Goal: Task Accomplishment & Management: Complete application form

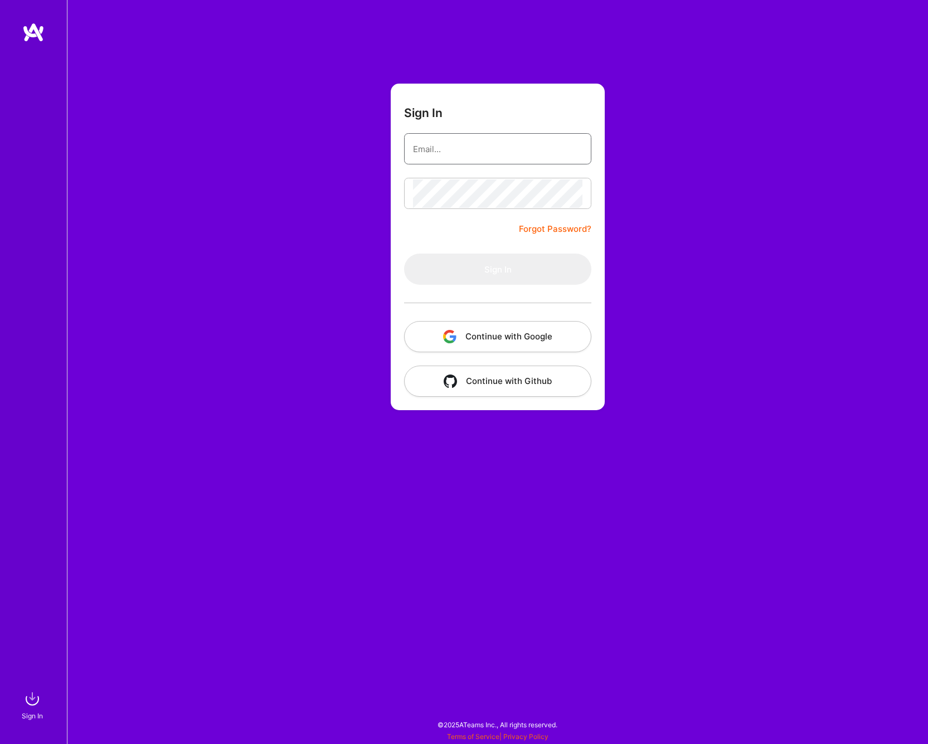
click at [459, 144] on input "email" at bounding box center [498, 149] width 170 height 28
type input "[PERSON_NAME][EMAIL_ADDRESS][DOMAIN_NAME]"
click at [464, 274] on button "Sign In" at bounding box center [497, 269] width 187 height 31
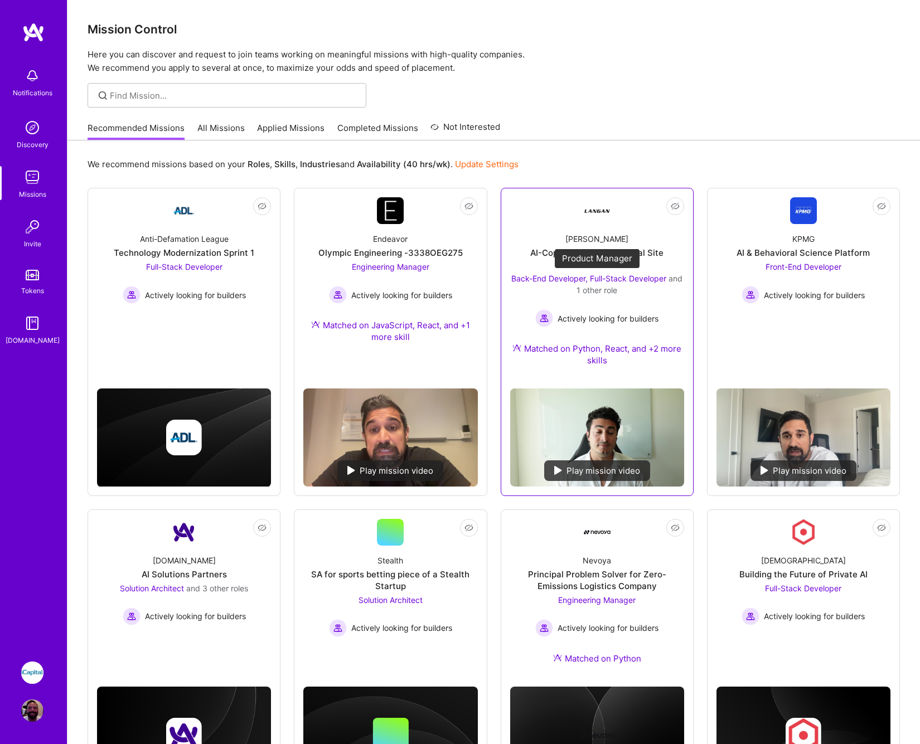
click at [545, 279] on span "Back-End Developer, Full-Stack Developer" at bounding box center [588, 278] width 155 height 9
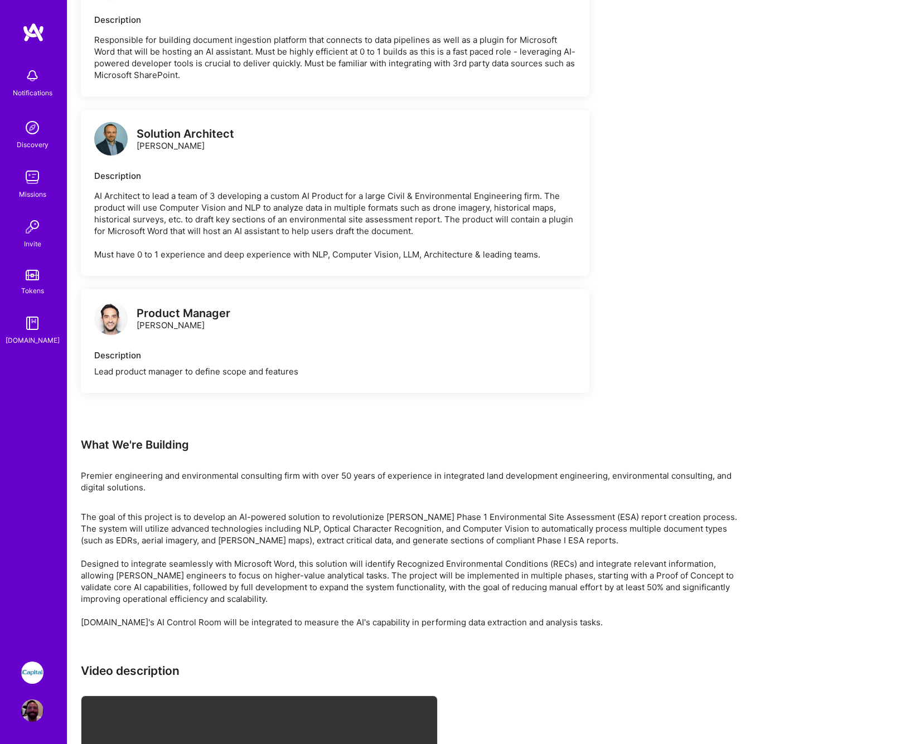
scroll to position [1859, 0]
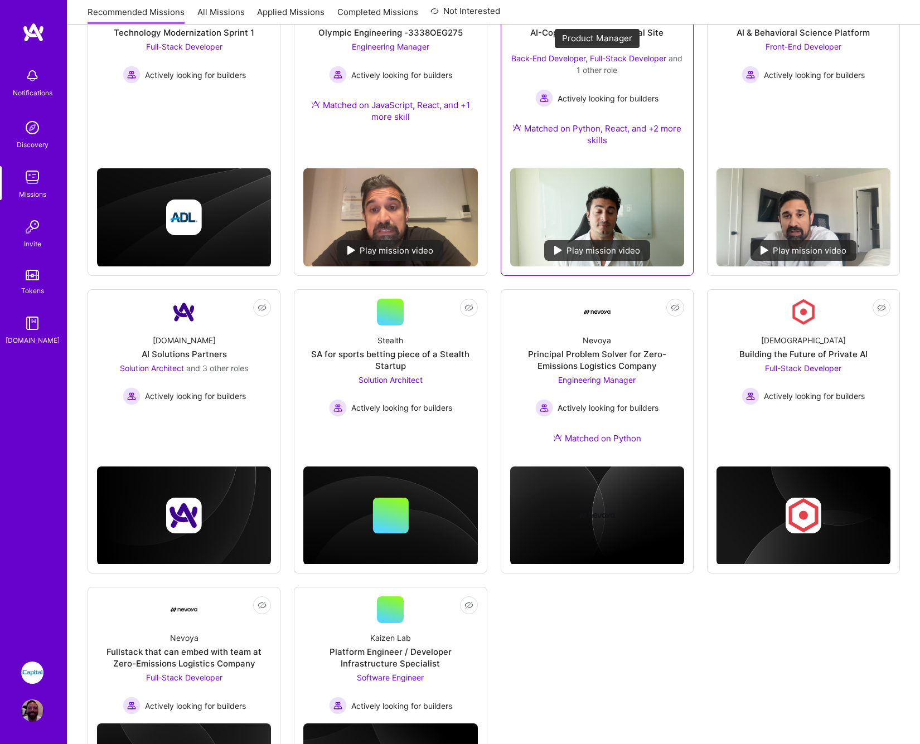
scroll to position [334, 0]
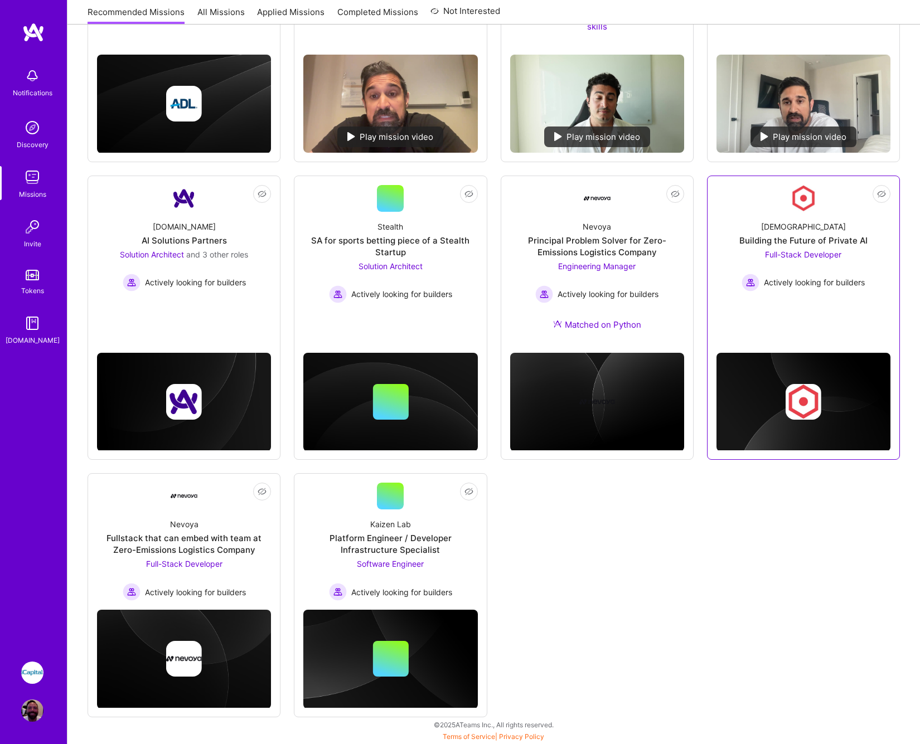
click at [824, 257] on span "Full-Stack Developer" at bounding box center [803, 254] width 76 height 9
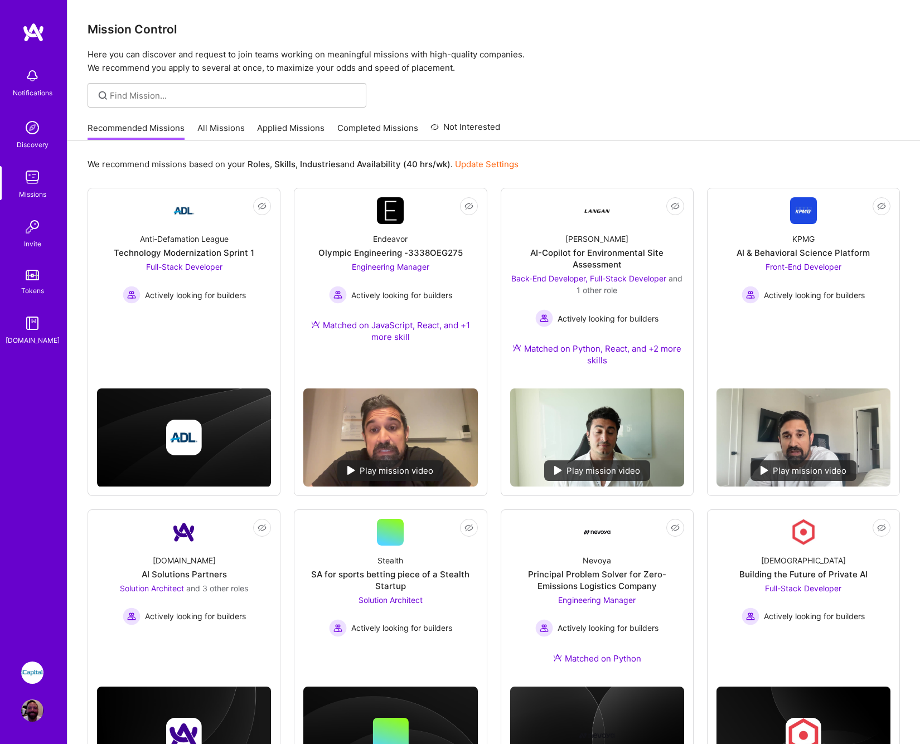
scroll to position [334, 0]
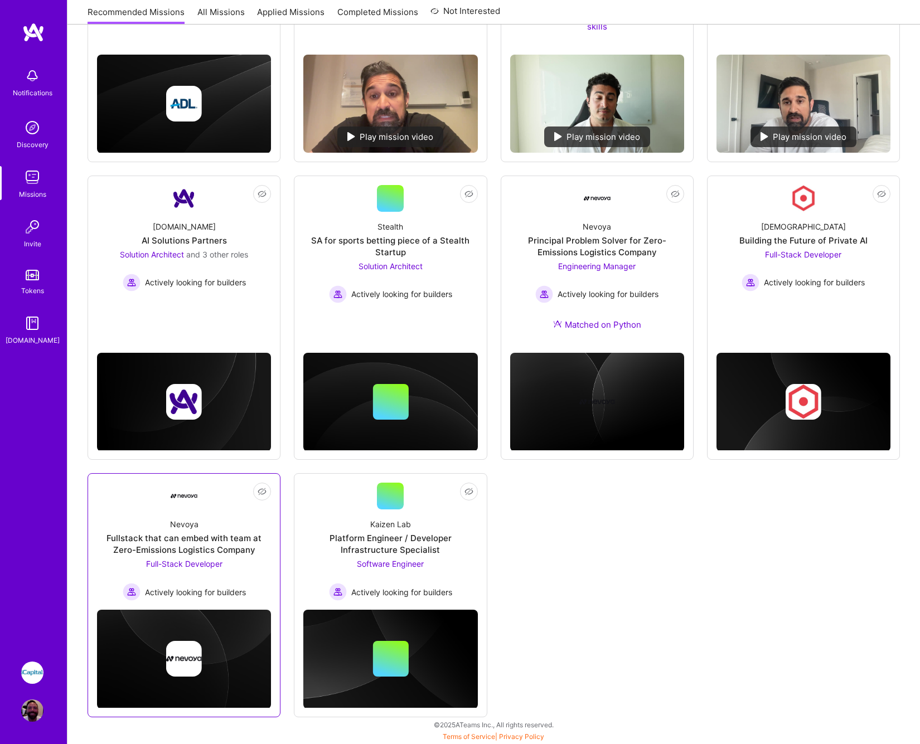
click at [205, 563] on span "Full-Stack Developer" at bounding box center [184, 563] width 76 height 9
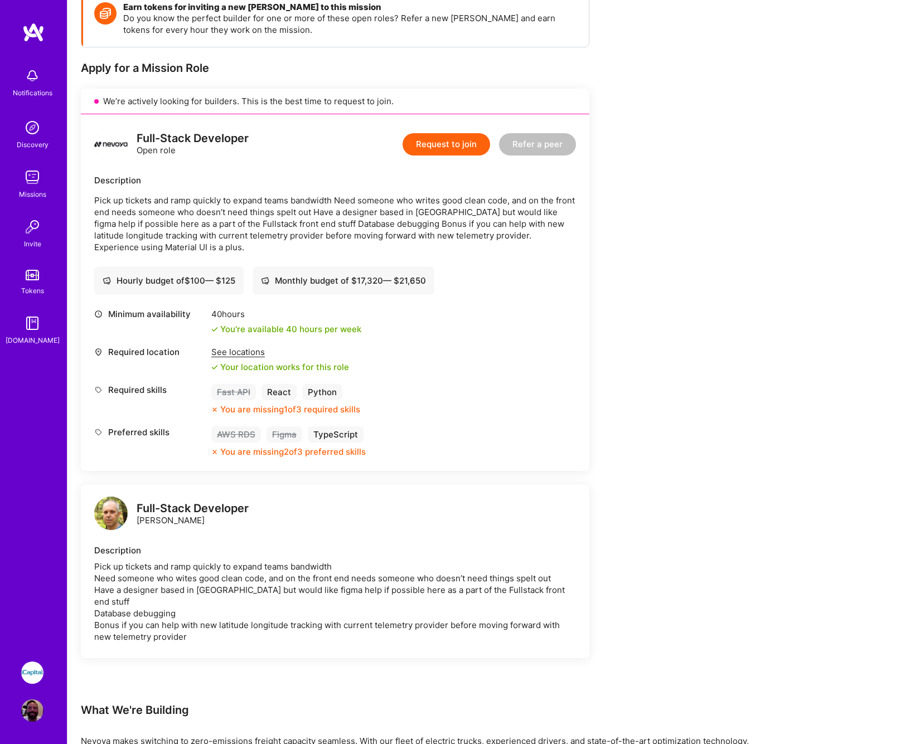
scroll to position [278, 0]
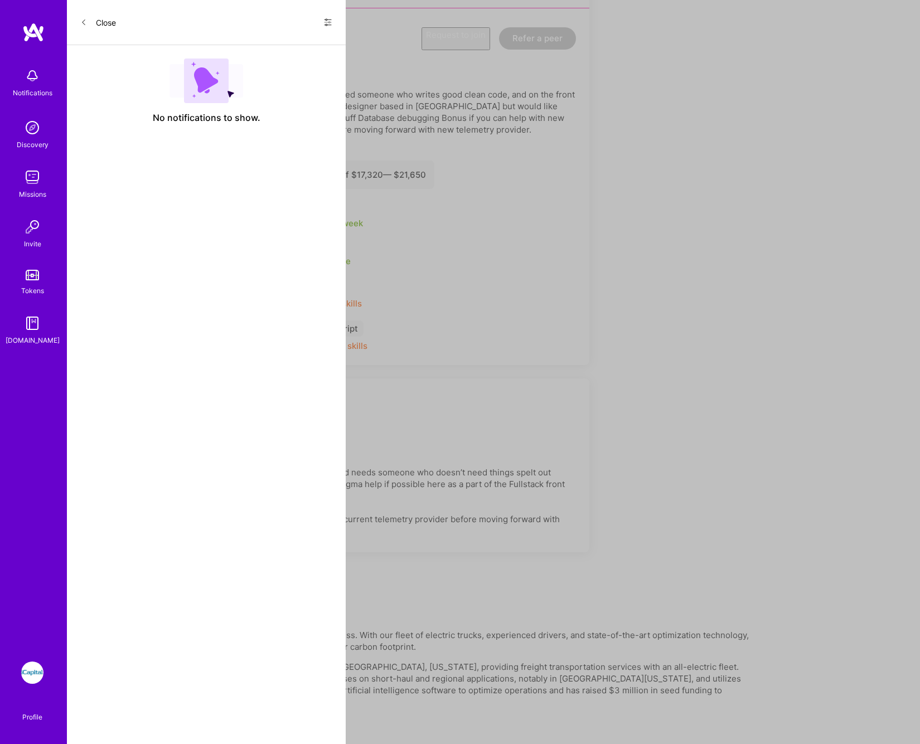
scroll to position [334, 0]
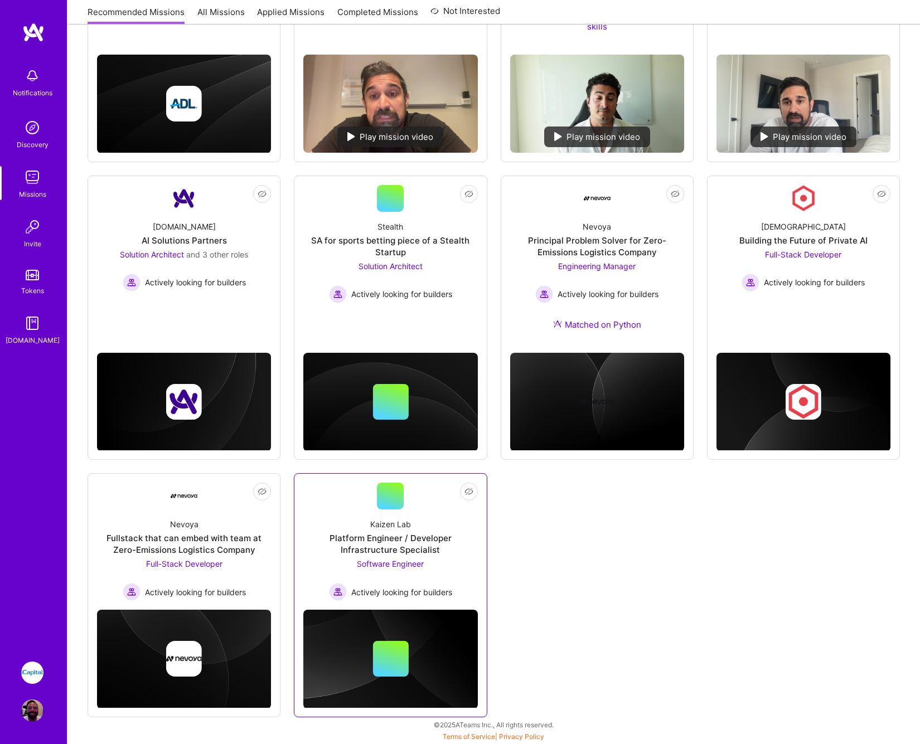
click at [393, 548] on div "Platform Engineer / Developer Infrastructure Specialist" at bounding box center [390, 544] width 174 height 23
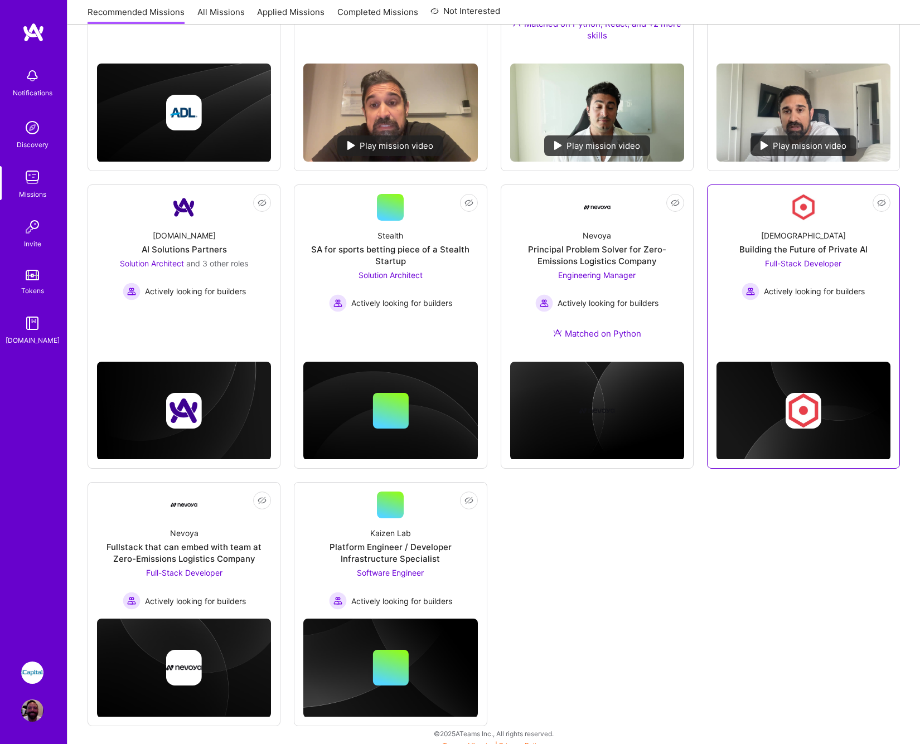
scroll to position [266, 0]
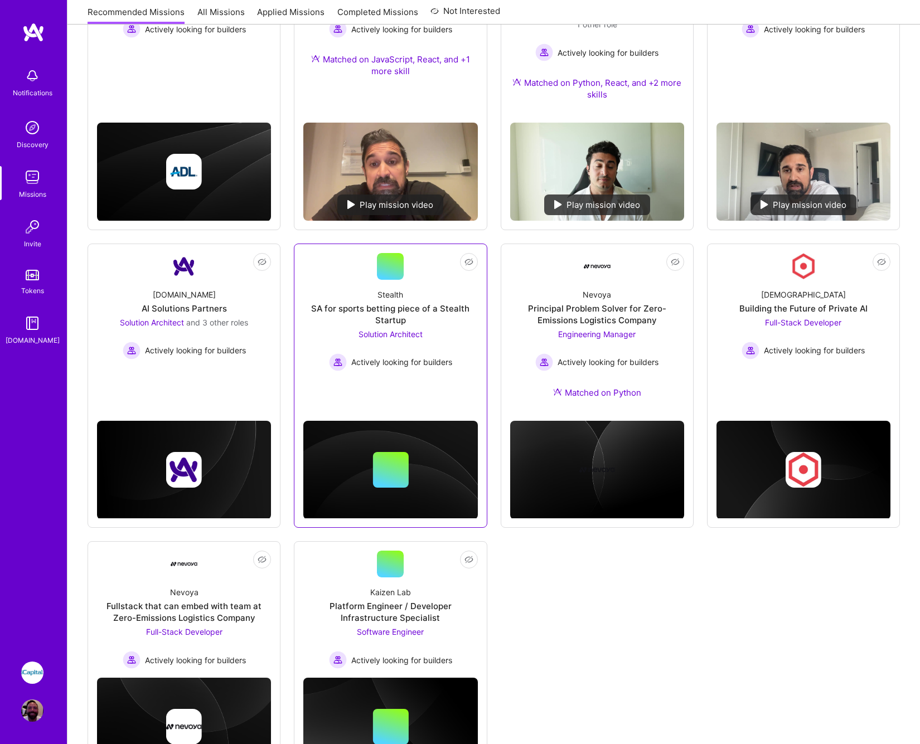
click at [393, 336] on span "Solution Architect" at bounding box center [391, 334] width 64 height 9
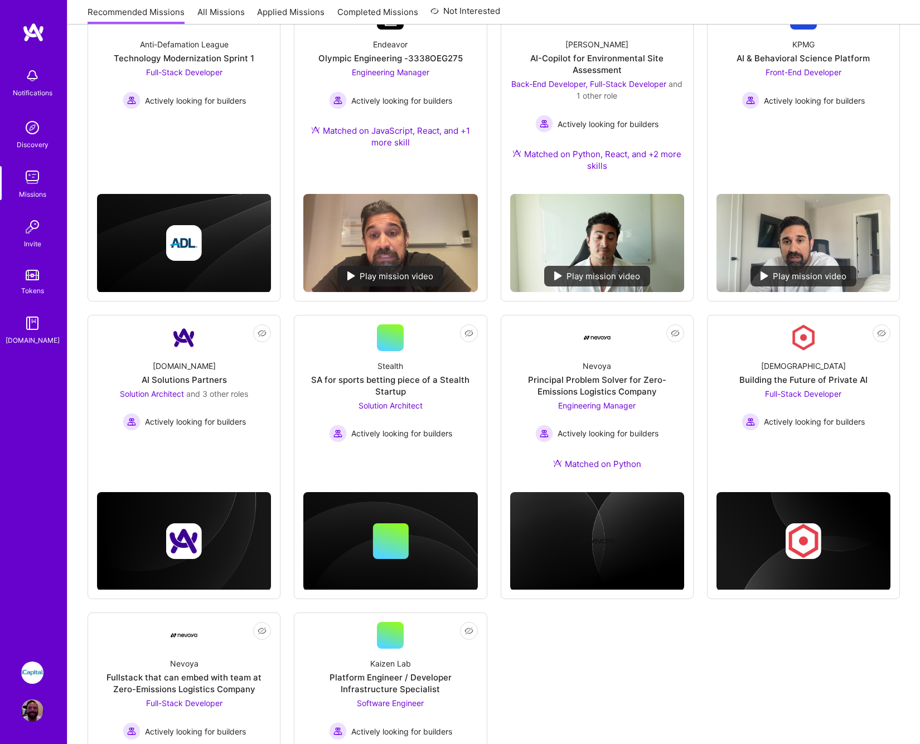
scroll to position [170, 0]
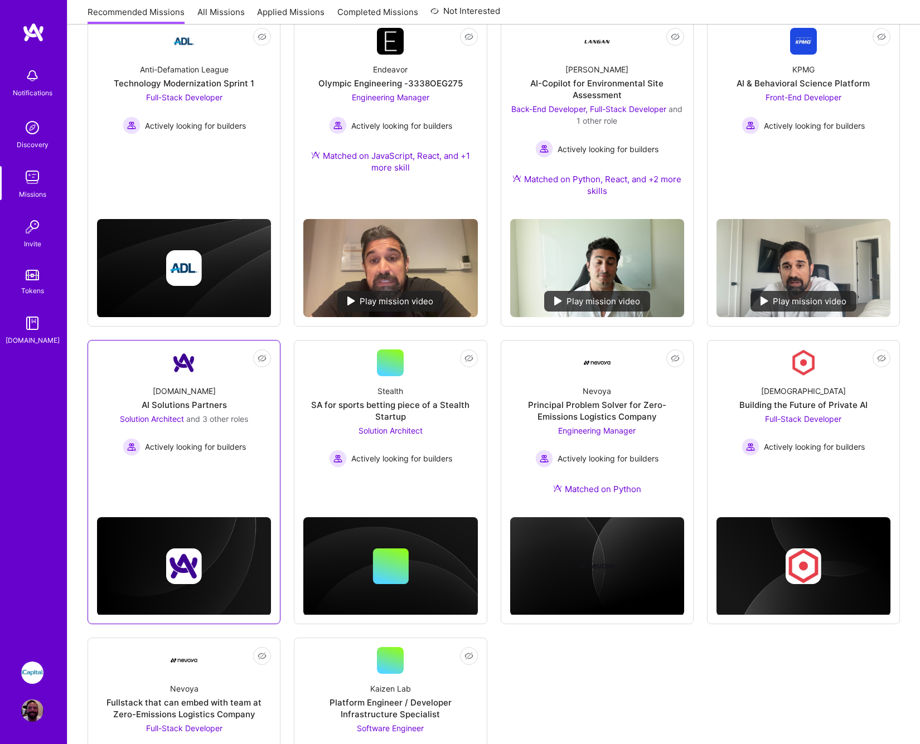
click at [196, 422] on span "and 3 other roles" at bounding box center [217, 418] width 62 height 9
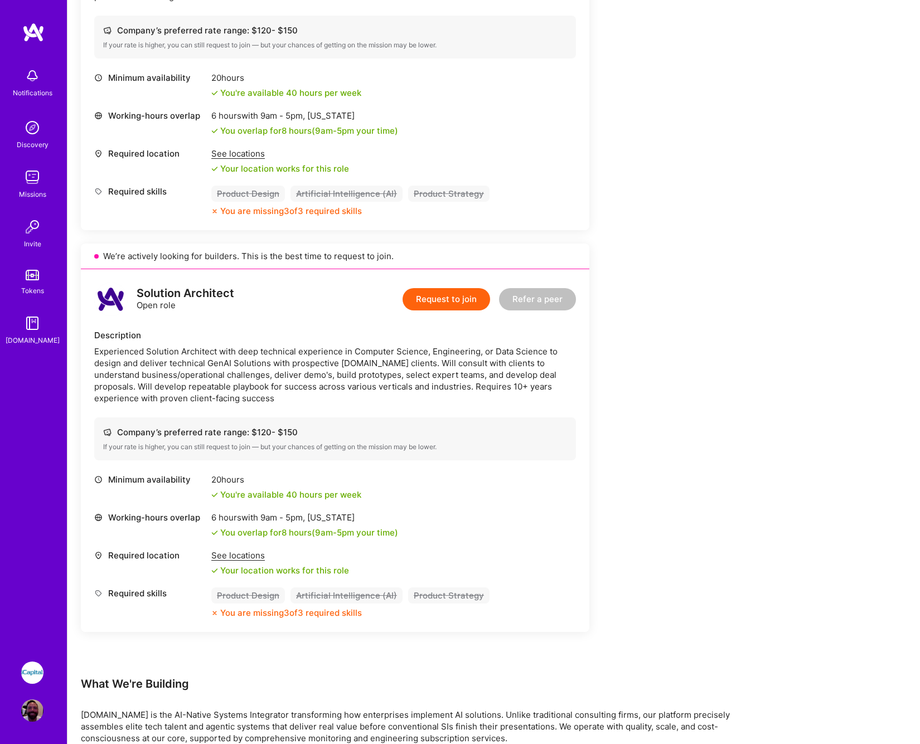
scroll to position [1392, 0]
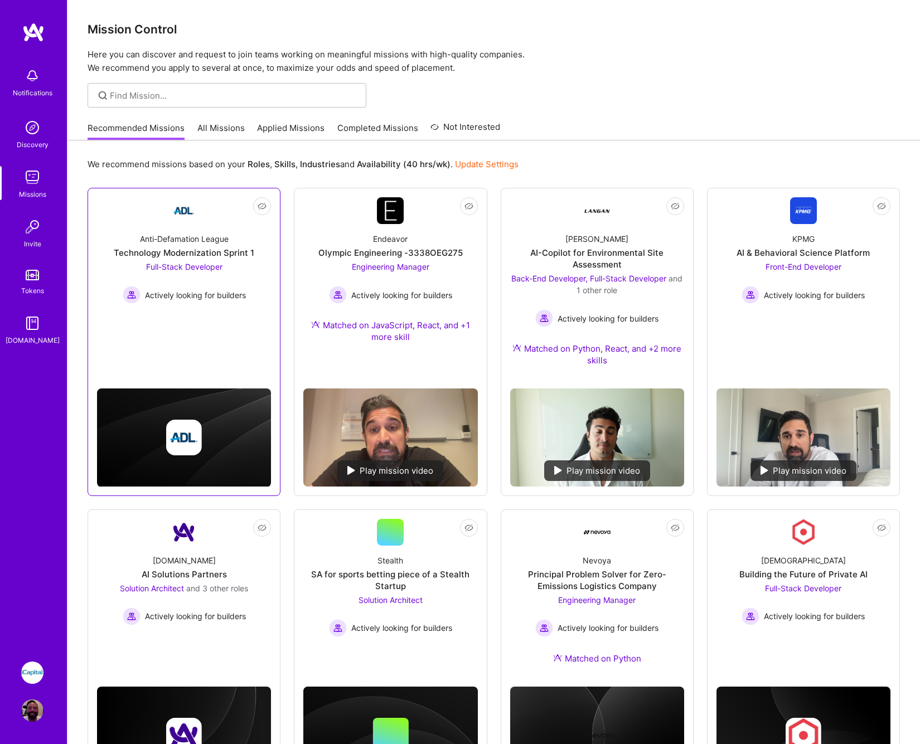
click at [204, 234] on div "Anti-Defamation League" at bounding box center [184, 239] width 89 height 12
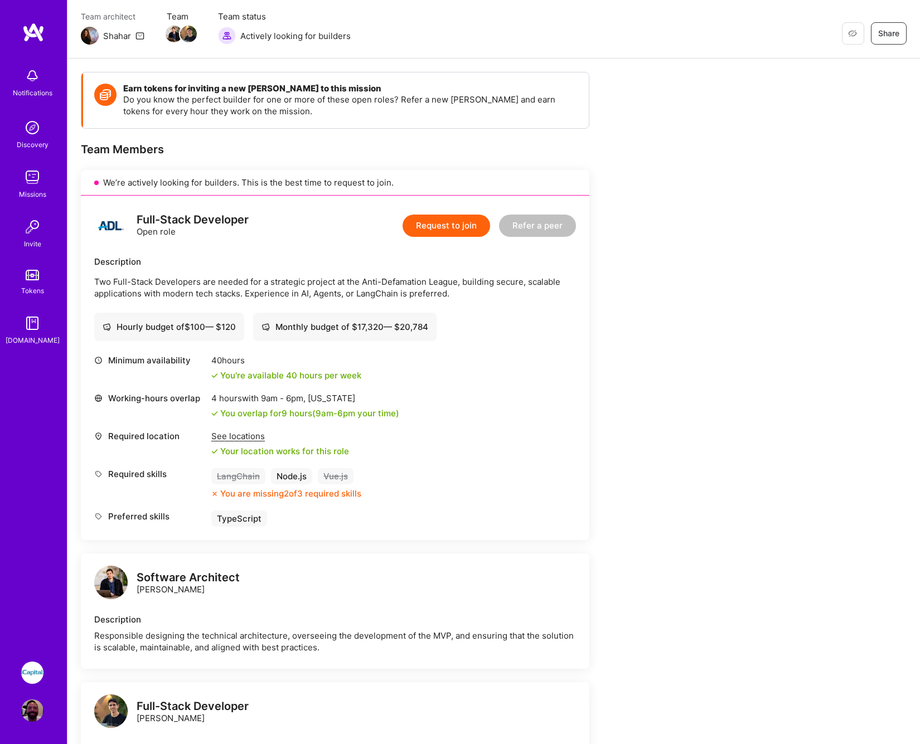
scroll to position [480, 0]
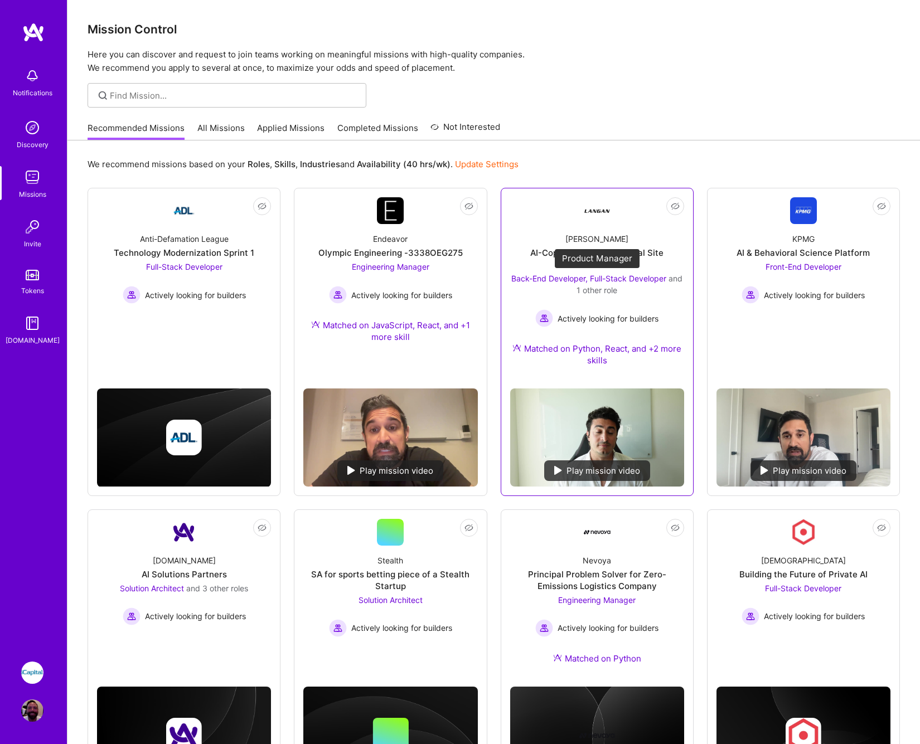
click at [563, 280] on span "Back-End Developer, Full-Stack Developer" at bounding box center [588, 278] width 155 height 9
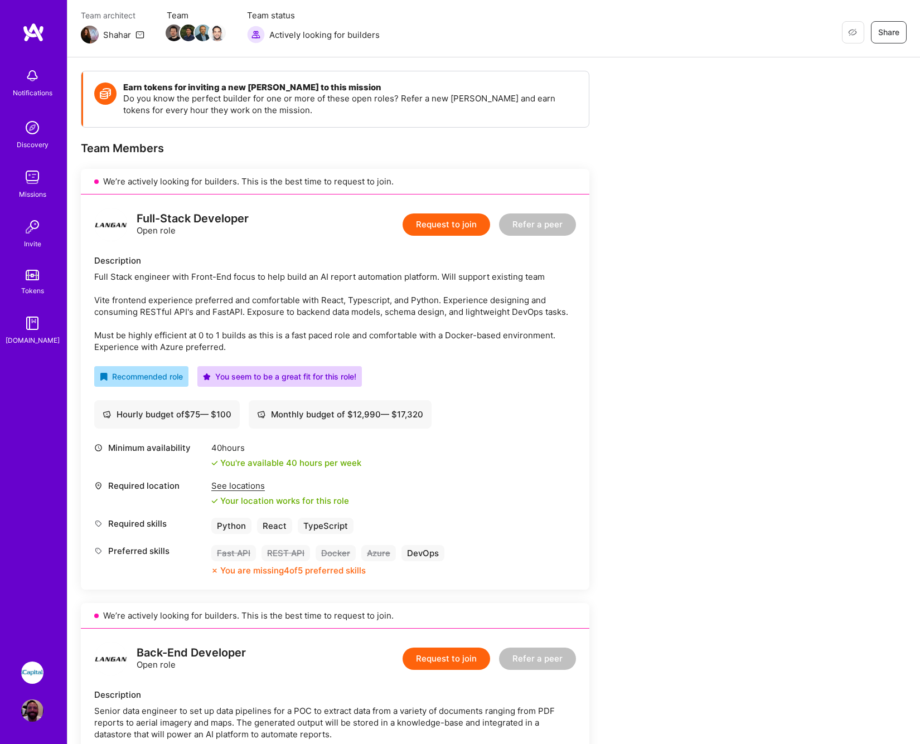
scroll to position [175, 0]
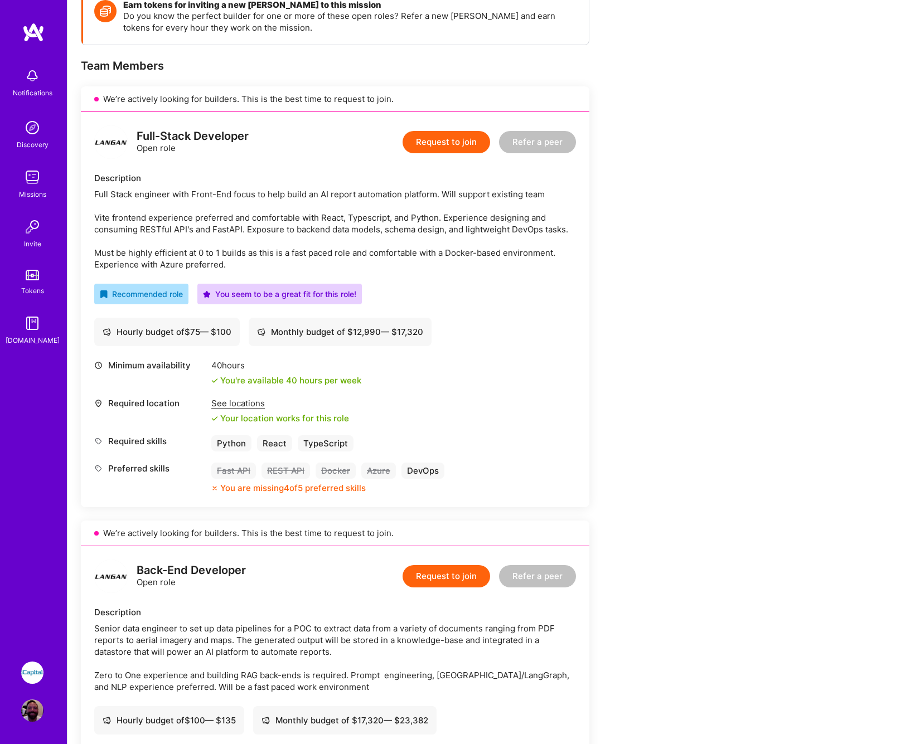
click at [560, 355] on div "Full-Stack Developer Open role Request to join Refer a peer Description Full St…" at bounding box center [335, 309] width 509 height 395
click at [519, 354] on div "Full-Stack Developer Open role Request to join Refer a peer Description Full St…" at bounding box center [335, 309] width 509 height 395
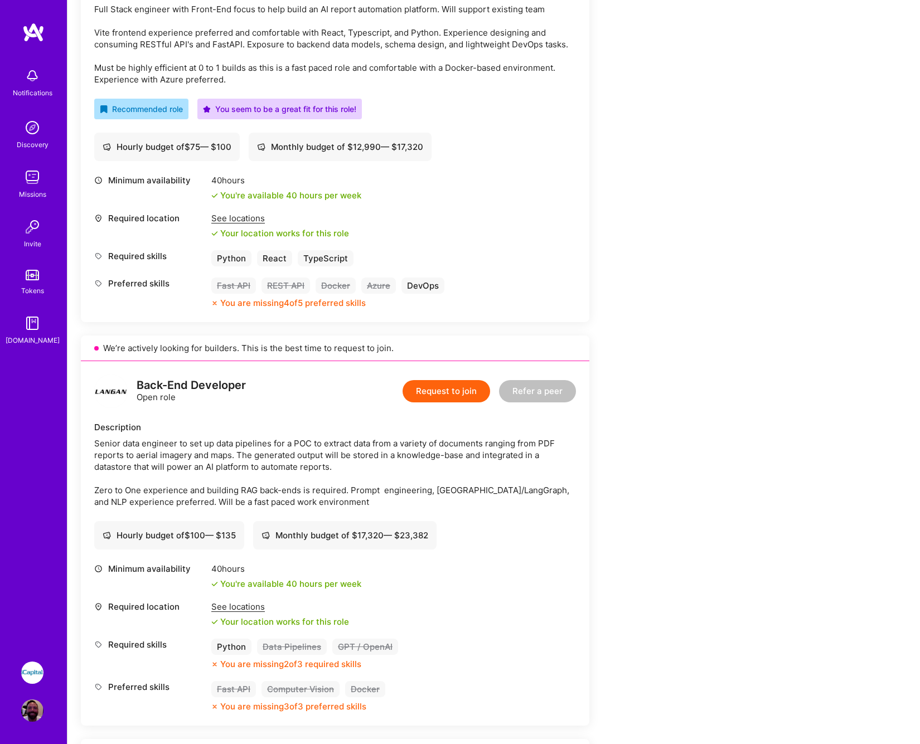
scroll to position [487, 0]
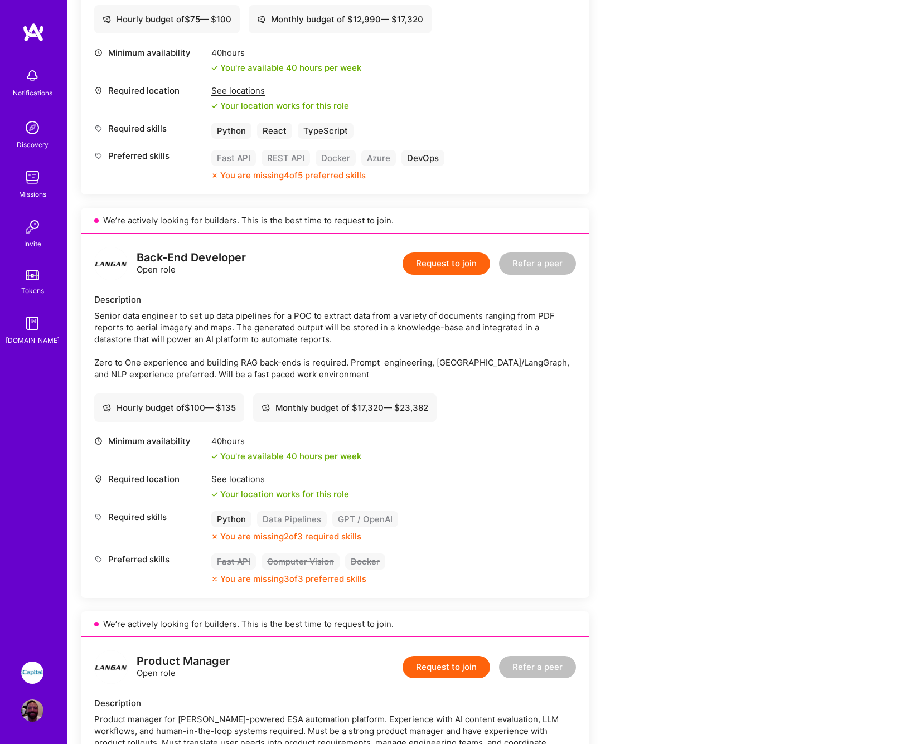
click at [518, 351] on div "Senior data engineer to set up data pipelines for a POC to extract data from a …" at bounding box center [335, 345] width 482 height 70
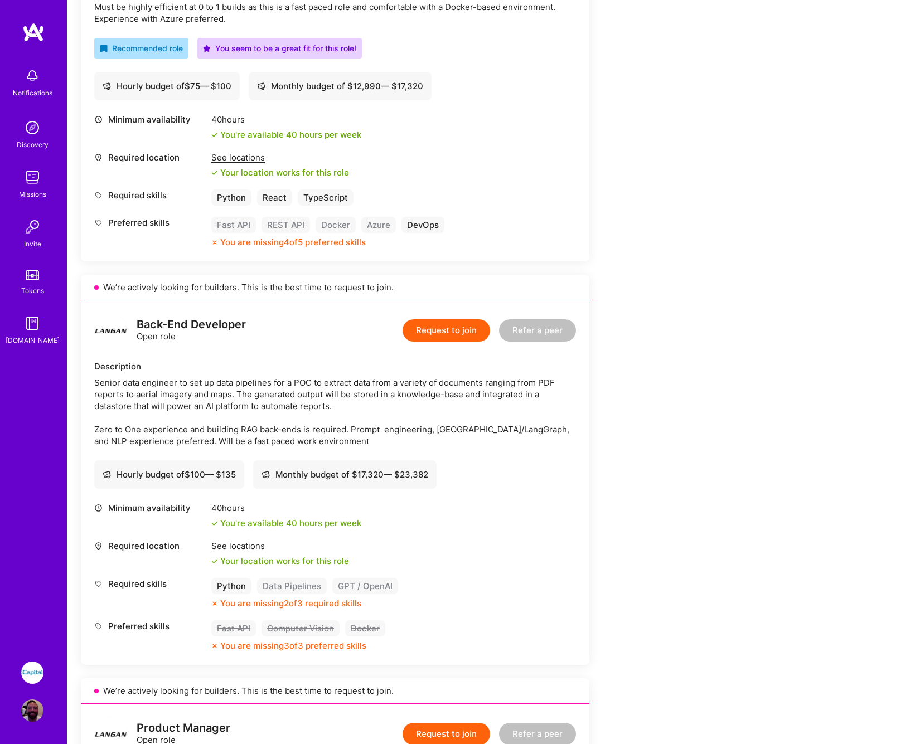
scroll to position [194, 0]
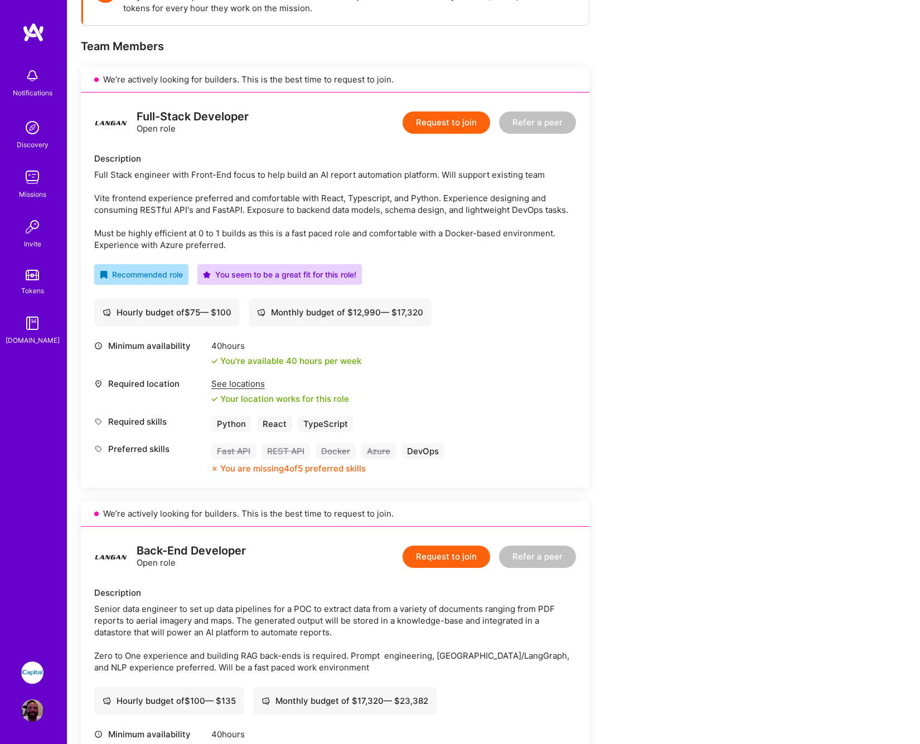
click at [472, 126] on button "Request to join" at bounding box center [447, 123] width 88 height 22
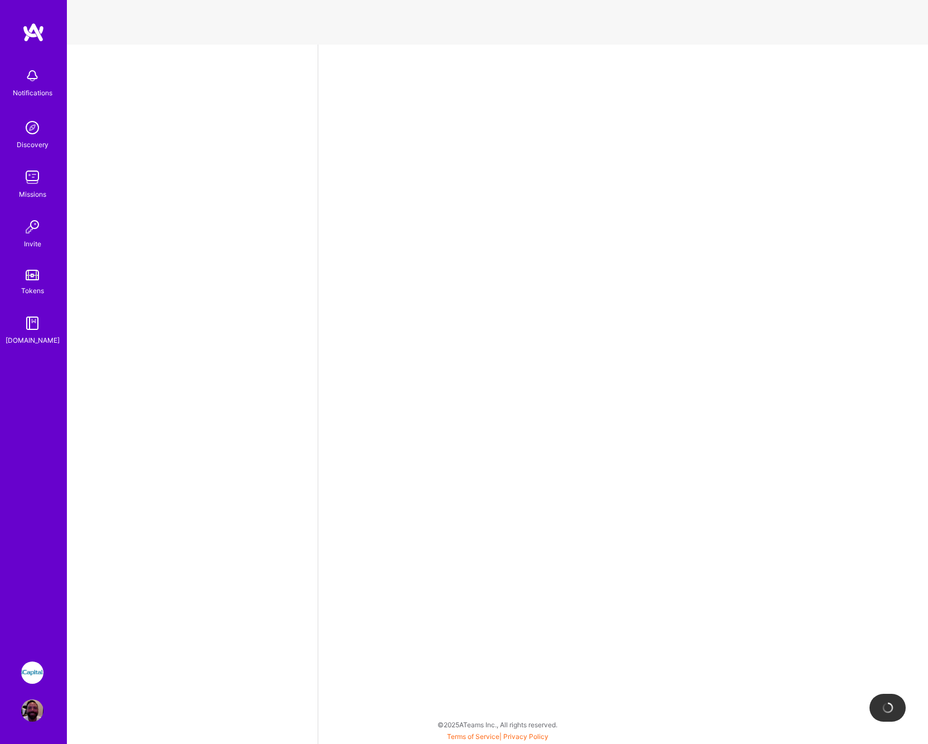
select select "US"
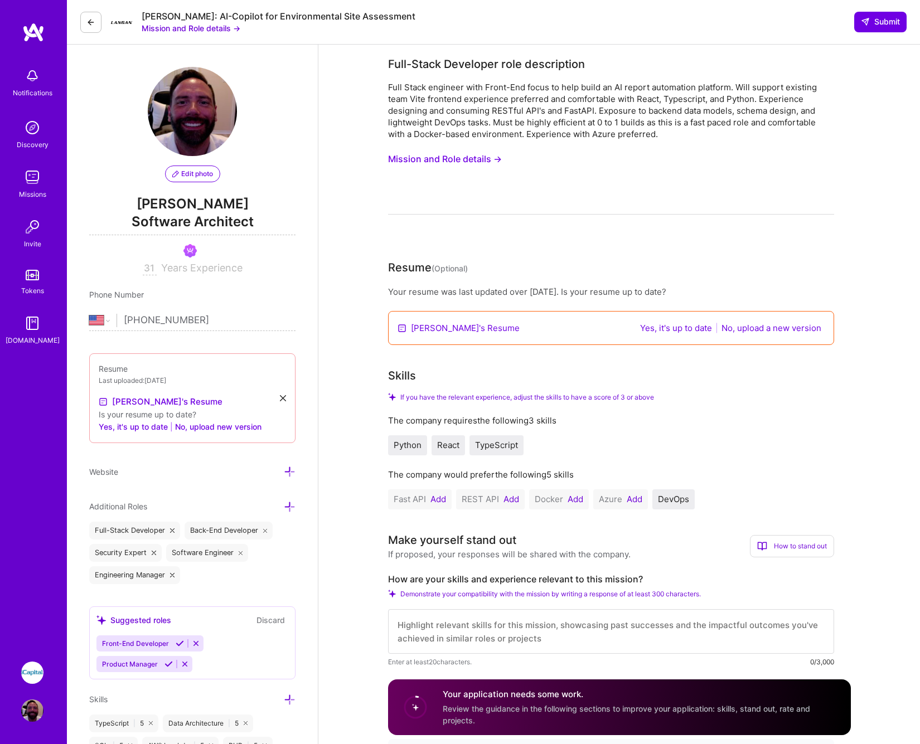
click at [765, 330] on button "No, upload a new version" at bounding box center [771, 328] width 107 height 13
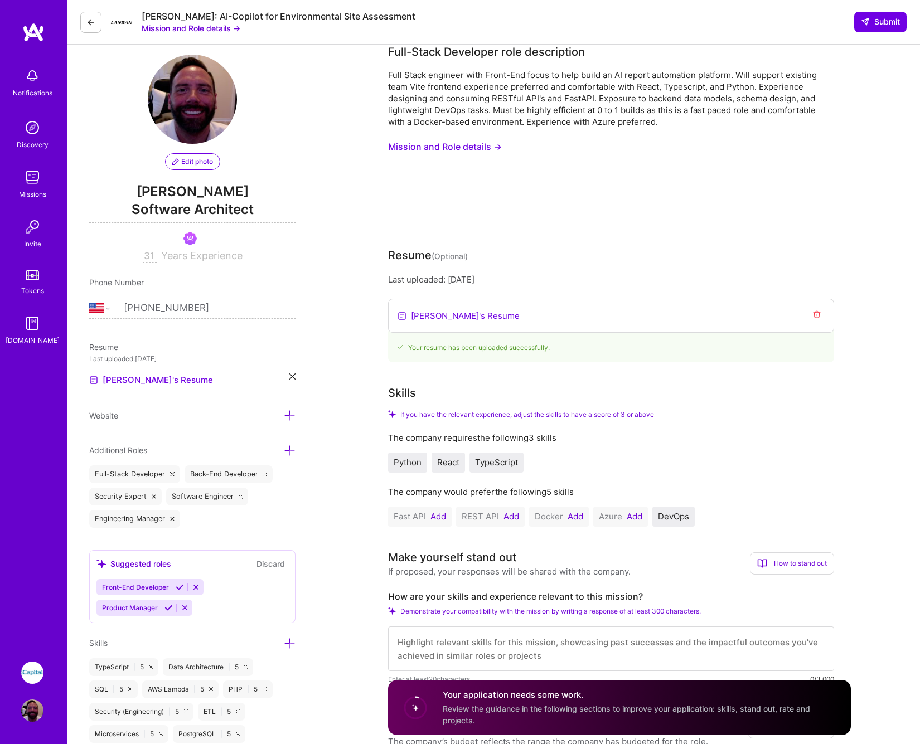
scroll to position [40, 0]
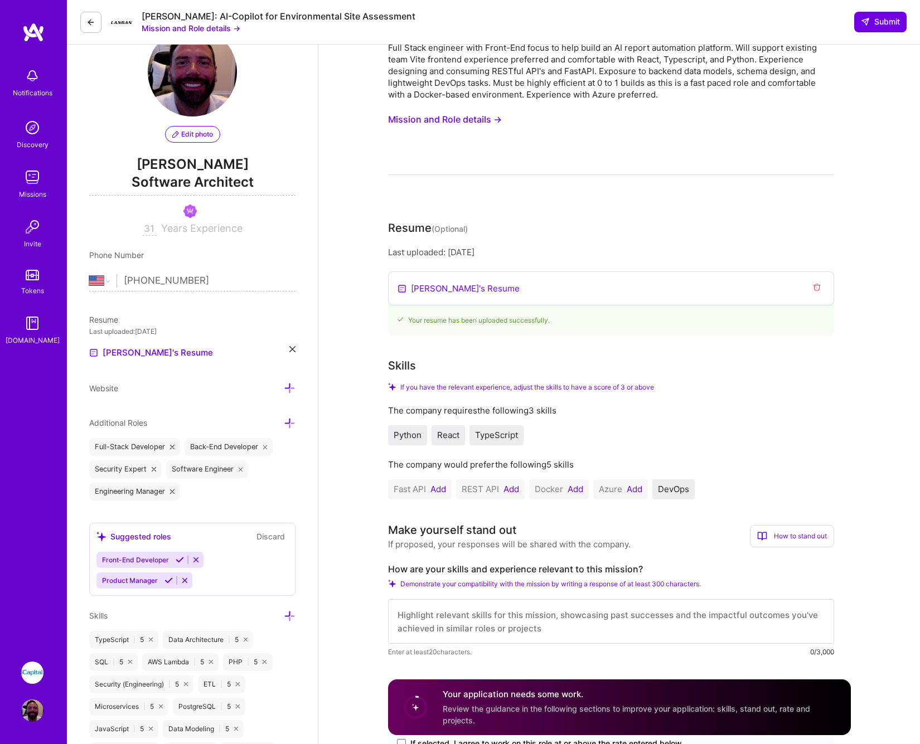
click at [441, 492] on button "Add" at bounding box center [439, 489] width 16 height 9
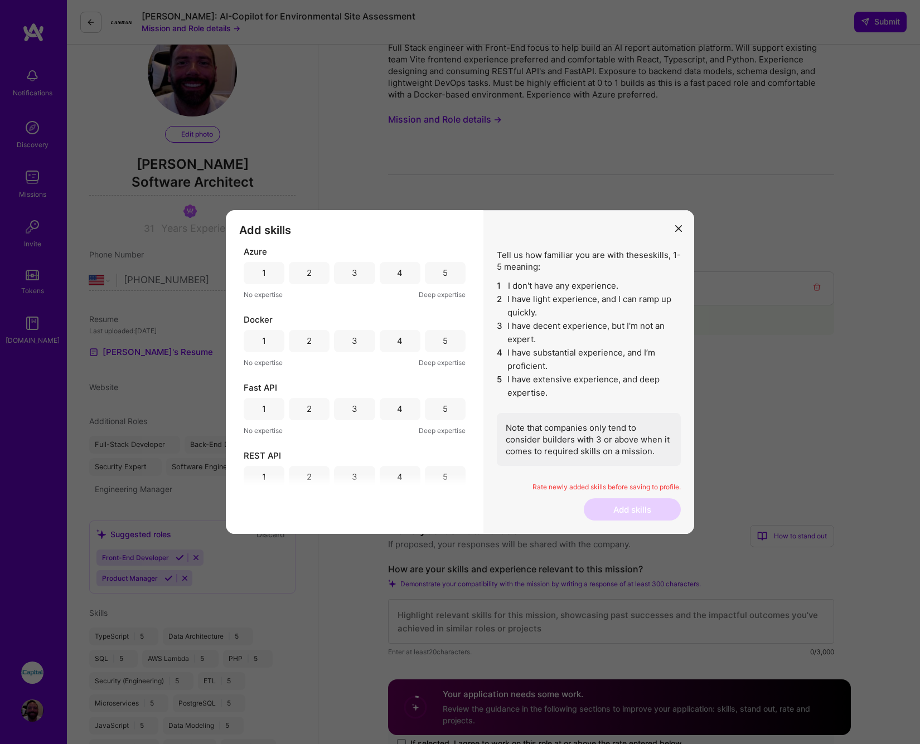
select select "US"
click at [354, 274] on div "3" at bounding box center [355, 273] width 6 height 12
click at [438, 341] on div "5" at bounding box center [445, 341] width 41 height 22
click at [401, 407] on div "4" at bounding box center [400, 409] width 41 height 22
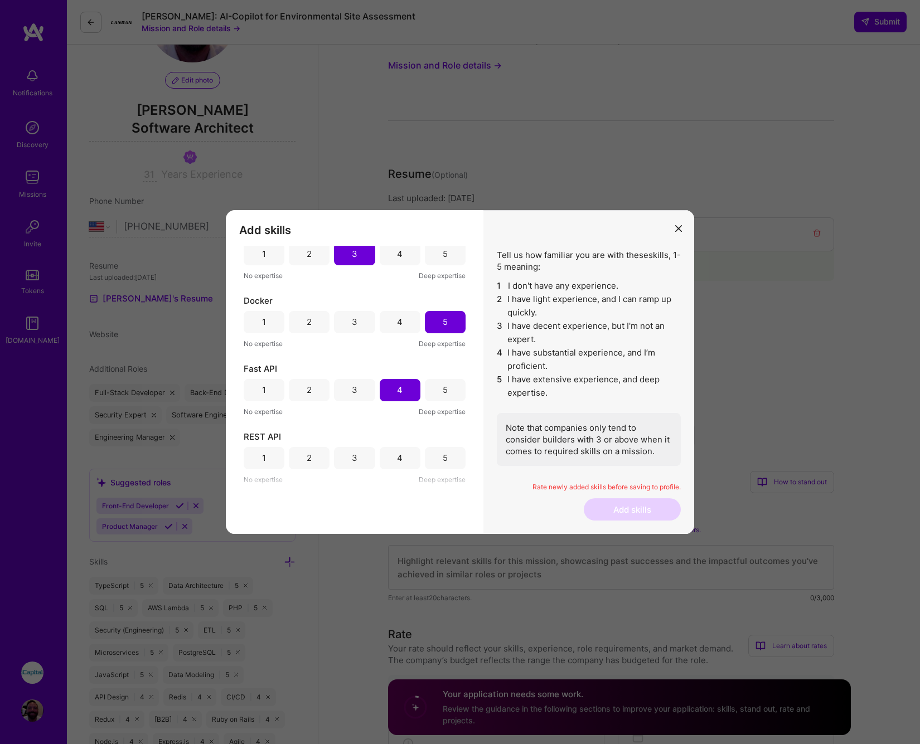
scroll to position [161, 0]
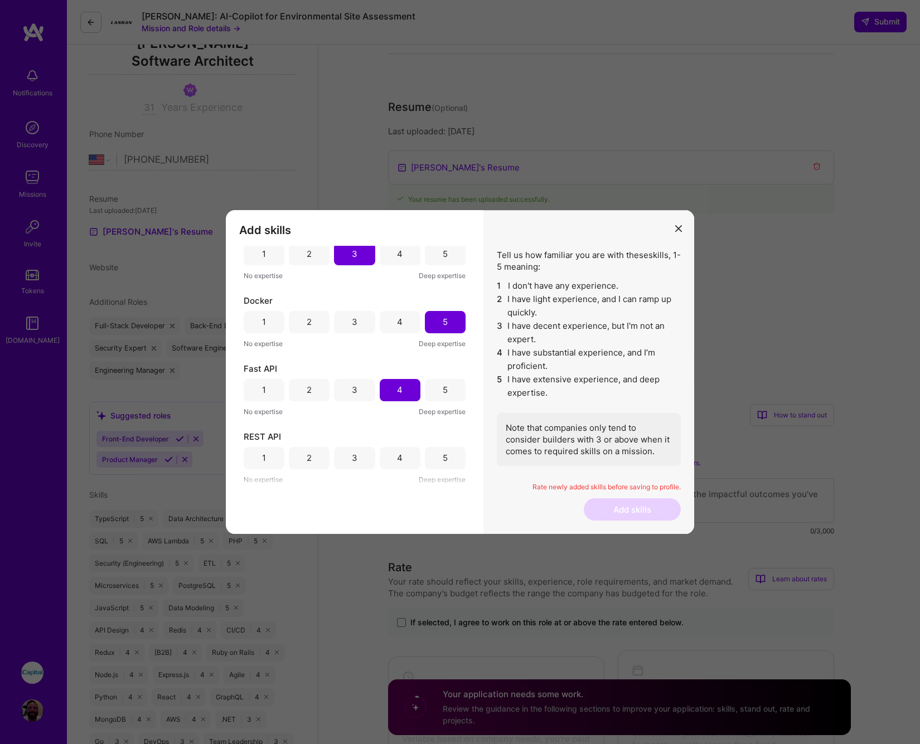
click at [443, 460] on div "5" at bounding box center [445, 458] width 5 height 12
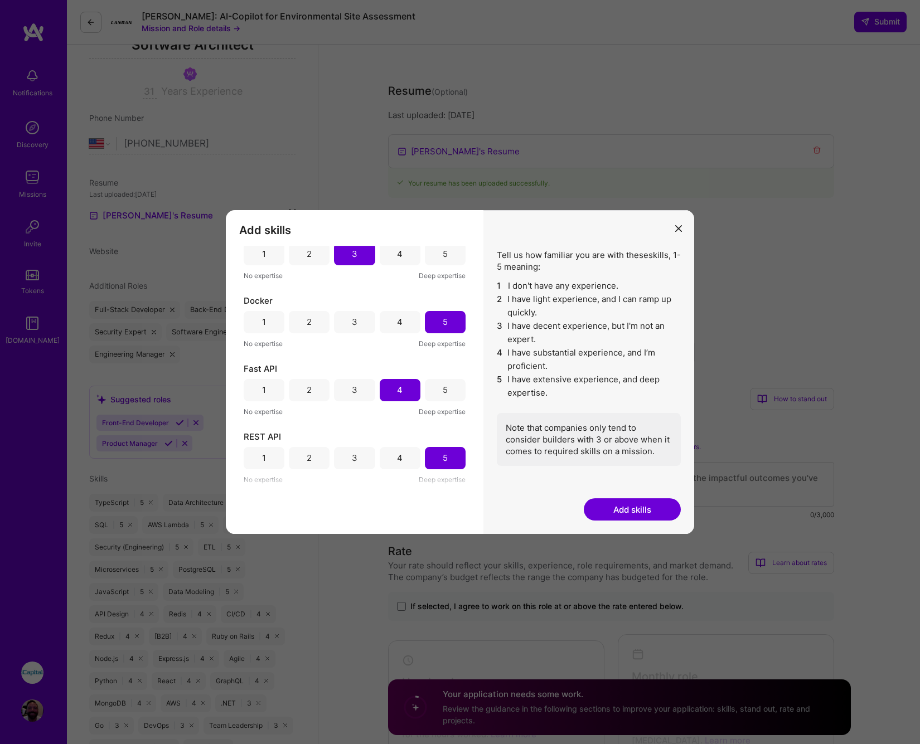
scroll to position [198, 0]
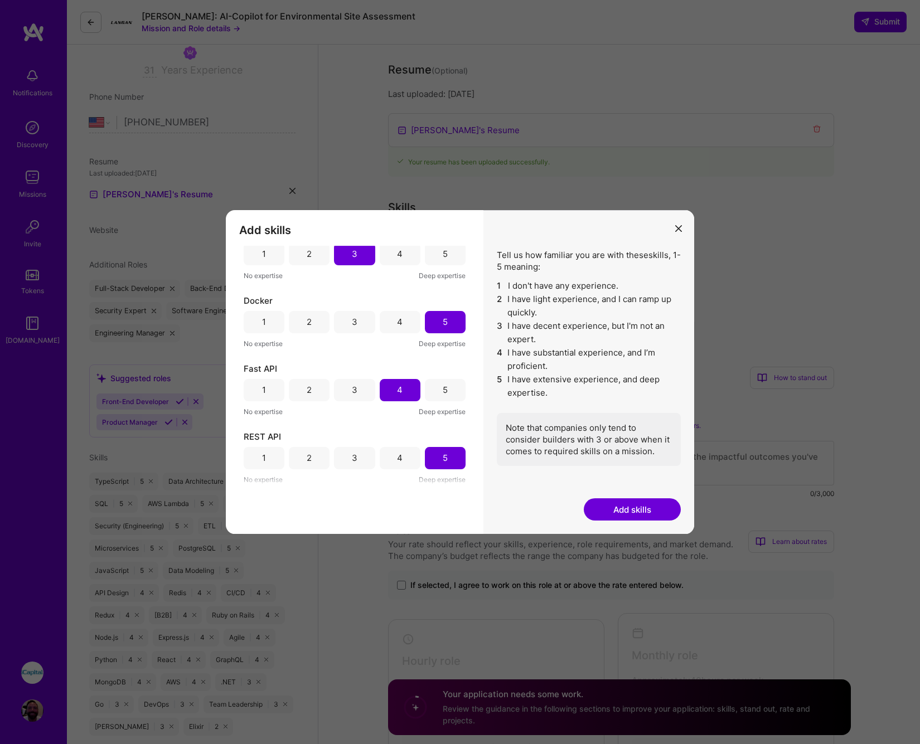
click at [641, 505] on button "Add skills" at bounding box center [632, 510] width 97 height 22
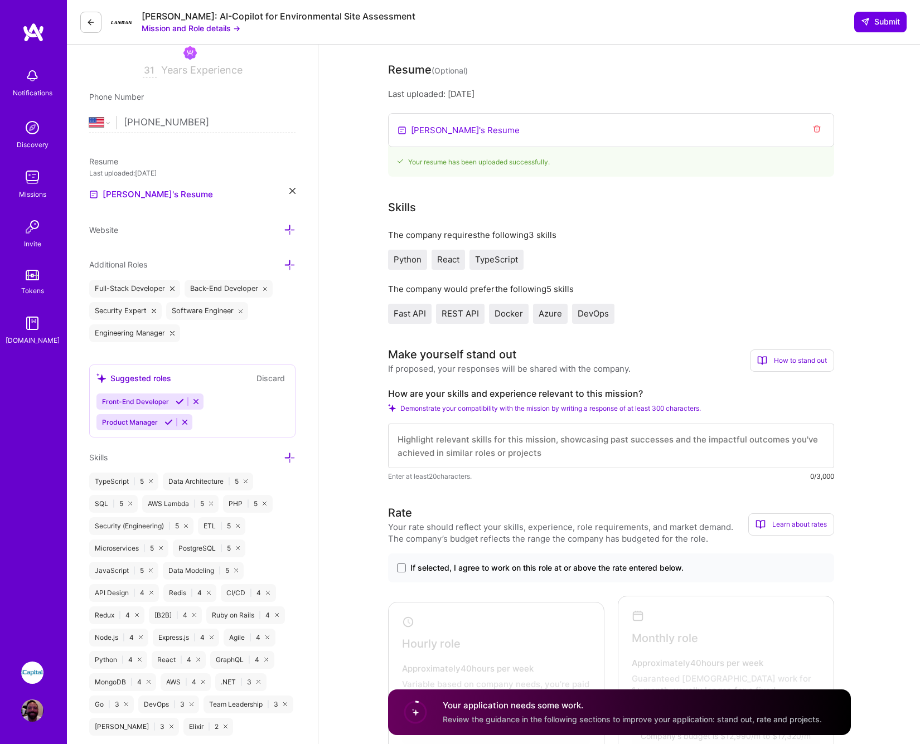
click at [600, 456] on textarea at bounding box center [611, 446] width 446 height 45
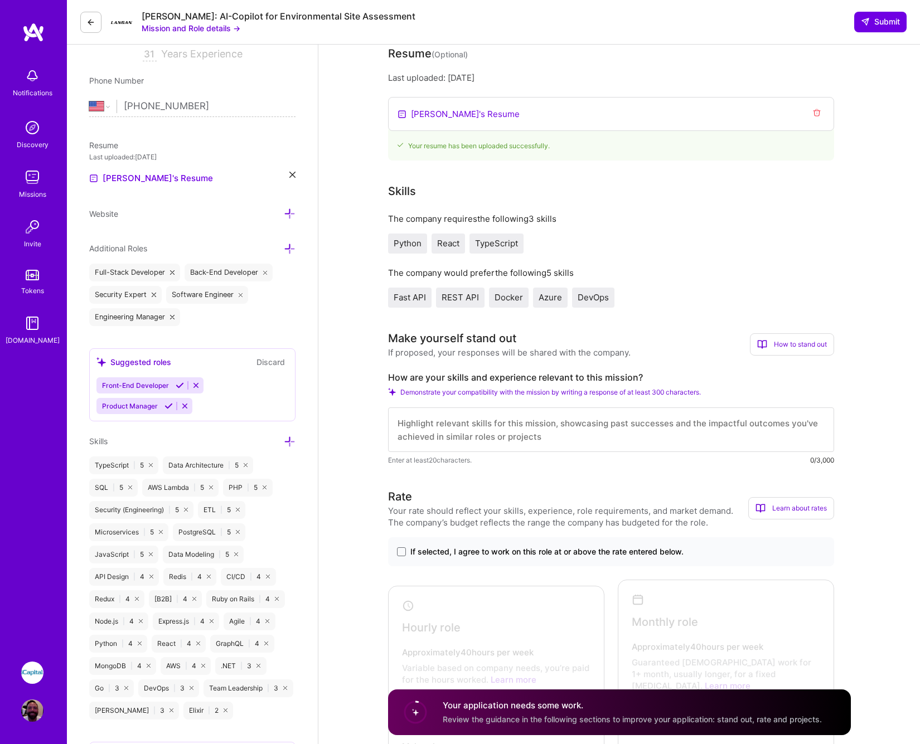
scroll to position [253, 0]
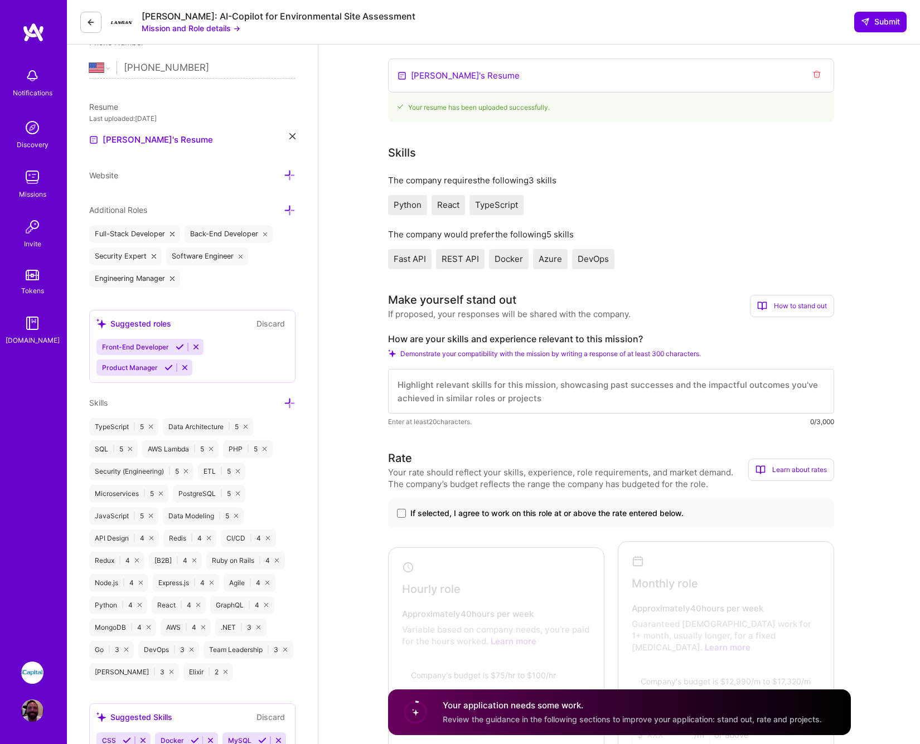
click at [551, 388] on textarea at bounding box center [611, 391] width 446 height 45
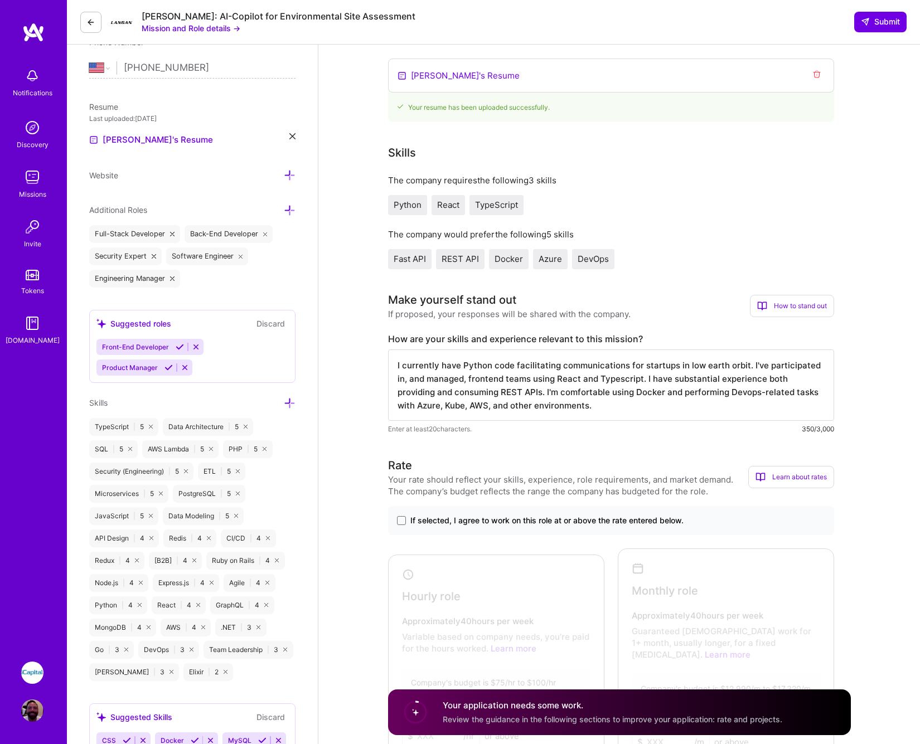
click at [438, 393] on textarea "I currently have Python code facilitating communications for startups in low ea…" at bounding box center [611, 385] width 446 height 71
click at [408, 394] on textarea "I currently have Python code facilitating communications for startups in low ea…" at bounding box center [611, 385] width 446 height 71
click at [707, 408] on textarea "I currently have Python code facilitating communications for startups in low ea…" at bounding box center [611, 385] width 446 height 71
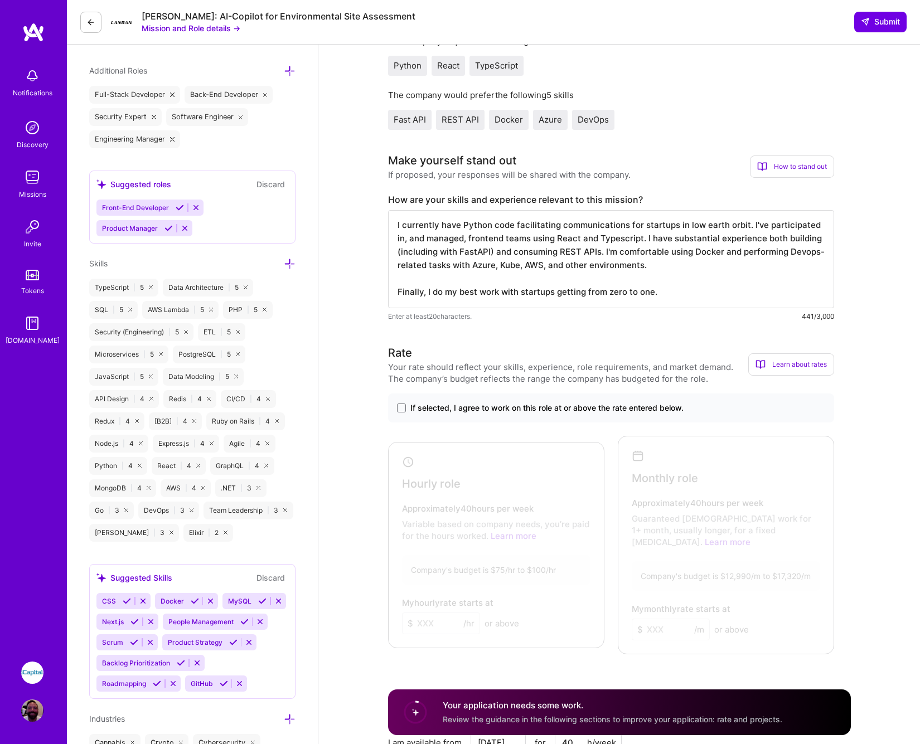
scroll to position [472, 0]
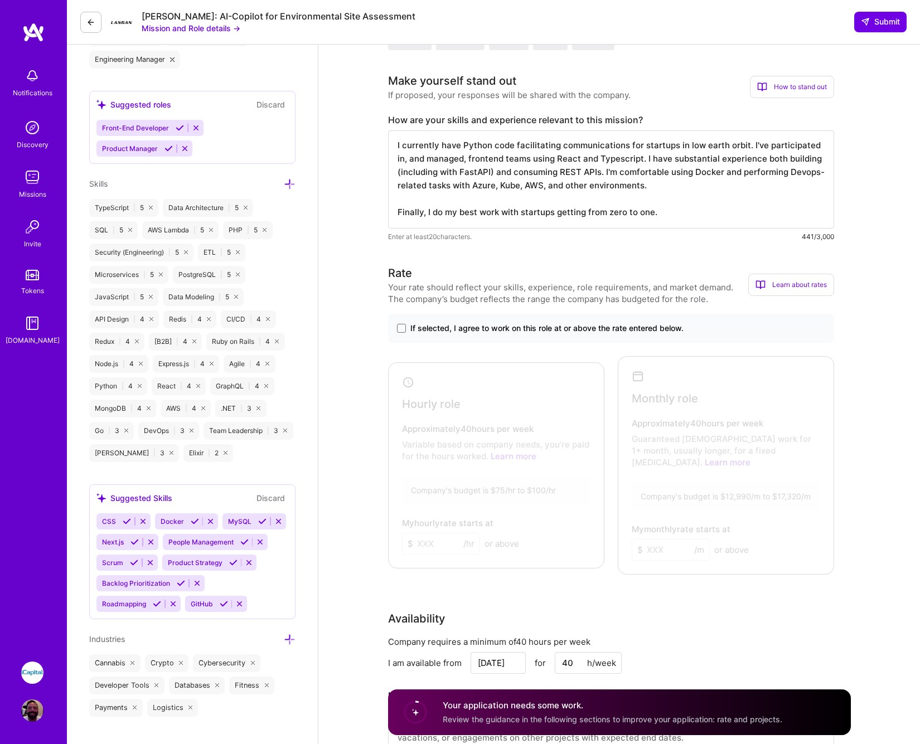
type textarea "I currently have Python code facilitating communications for startups in low ea…"
click at [395, 329] on div "If selected, I agree to work on this role at or above the rate entered below." at bounding box center [611, 328] width 446 height 29
click at [400, 328] on span at bounding box center [401, 328] width 9 height 9
click at [0, 0] on input "If selected, I agree to work on this role at or above the rate entered below." at bounding box center [0, 0] width 0 height 0
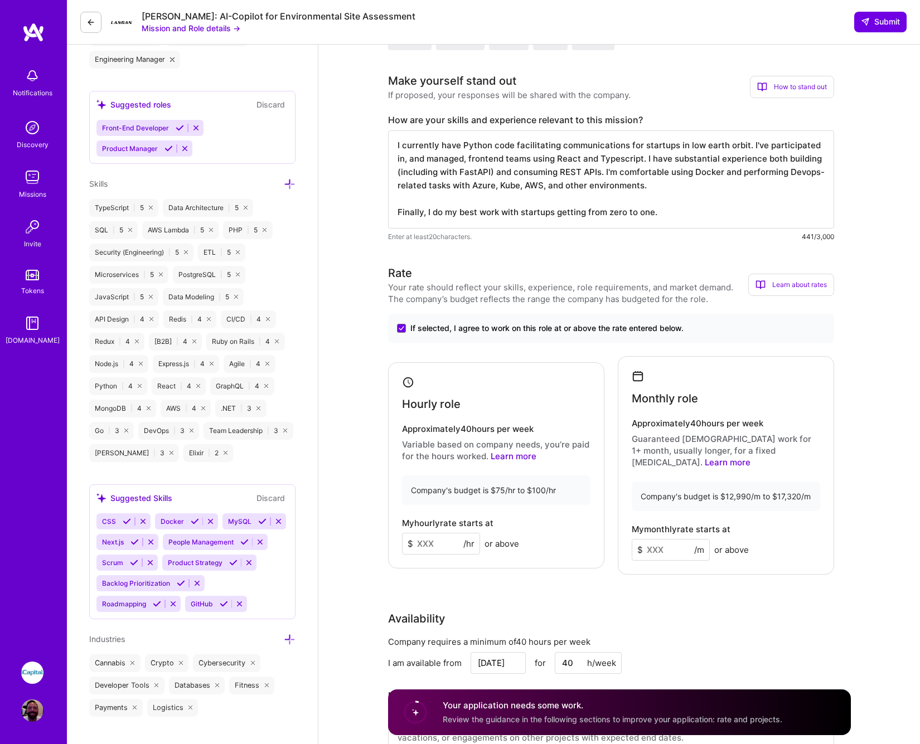
click at [437, 540] on input at bounding box center [441, 544] width 78 height 22
type input "100"
click at [612, 491] on div "Hourly role Approximately 40 hours per week Variable based on company needs, yo…" at bounding box center [611, 465] width 446 height 219
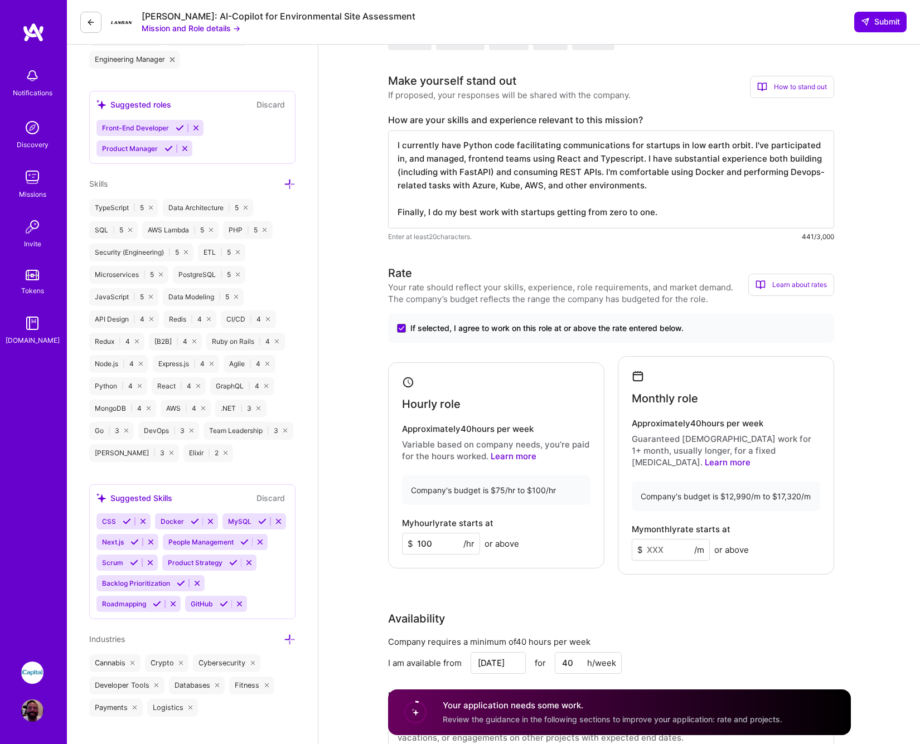
click at [667, 542] on input at bounding box center [671, 550] width 78 height 22
type input "17320"
click at [670, 611] on div "Availability" at bounding box center [611, 619] width 446 height 17
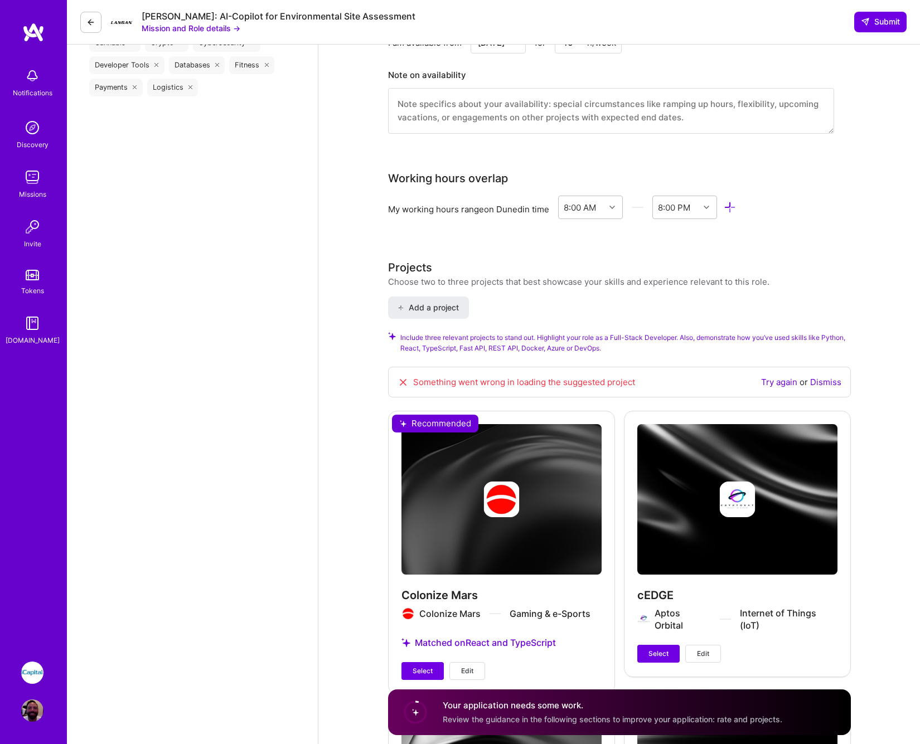
scroll to position [1182, 0]
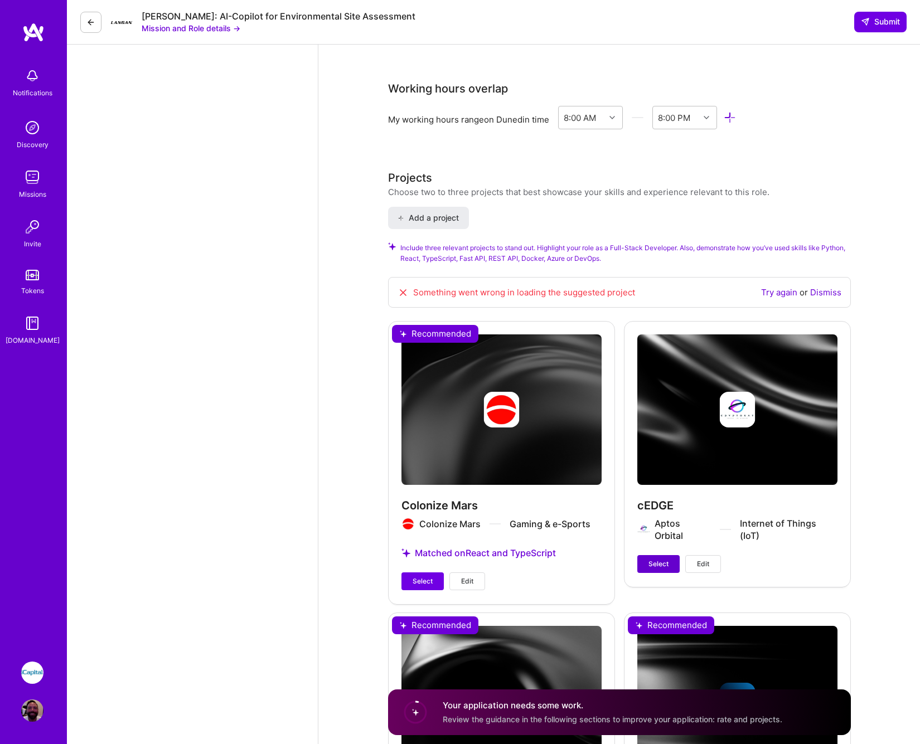
click at [651, 559] on span "Select" at bounding box center [659, 564] width 20 height 10
click at [416, 577] on span "Select" at bounding box center [423, 582] width 20 height 10
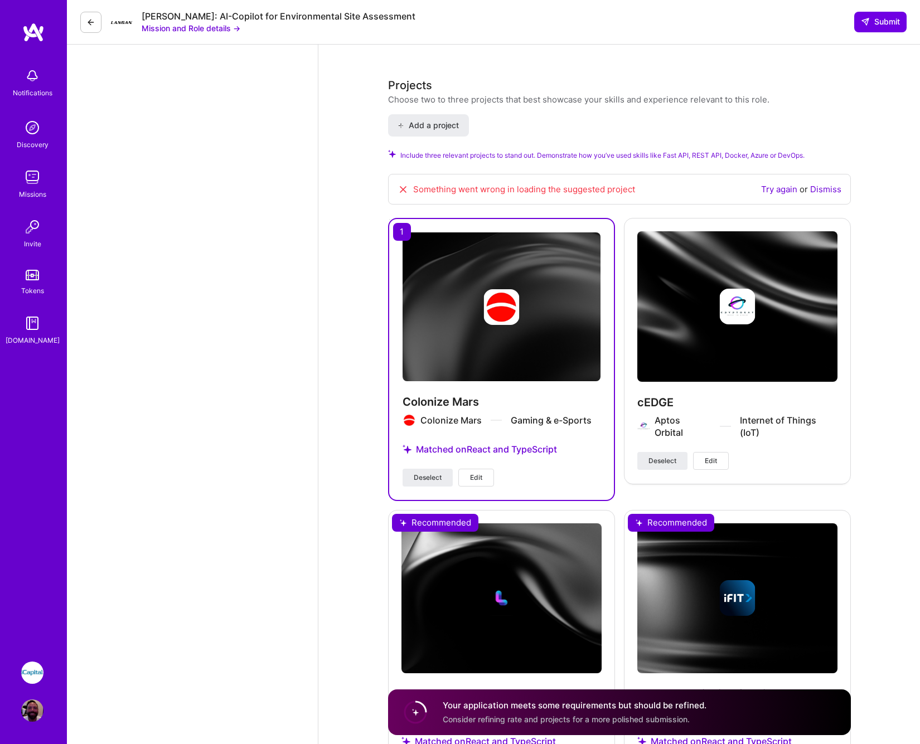
scroll to position [1493, 0]
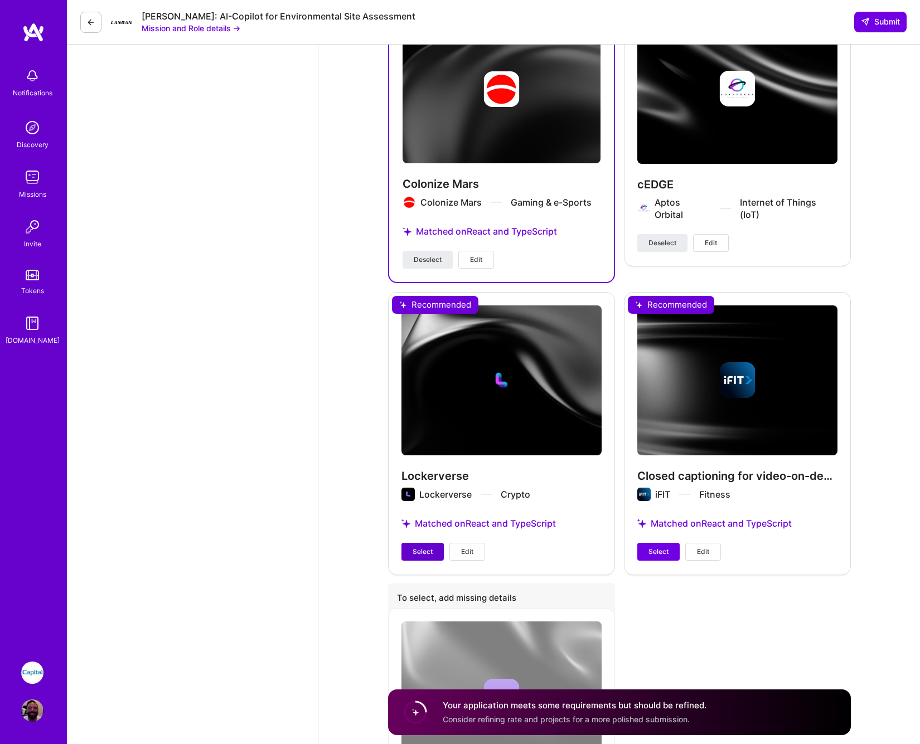
click at [432, 547] on span "Select" at bounding box center [423, 552] width 20 height 10
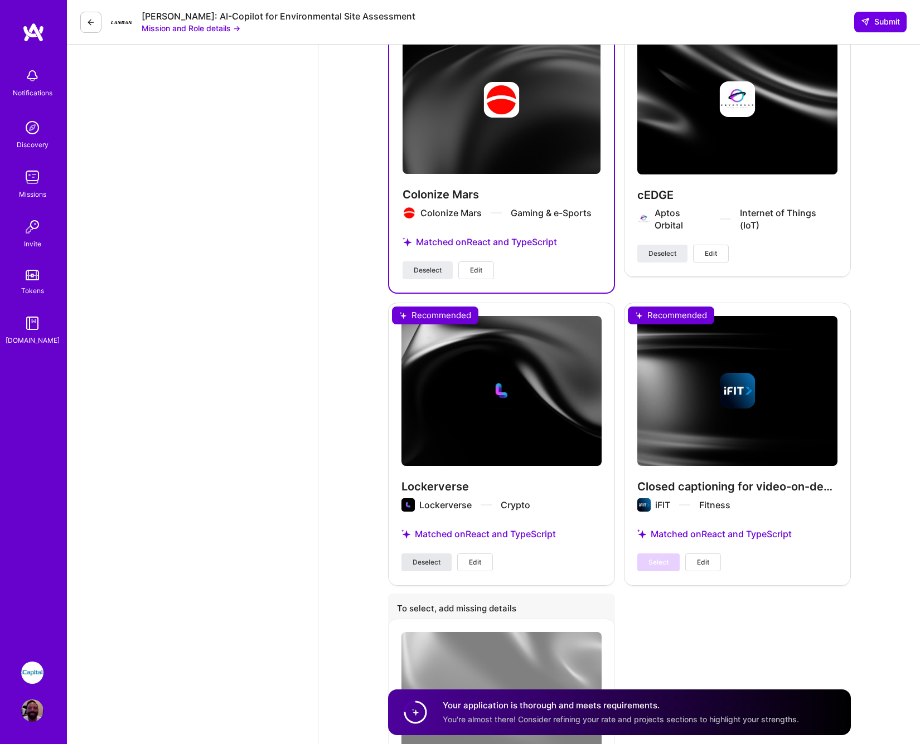
click at [438, 558] on span "Deselect" at bounding box center [427, 563] width 28 height 10
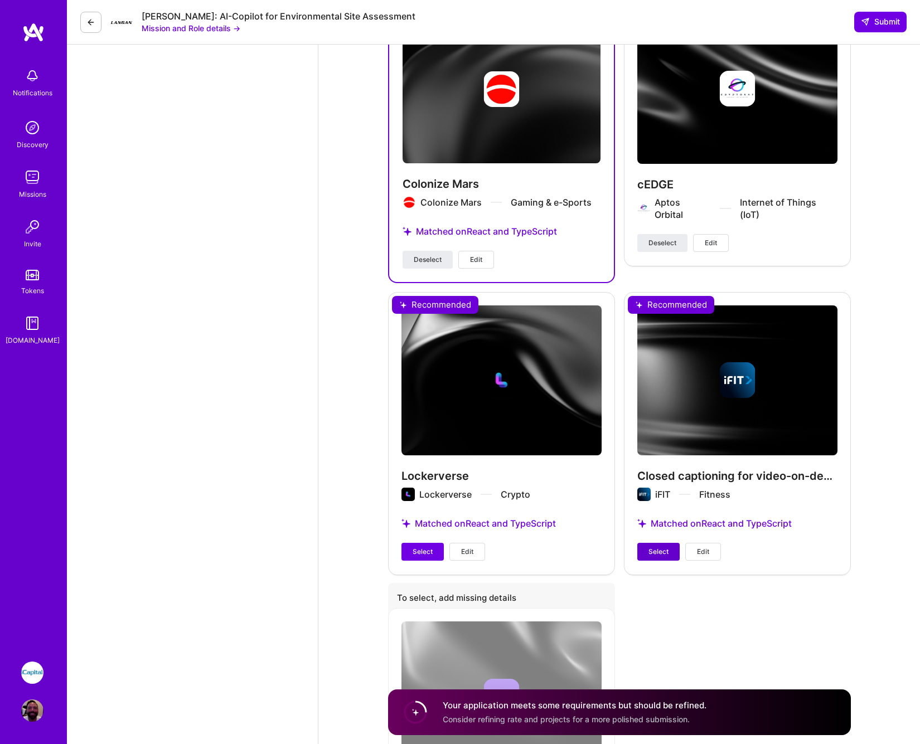
click at [654, 547] on span "Select" at bounding box center [659, 552] width 20 height 10
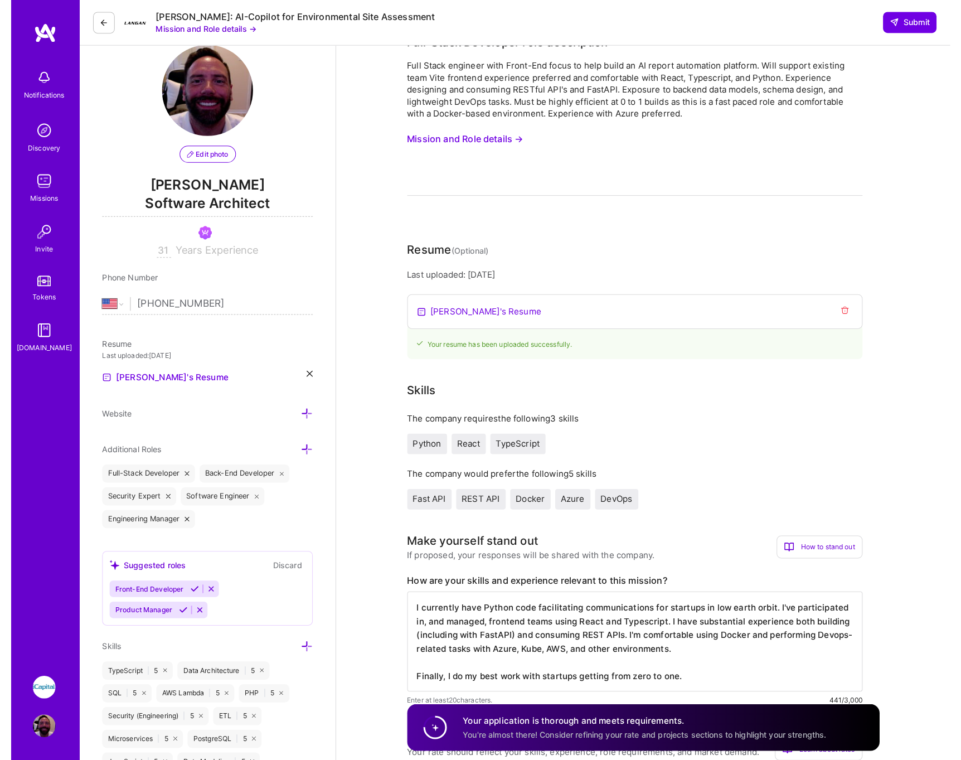
scroll to position [0, 0]
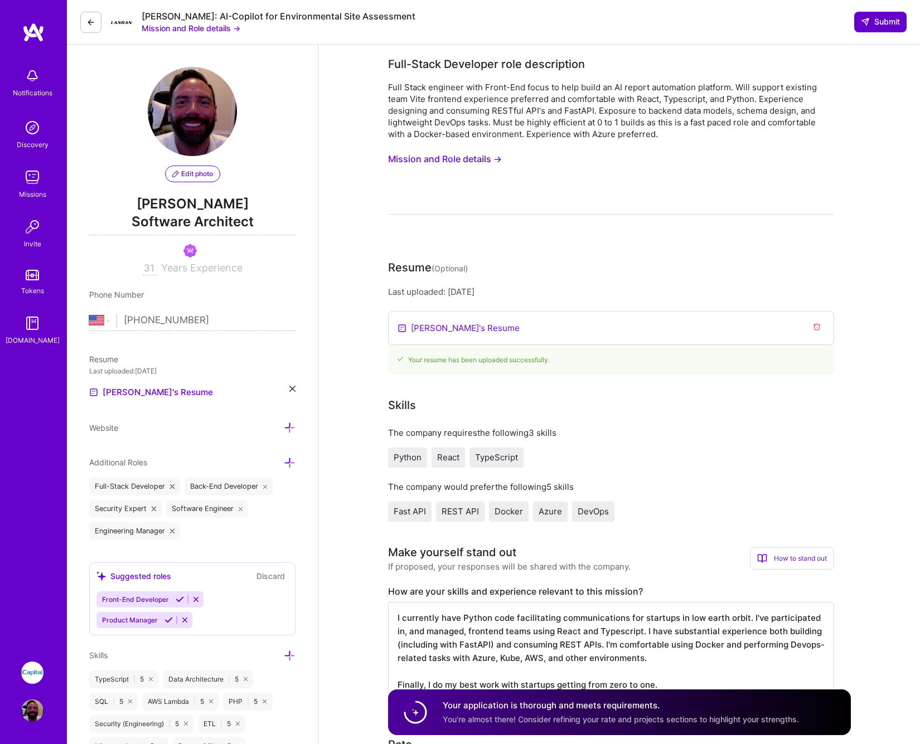
click at [879, 20] on span "Submit" at bounding box center [880, 21] width 39 height 11
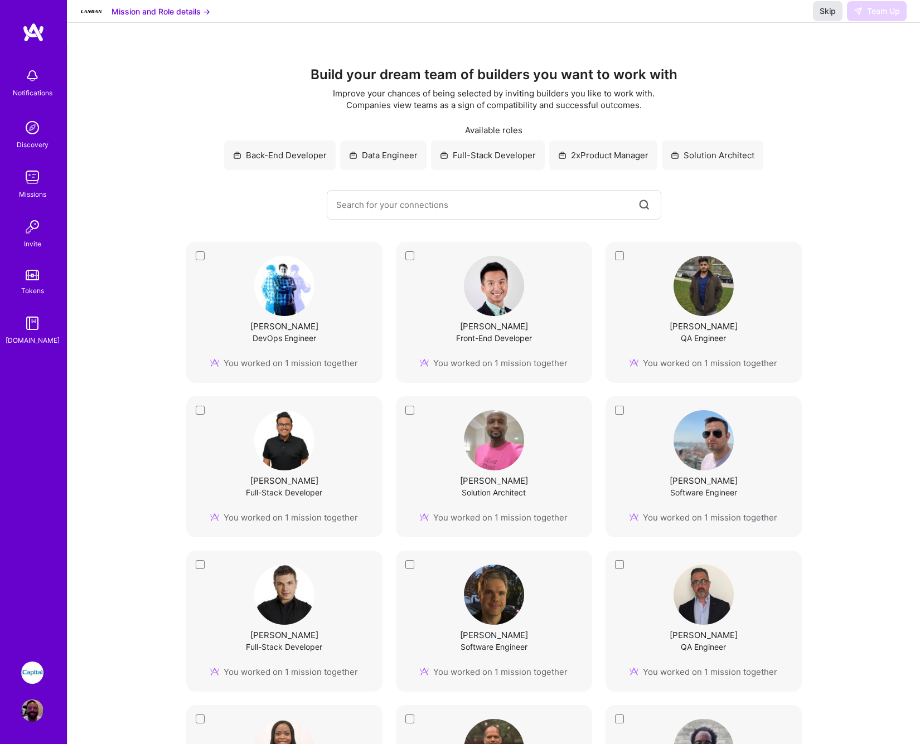
click at [819, 21] on button "Skip" at bounding box center [828, 11] width 30 height 20
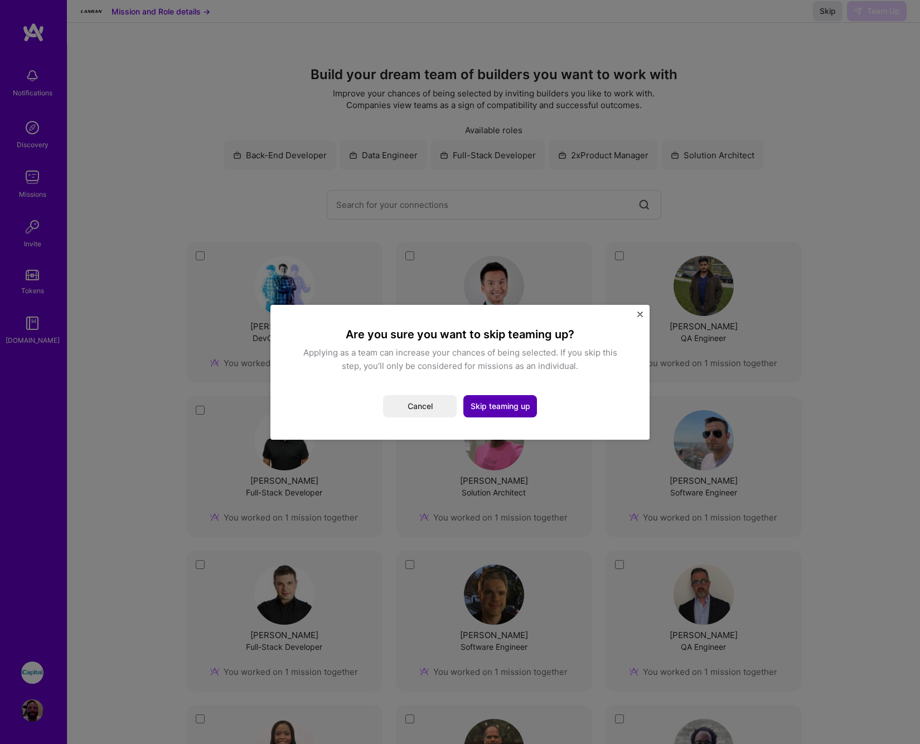
click at [502, 404] on button "Skip teaming up" at bounding box center [500, 406] width 74 height 22
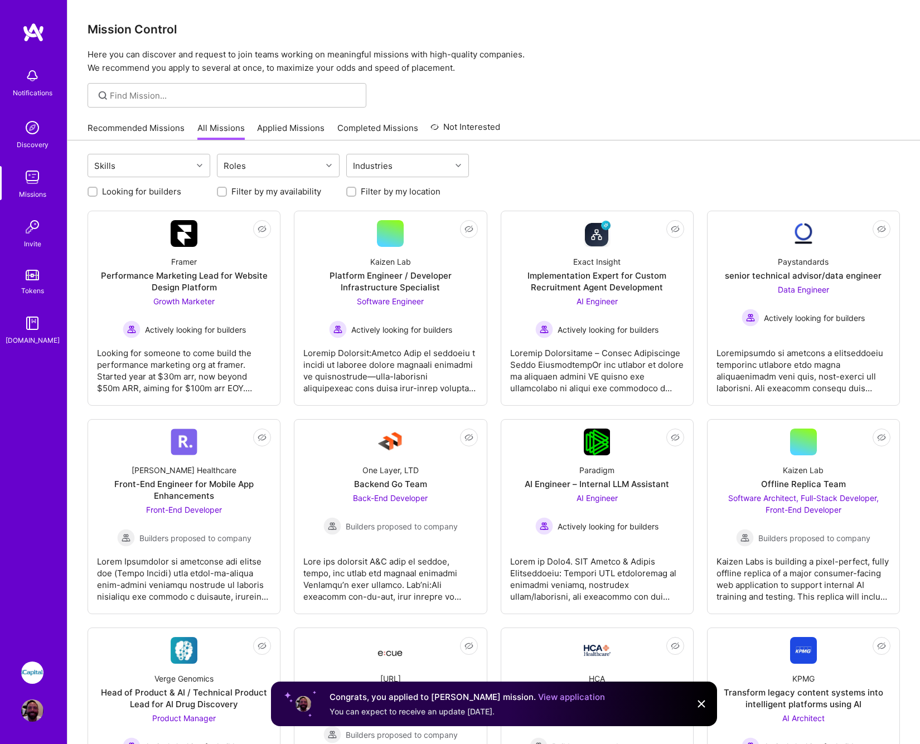
click at [32, 675] on img at bounding box center [32, 673] width 22 height 22
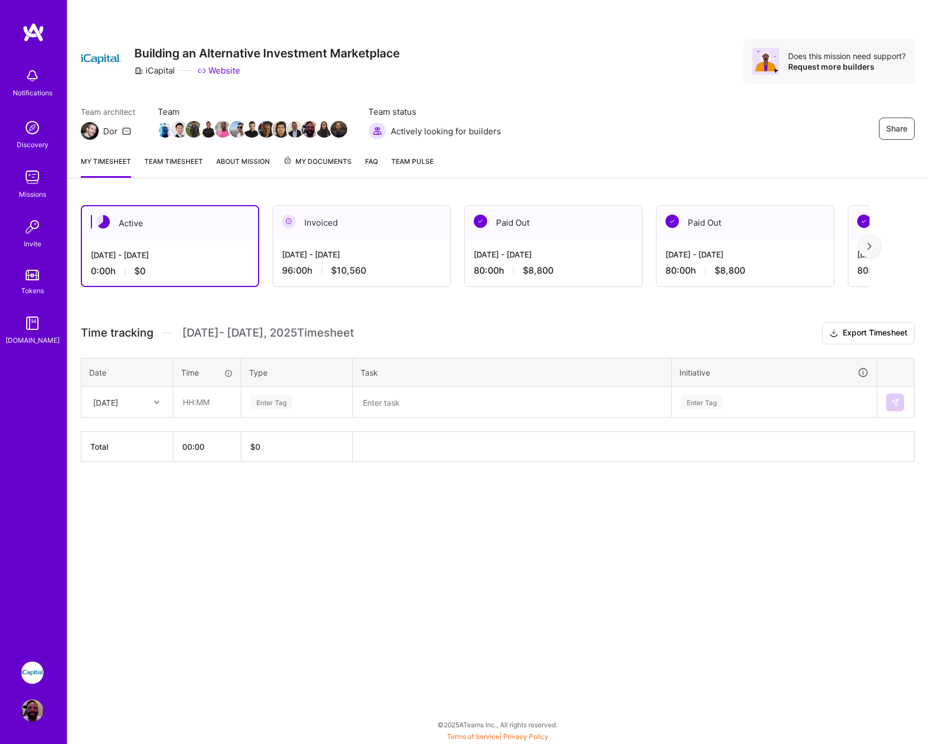
click at [352, 234] on div "Invoiced" at bounding box center [361, 223] width 177 height 34
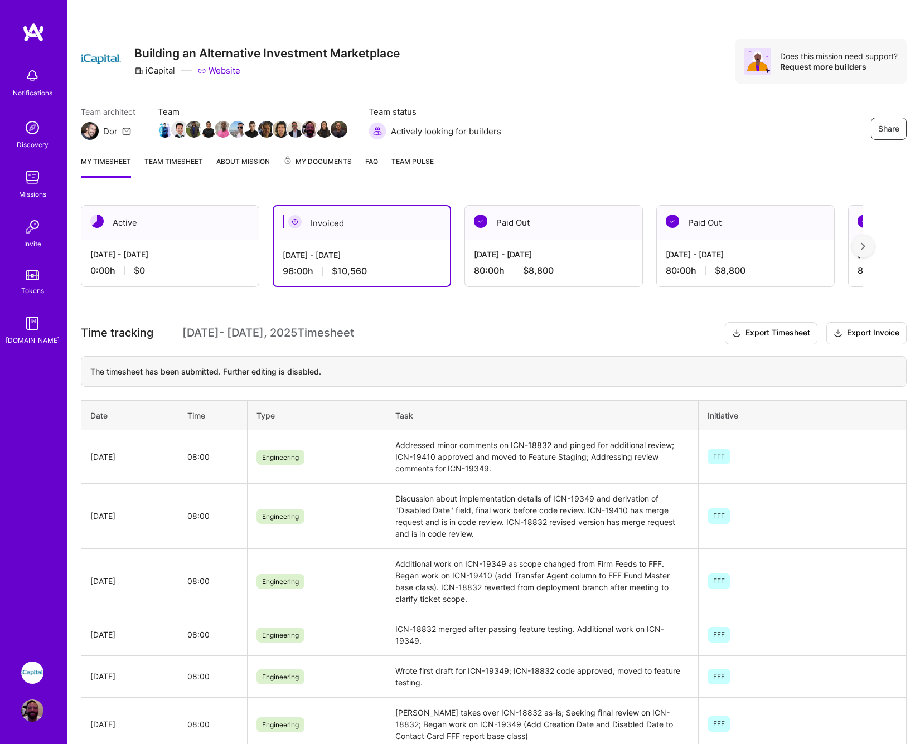
click at [175, 239] on div "Active" at bounding box center [169, 223] width 177 height 34
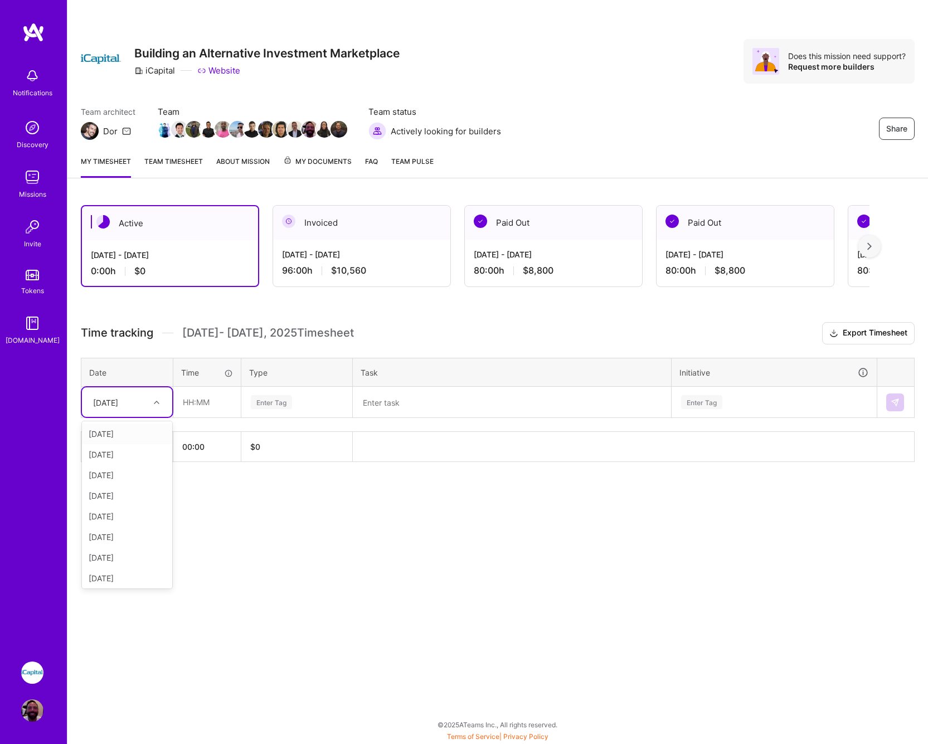
click at [151, 405] on div at bounding box center [157, 402] width 17 height 14
click at [124, 434] on div "[DATE]" at bounding box center [127, 434] width 90 height 21
type input "08:00"
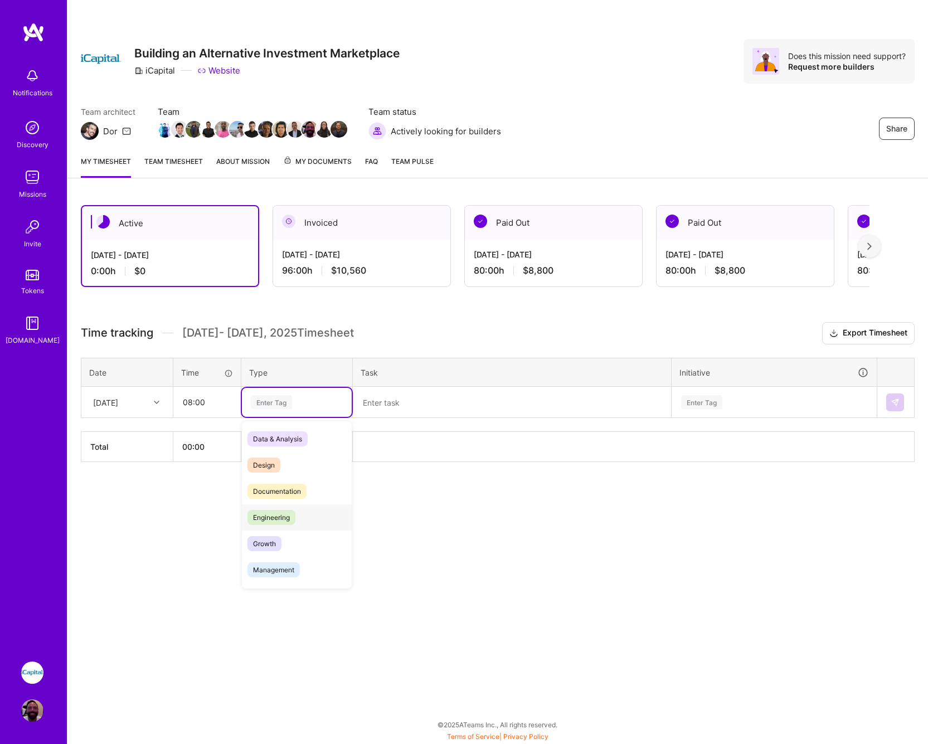
click at [276, 519] on span "Engineering" at bounding box center [272, 517] width 48 height 15
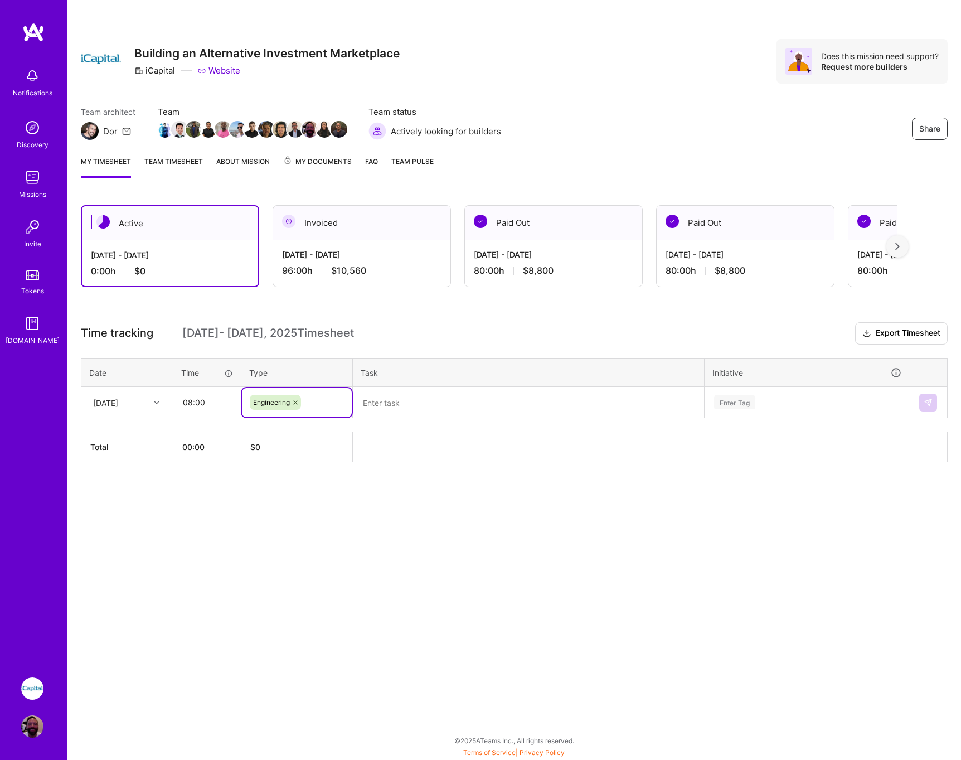
click at [392, 405] on textarea at bounding box center [528, 402] width 349 height 29
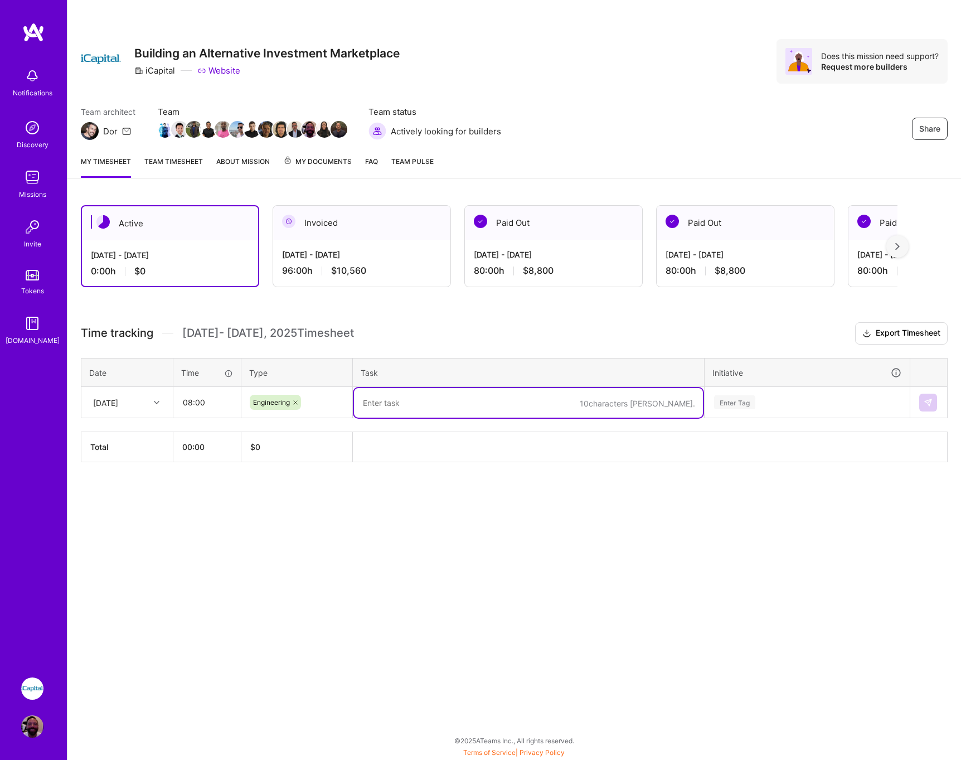
paste textarea "ICN-19349 [PERSON_NAME] Fargo: Add Date of creation and Disabled Date as option…"
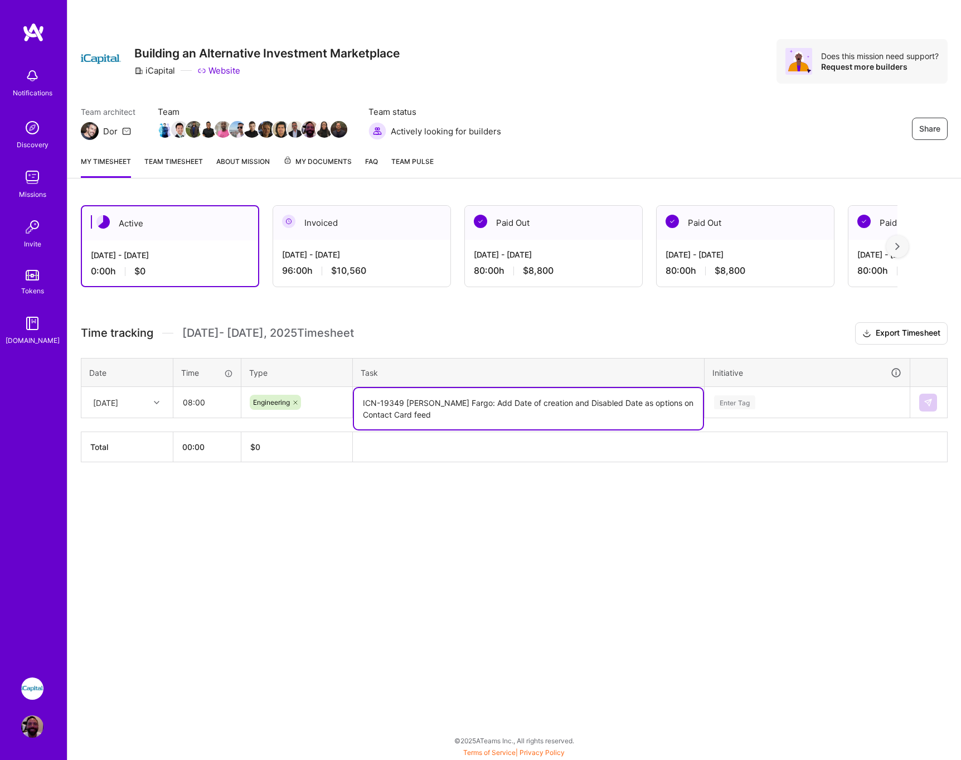
drag, startPoint x: 407, startPoint y: 403, endPoint x: 461, endPoint y: 444, distance: 68.0
click at [408, 403] on textarea "ICN-19349 [PERSON_NAME] Fargo: Add Date of creation and Disabled Date as option…" at bounding box center [528, 408] width 349 height 41
paste textarea "ICN-19410 Add Transfer Agent column to FFF Fund Master base class"
drag, startPoint x: 631, startPoint y: 415, endPoint x: 639, endPoint y: 419, distance: 8.7
click at [631, 415] on textarea "ICN-19349 ([PERSON_NAME] Fargo: Add Date of creation and Disabled Date as optio…" at bounding box center [528, 414] width 349 height 53
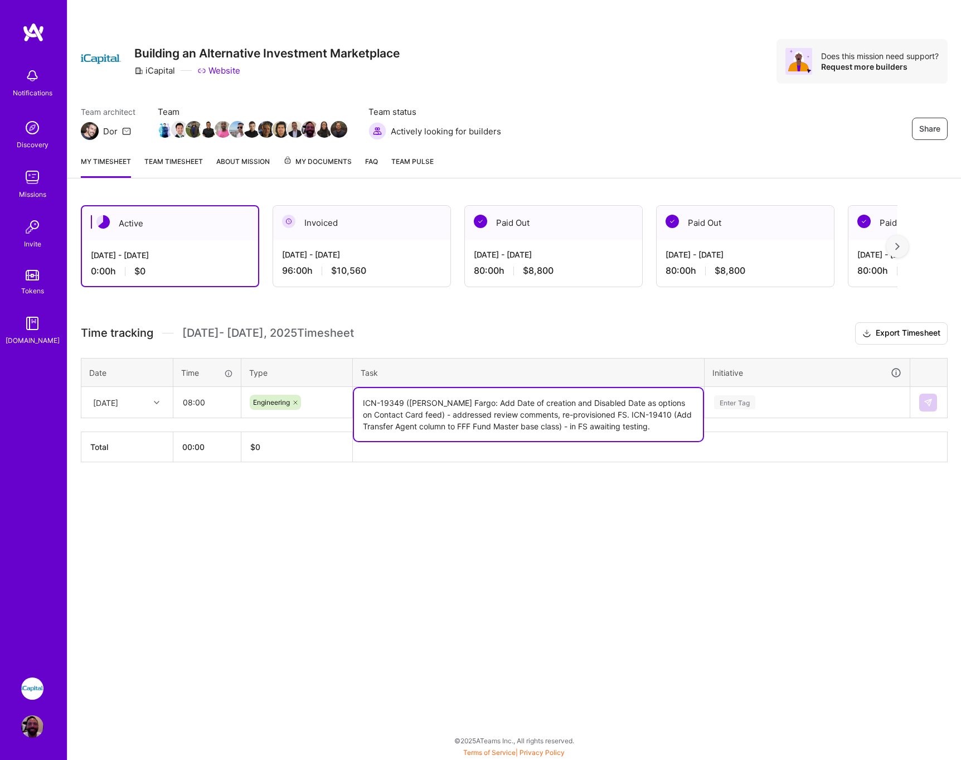
paste textarea "ICN-18832 Remove Contributions from Transactions HF files for direct funds"
drag, startPoint x: 363, startPoint y: 439, endPoint x: 470, endPoint y: 460, distance: 109.1
click at [364, 439] on textarea "ICN-19349 ([PERSON_NAME] Fargo: Add Date of creation and Disabled Date as optio…" at bounding box center [528, 420] width 349 height 65
type textarea "ICN-19349 ([PERSON_NAME] Fargo: Add Date of creation and Disabled Date as optio…"
click at [756, 399] on div "Enter Tag" at bounding box center [734, 402] width 41 height 17
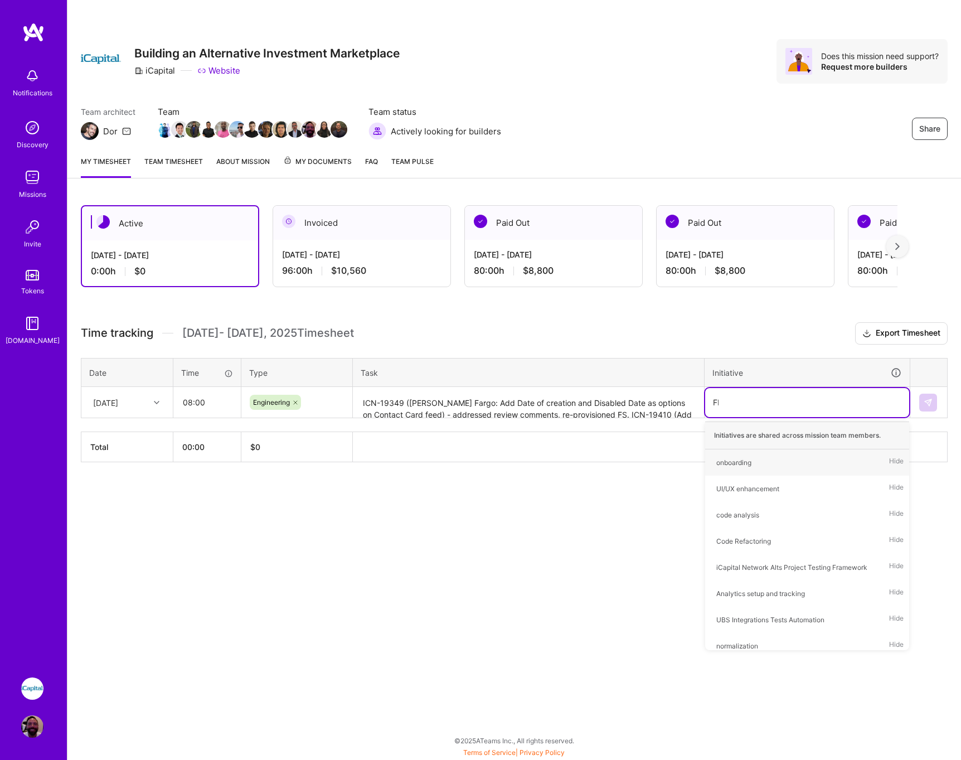
type input "FFF"
click at [722, 462] on div "FFF" at bounding box center [723, 463] width 12 height 12
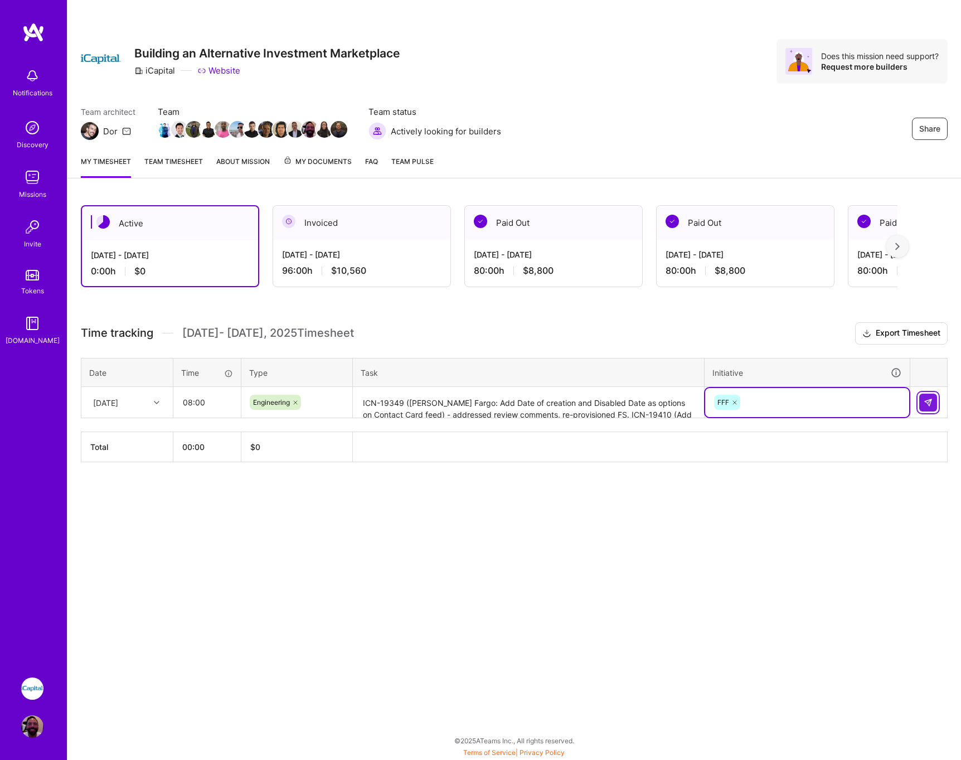
click at [928, 400] on img at bounding box center [928, 402] width 9 height 9
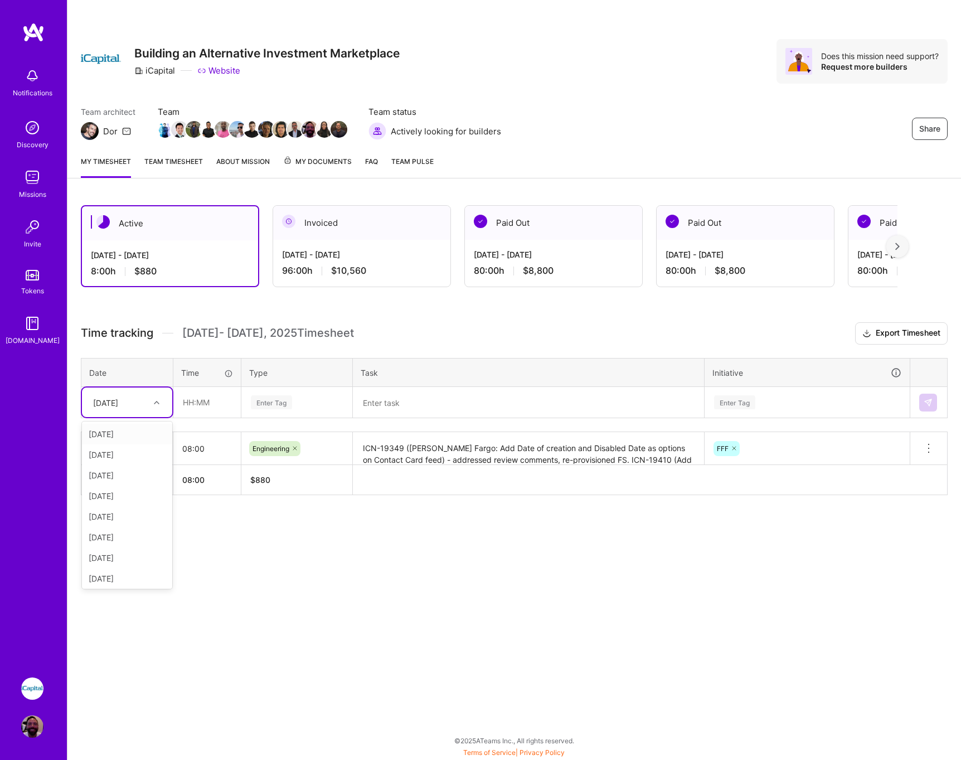
click at [147, 400] on div "[DATE]" at bounding box center [119, 402] width 62 height 18
click at [130, 473] on div "[DATE]" at bounding box center [127, 475] width 90 height 21
type input "08:00"
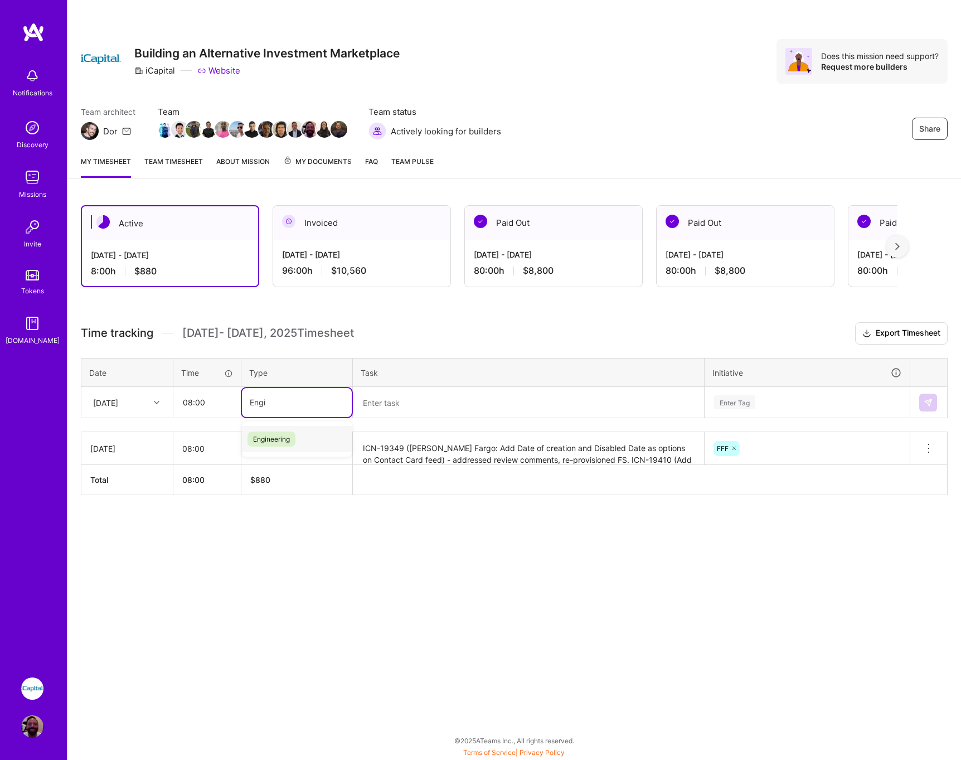
type input "Engin"
click at [272, 437] on span "Engineering" at bounding box center [272, 439] width 48 height 15
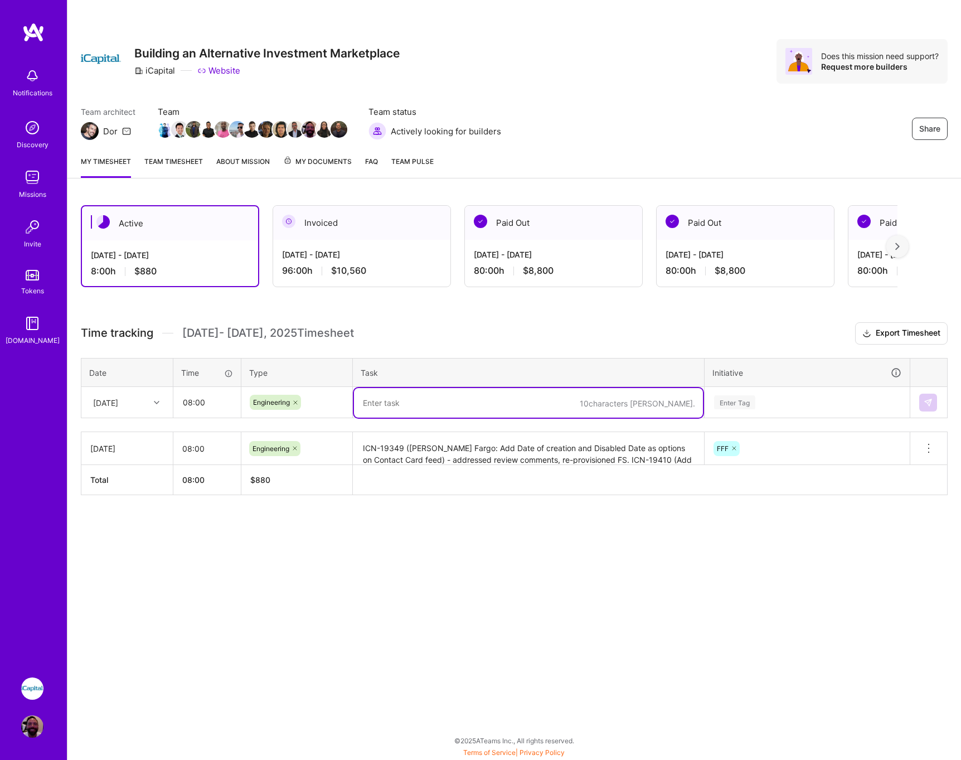
click at [410, 403] on textarea at bounding box center [528, 403] width 349 height 30
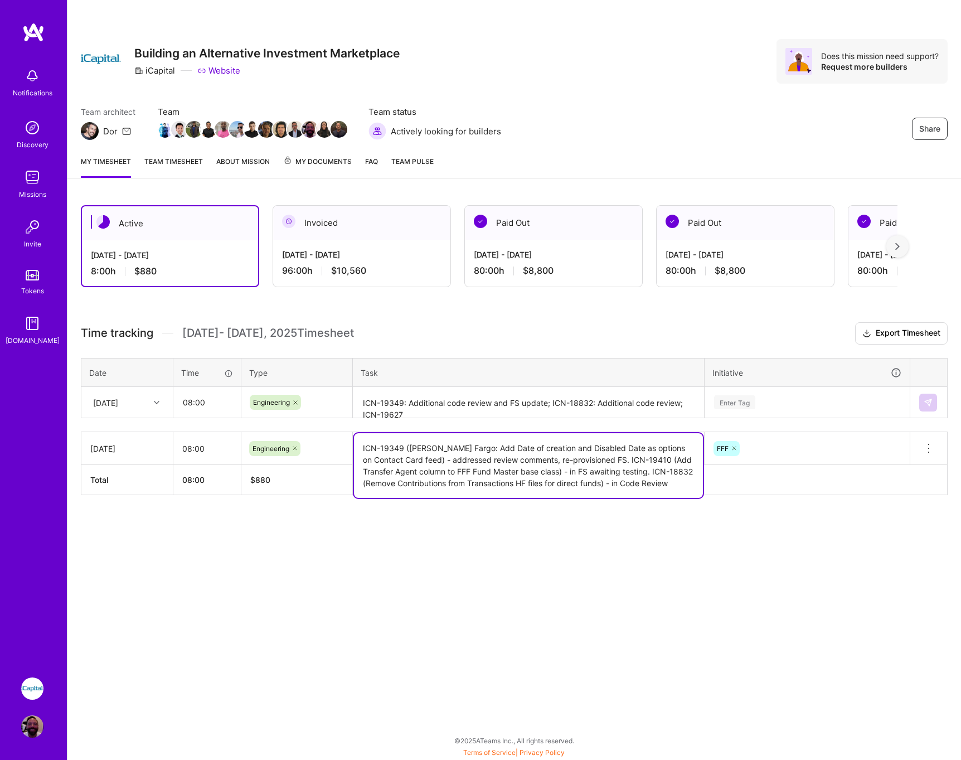
click at [476, 449] on textarea "ICN-19349 ([PERSON_NAME] Fargo: Add Date of creation and Disabled Date as optio…" at bounding box center [528, 465] width 349 height 65
click at [432, 408] on textarea "ICN-19349: Additional code review and FS update; ICN-18832: Additional code rev…" at bounding box center [528, 403] width 349 height 30
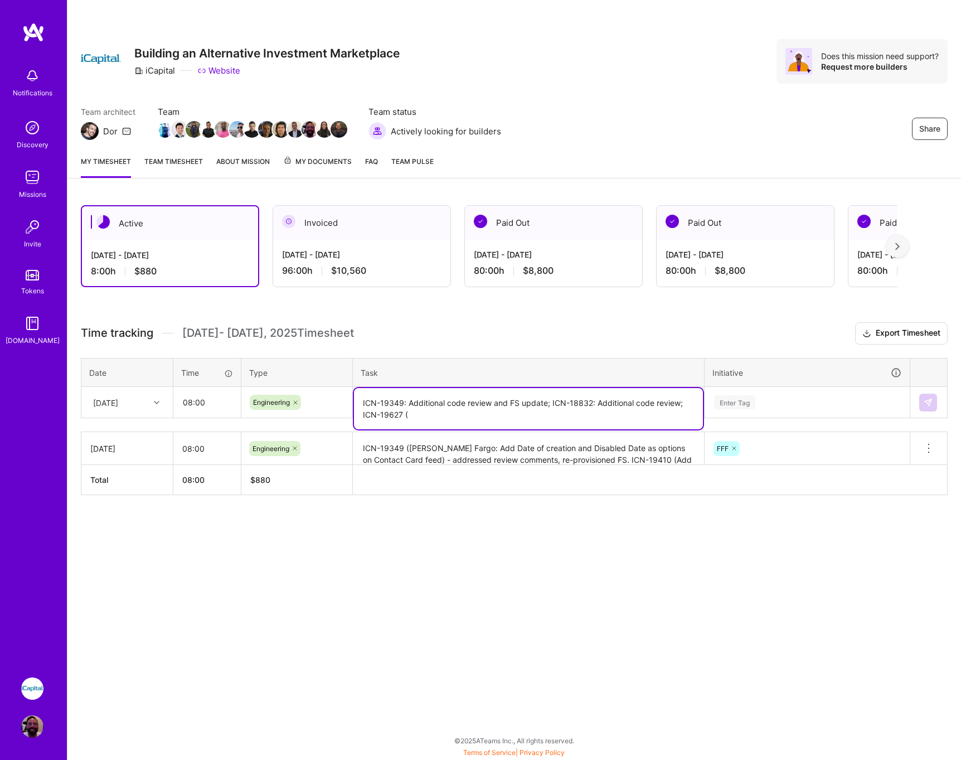
paste textarea "Add Share Classes to Fund Master base class"
type textarea "ICN-19349: Additional code review and FS update; ICN-18832: Additional code rev…"
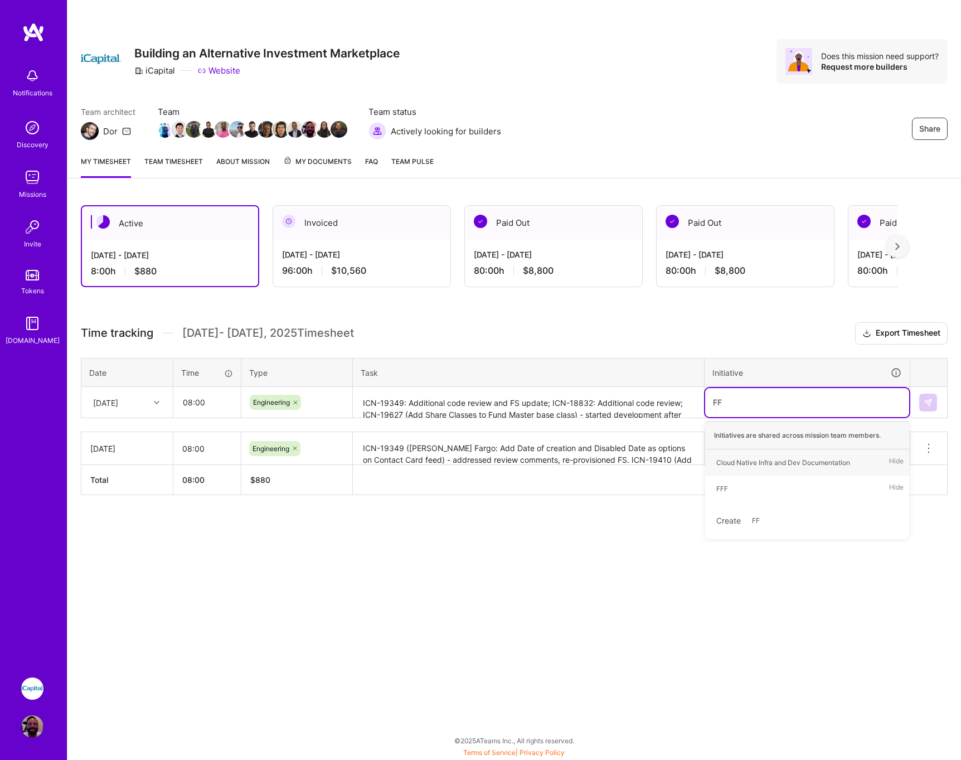
type input "FFF"
click at [722, 463] on div "FFF" at bounding box center [723, 463] width 12 height 12
click at [928, 405] on img at bounding box center [928, 402] width 9 height 9
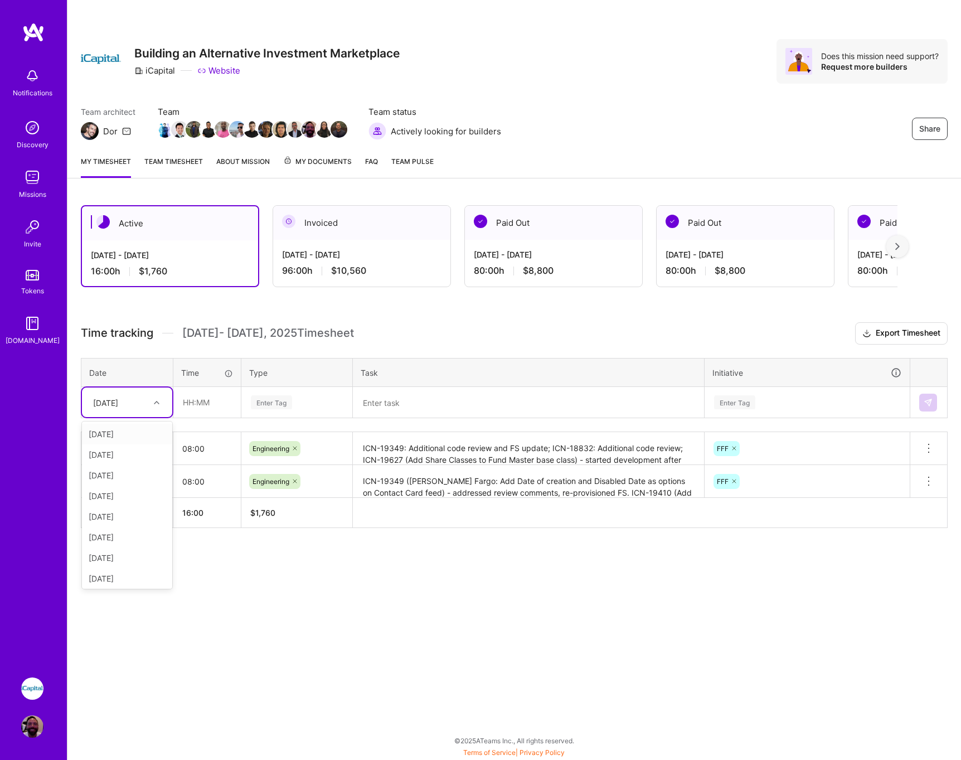
click at [144, 401] on div "[DATE]" at bounding box center [119, 402] width 62 height 18
click at [120, 497] on div "[DATE]" at bounding box center [127, 496] width 90 height 21
type input "08:00"
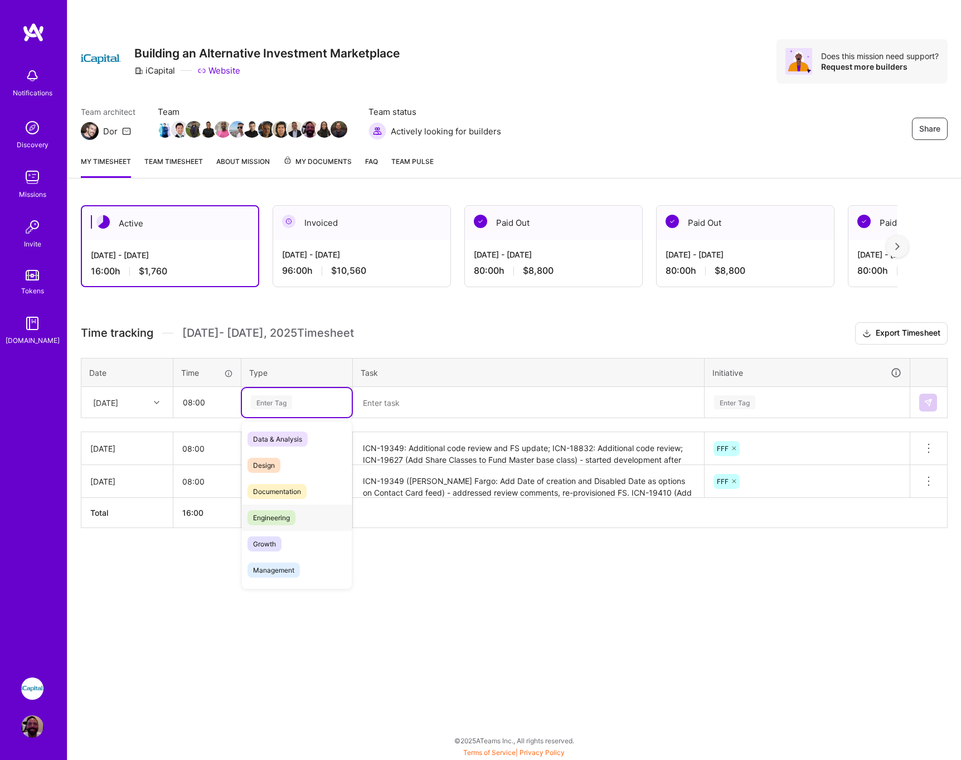
click at [278, 525] on span "Engineering" at bounding box center [272, 517] width 48 height 15
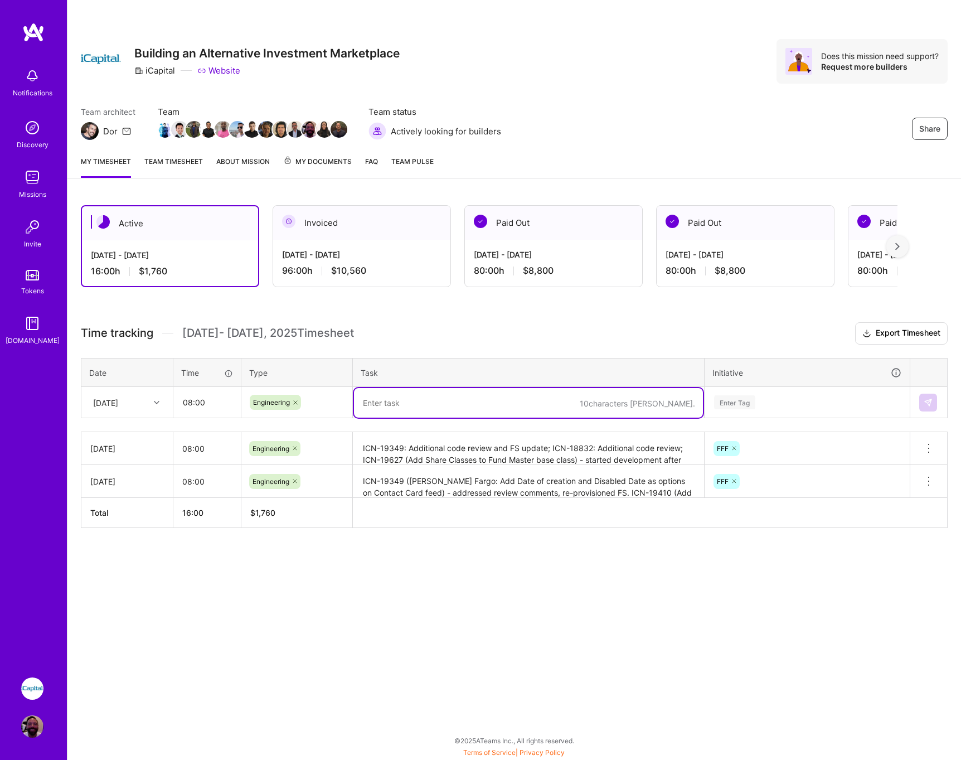
paste textarea "ICN-19349"
paste textarea "ICN-18832"
paste textarea "ICN-19627"
click at [564, 403] on textarea "ICN-19349: Addressed review comments; ICN-18832 - Addressed review comments; IC…" at bounding box center [528, 408] width 349 height 41
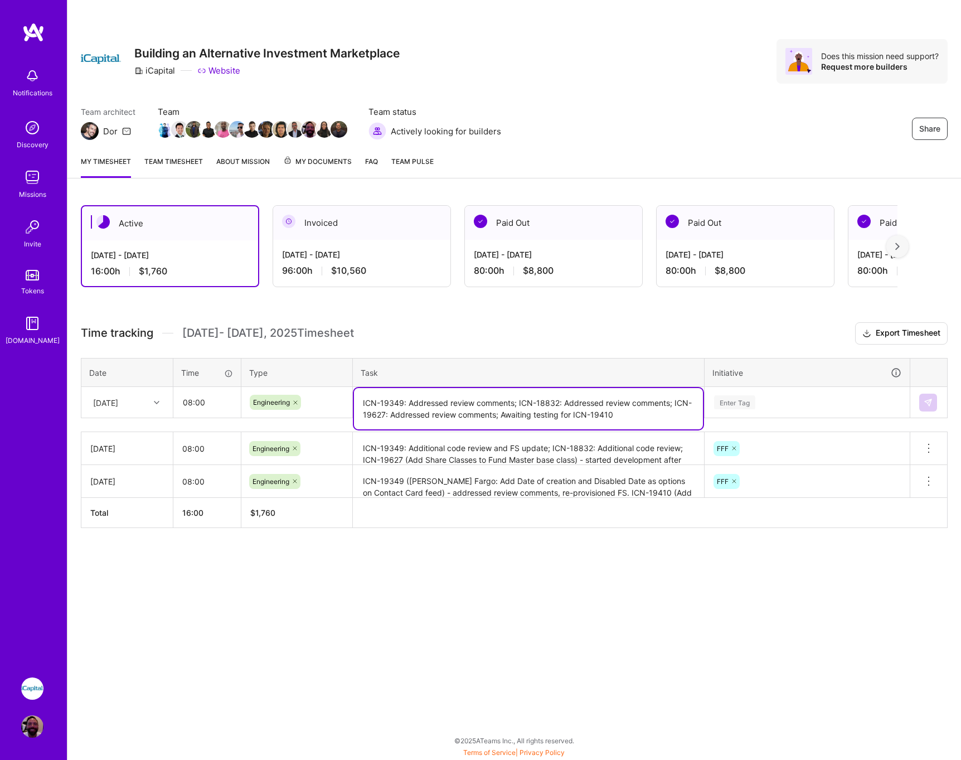
type textarea "ICN-19349: Addressed review comments; ICN-18832: Addressed review comments; ICN…"
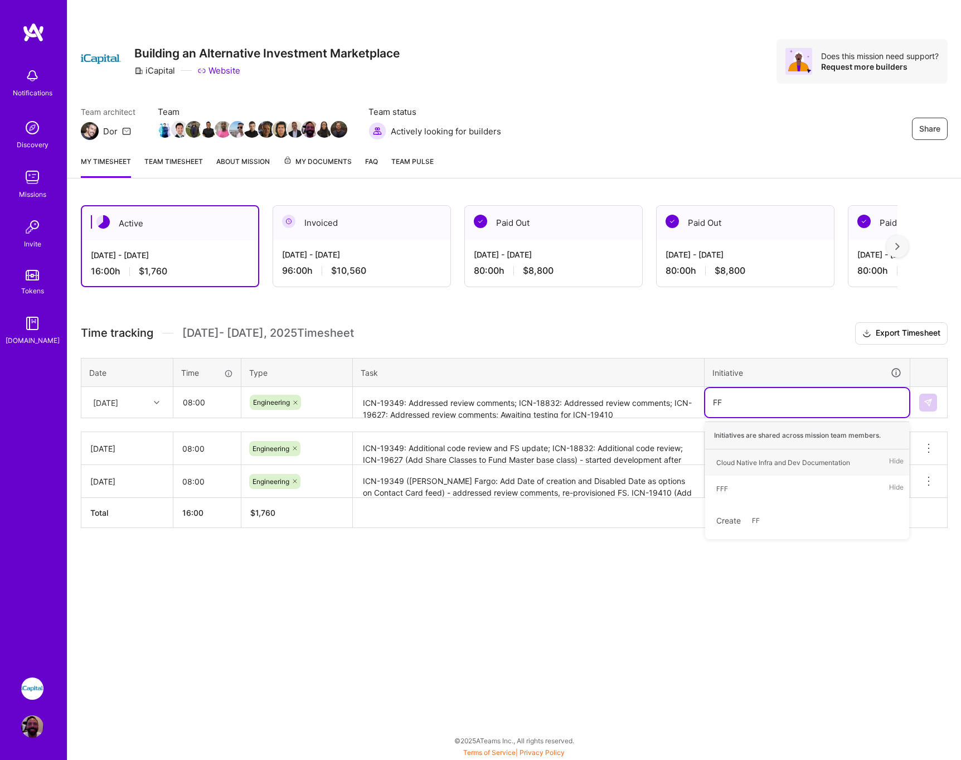
type input "FFF"
drag, startPoint x: 734, startPoint y: 459, endPoint x: 887, endPoint y: 400, distance: 163.8
click at [738, 457] on div "FFF Hide" at bounding box center [807, 462] width 204 height 26
click at [928, 400] on button at bounding box center [929, 403] width 18 height 18
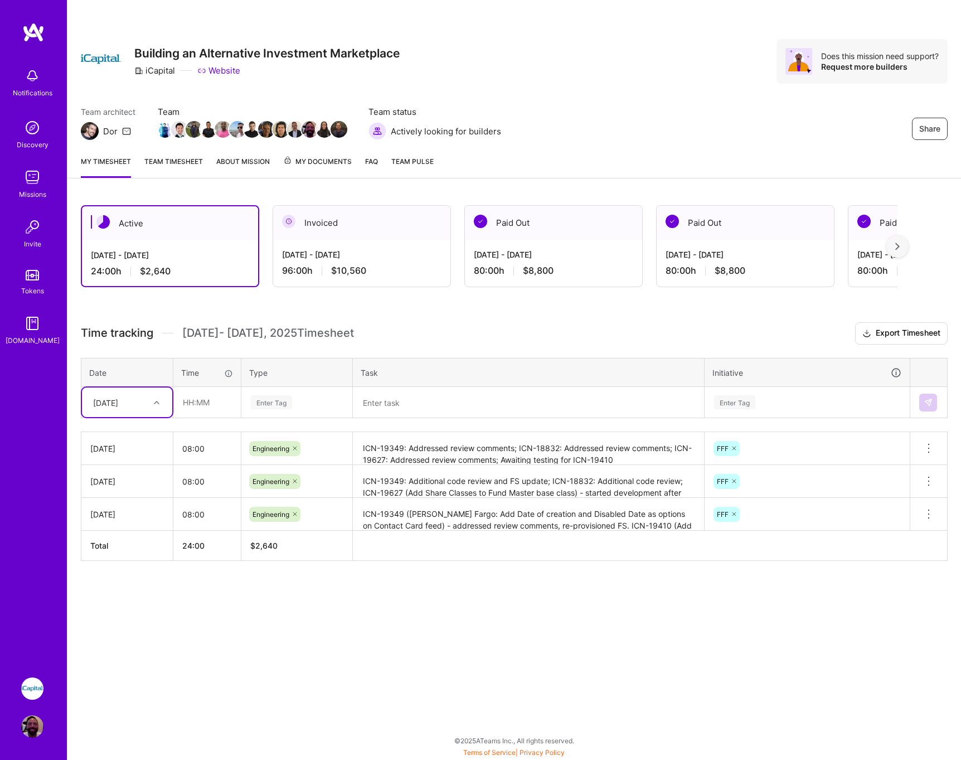
click at [137, 404] on div "[DATE]" at bounding box center [119, 402] width 62 height 18
click at [119, 518] on div "[DATE]" at bounding box center [127, 516] width 90 height 21
type input "08:00"
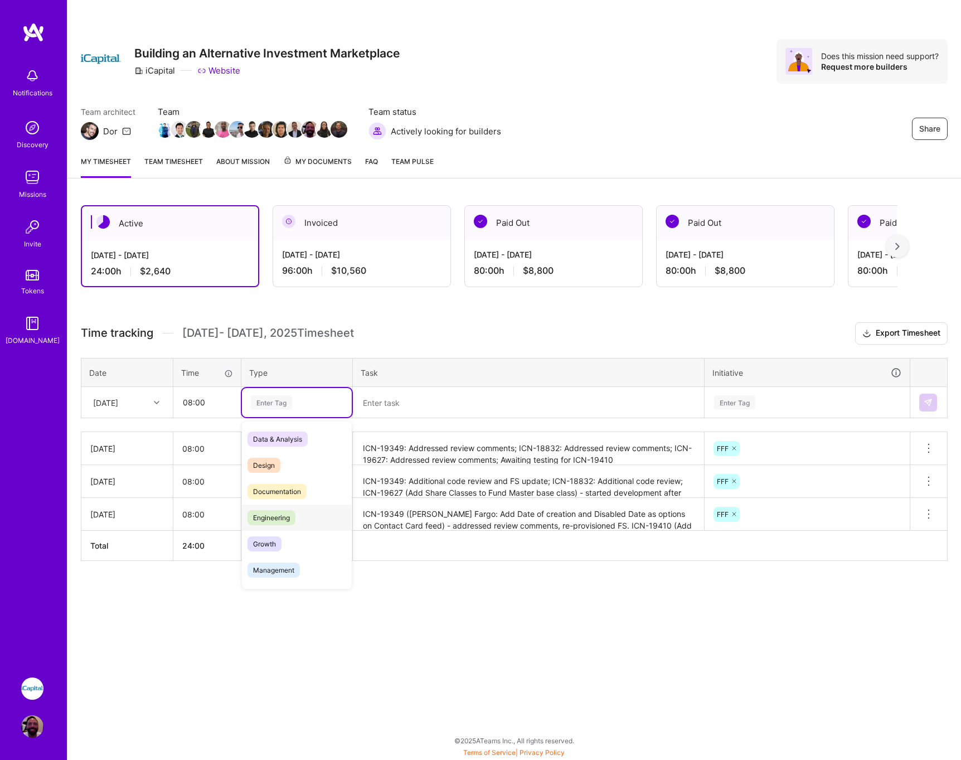
click at [268, 524] on span "Engineering" at bounding box center [272, 517] width 48 height 15
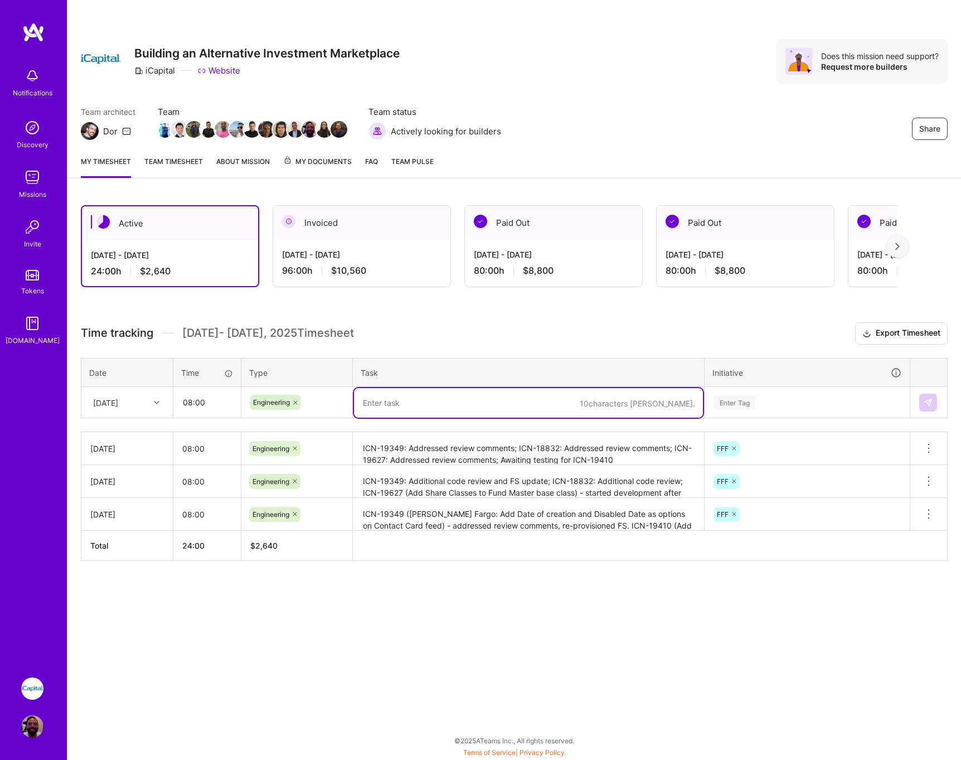
click at [411, 405] on textarea at bounding box center [528, 403] width 349 height 30
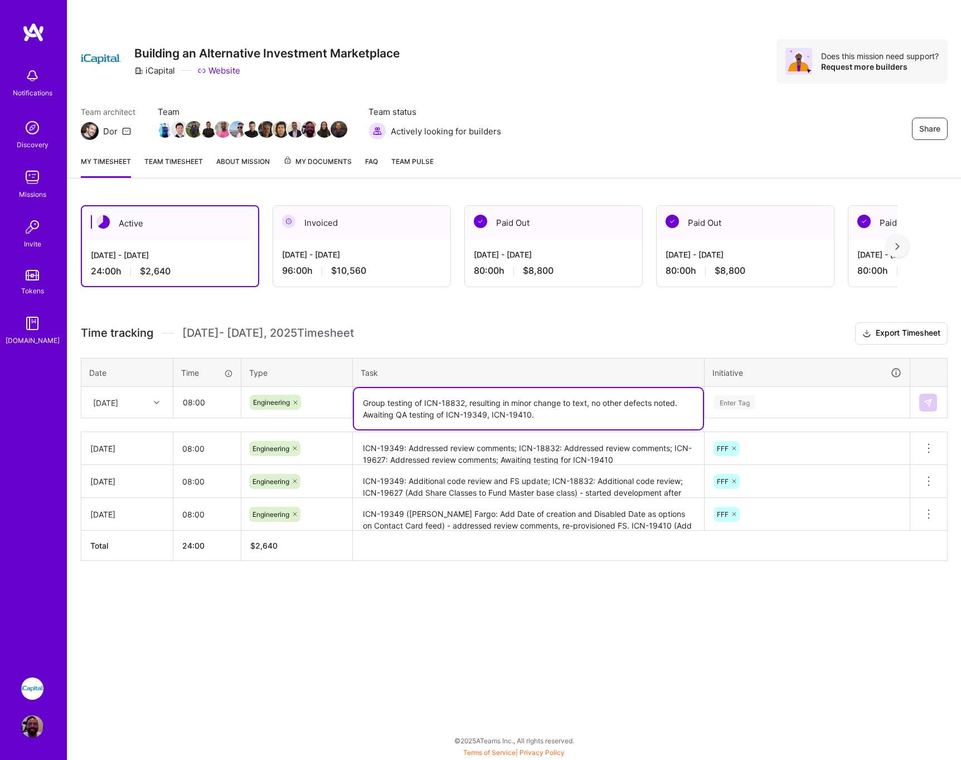
click at [553, 415] on textarea "Group testing of ICN-18832, resulting in minor change to text, no other defects…" at bounding box center [528, 408] width 349 height 41
type textarea "Group testing of ICN-18832, resulting in minor change to text, no other defects…"
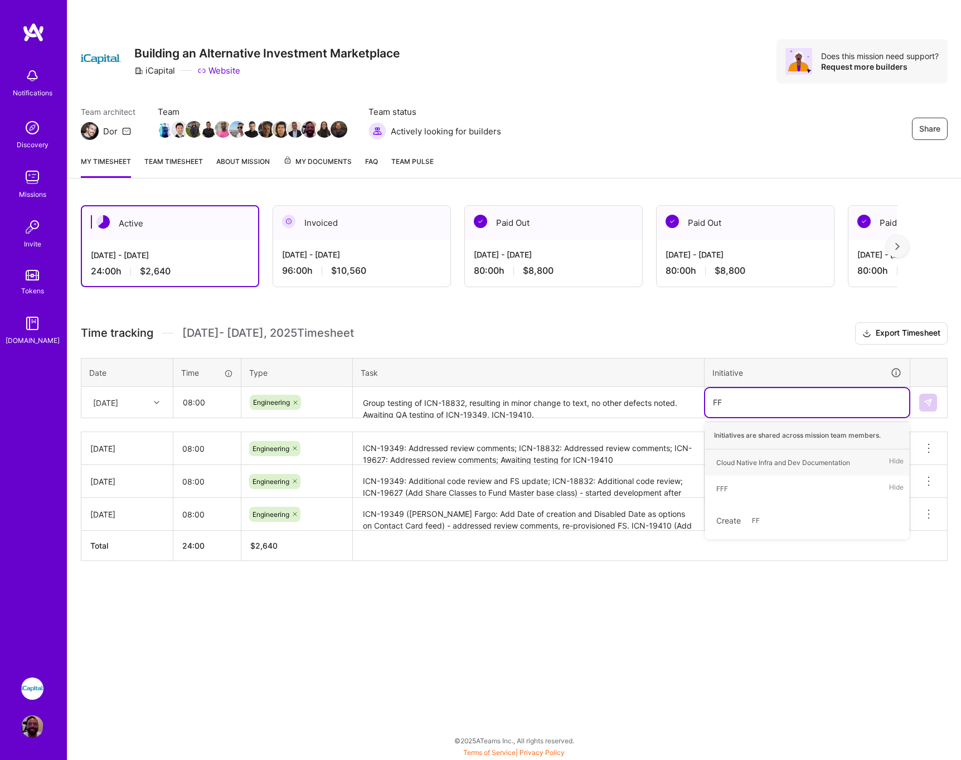
type input "FFF"
click at [741, 459] on div "FFF Hide" at bounding box center [807, 462] width 204 height 26
click at [927, 404] on img at bounding box center [928, 402] width 9 height 9
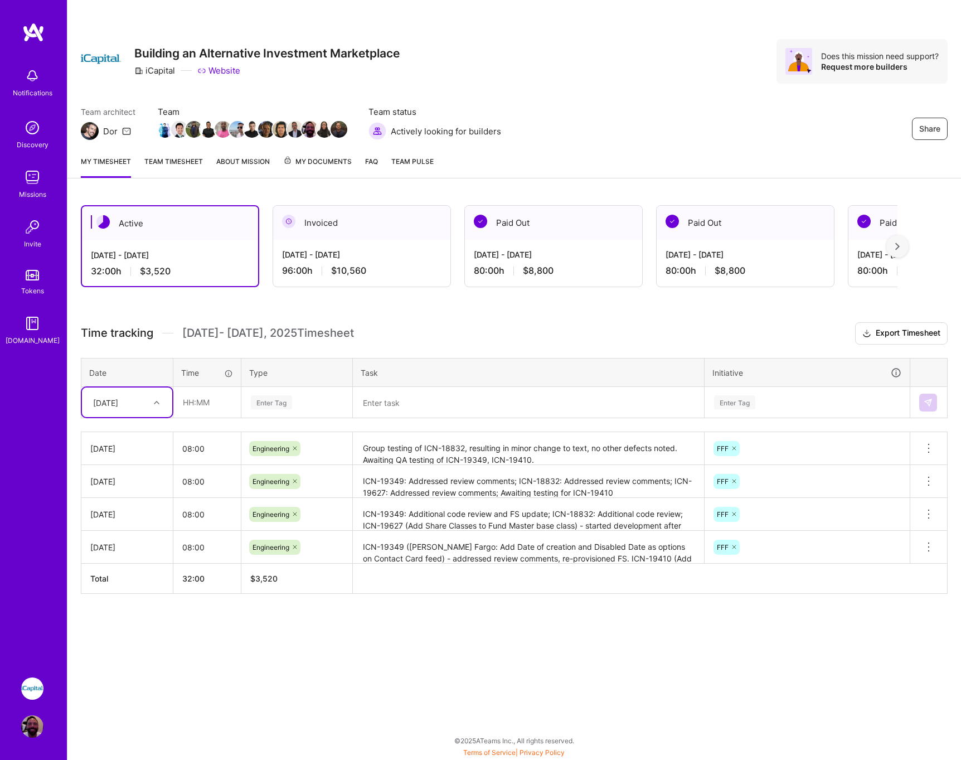
click at [118, 403] on div "[DATE]" at bounding box center [105, 402] width 25 height 12
click at [119, 536] on div "[DATE]" at bounding box center [127, 537] width 90 height 21
type input "08:00"
type input "Engin"
click at [281, 434] on span "Engineering" at bounding box center [272, 439] width 48 height 15
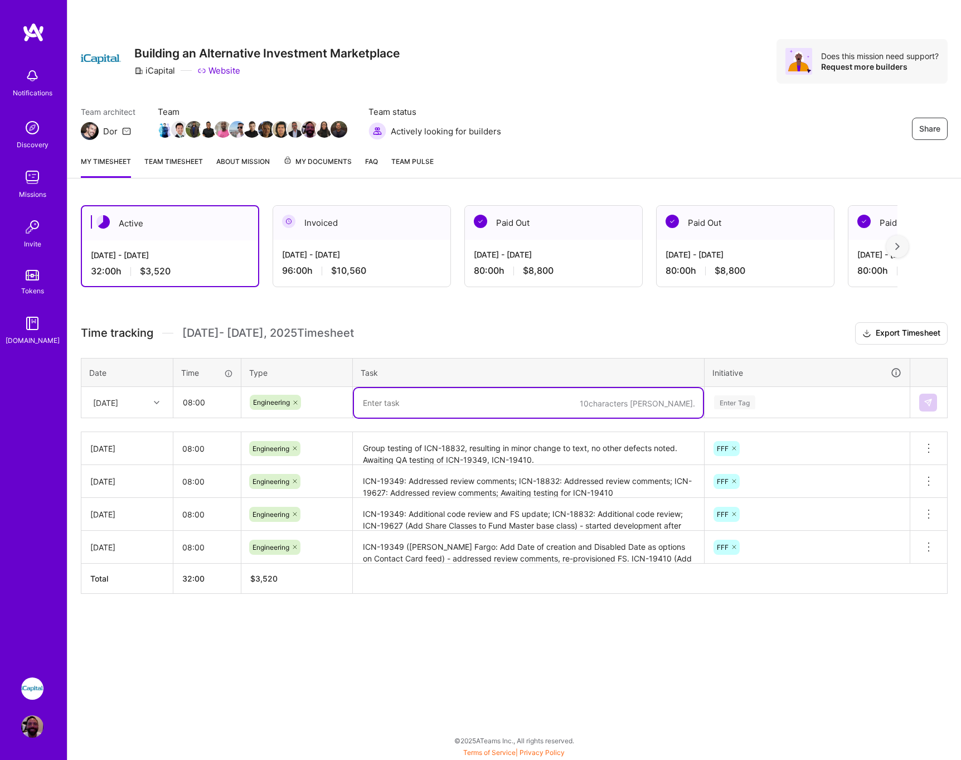
click at [446, 404] on textarea at bounding box center [528, 403] width 349 height 30
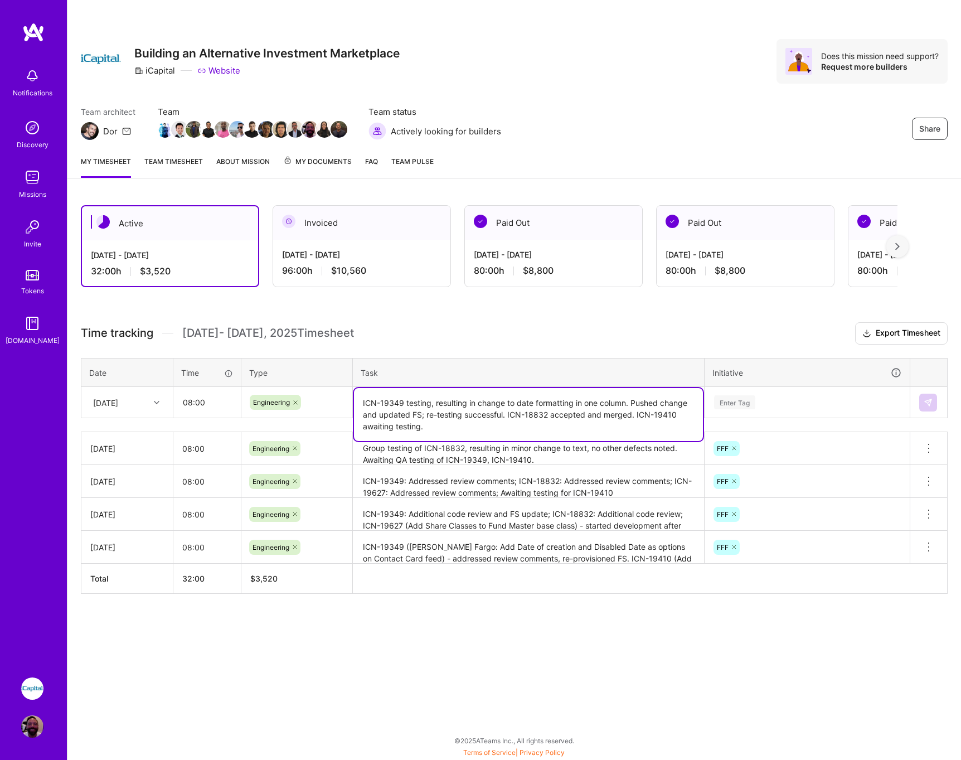
type textarea "ICN-19349 testing, resulting in change to date formatting in one column. Pushed…"
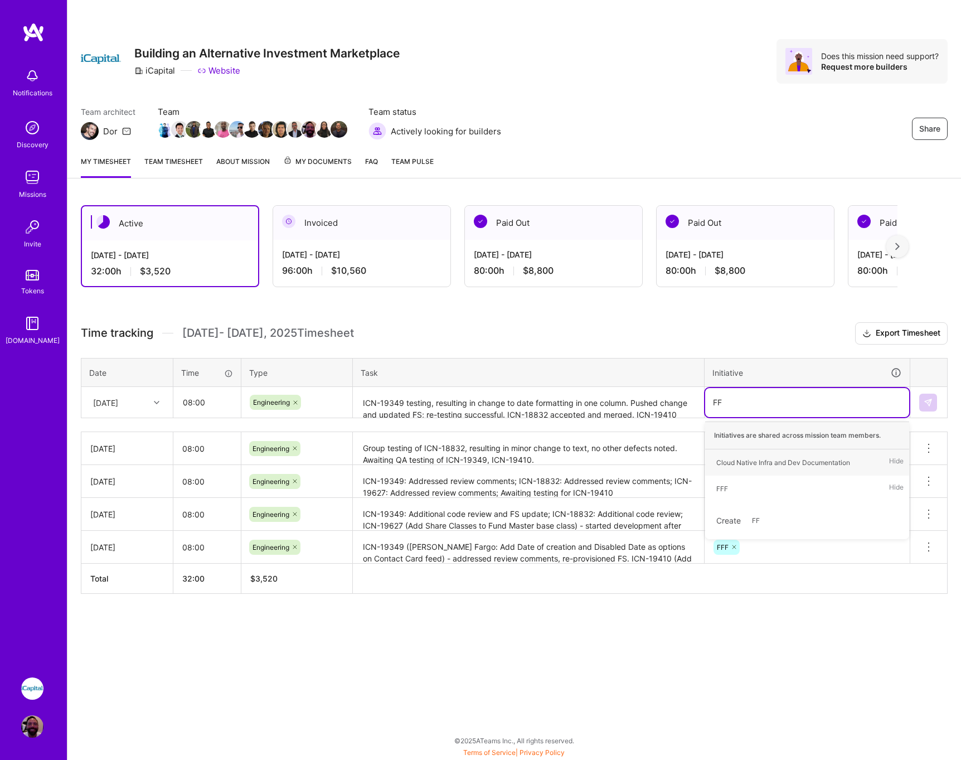
type input "FFF"
click at [724, 462] on div "FFF" at bounding box center [723, 463] width 12 height 12
click at [925, 403] on img at bounding box center [928, 402] width 9 height 9
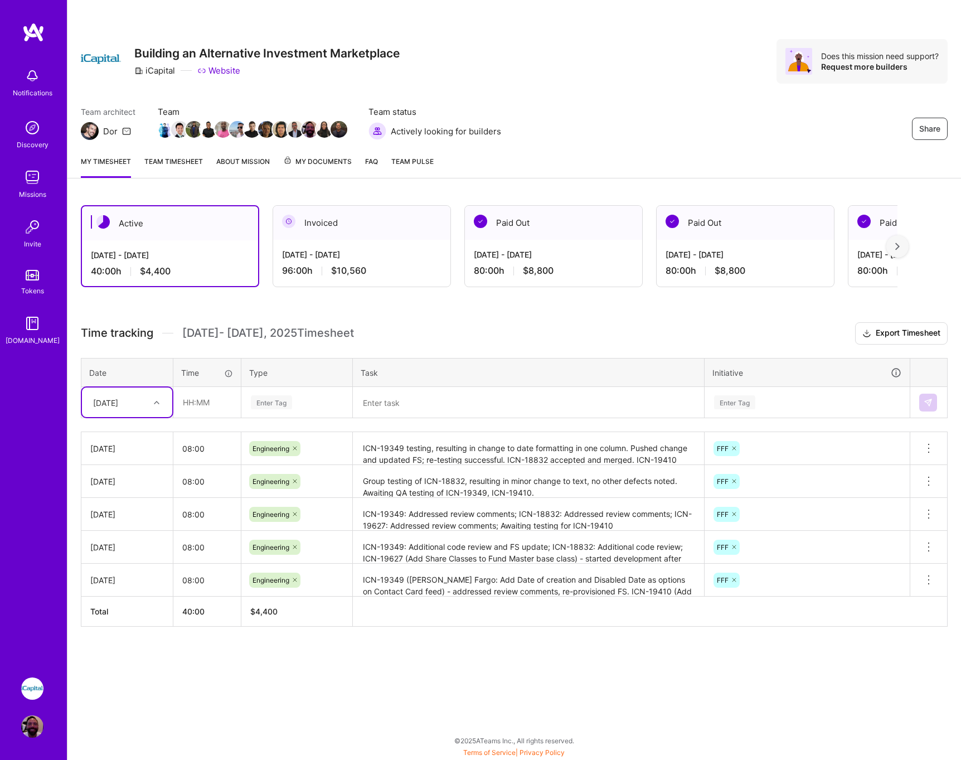
click at [143, 401] on div "[DATE]" at bounding box center [119, 402] width 62 height 18
click at [119, 554] on div "[DATE]" at bounding box center [127, 558] width 90 height 21
type input "08:00"
type input "Engin"
click at [282, 441] on span "Engineering" at bounding box center [272, 439] width 48 height 15
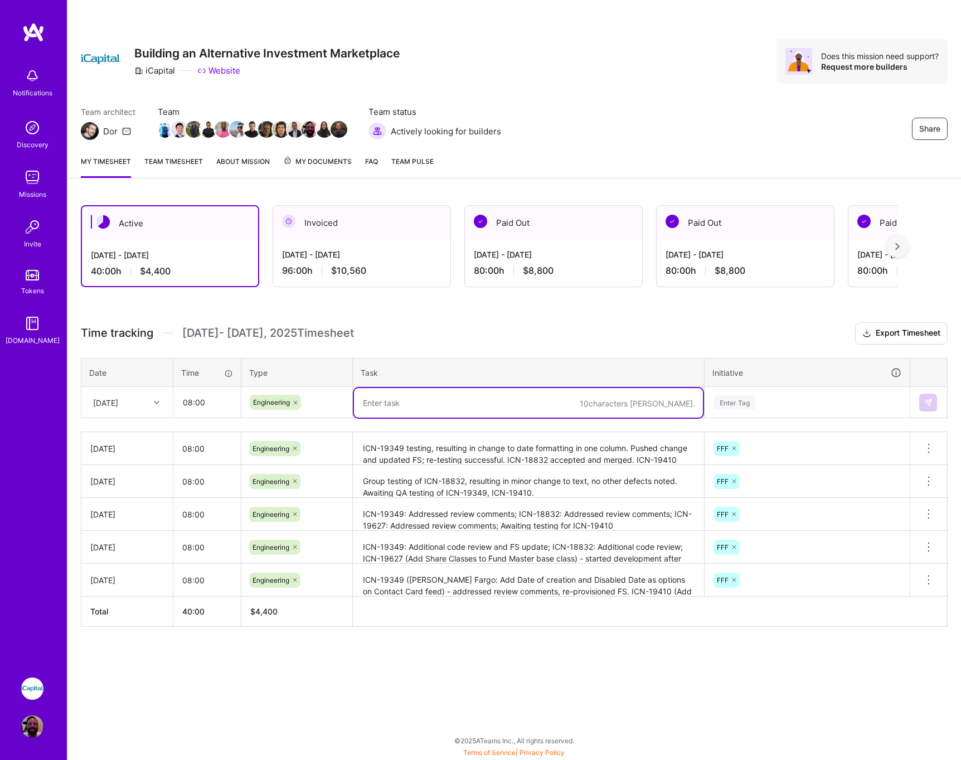
click at [412, 404] on textarea at bounding box center [528, 403] width 349 height 30
click at [515, 403] on textarea at bounding box center [528, 403] width 349 height 30
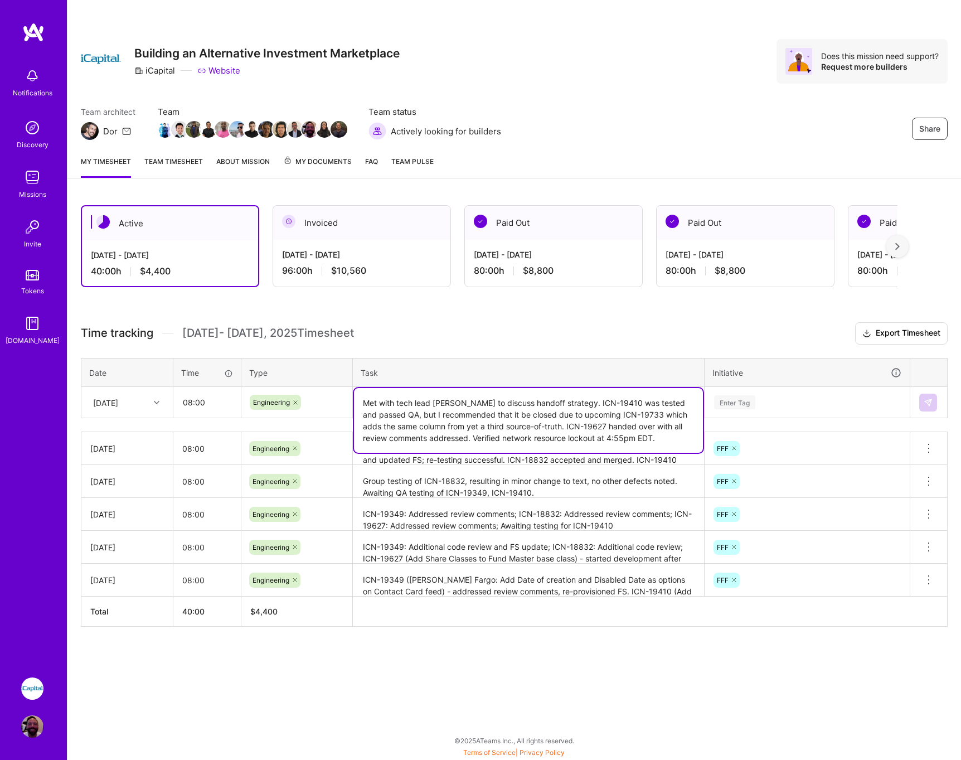
type textarea "Met with tech lead [PERSON_NAME] to discuss handoff strategy. ICN-19410 was tes…"
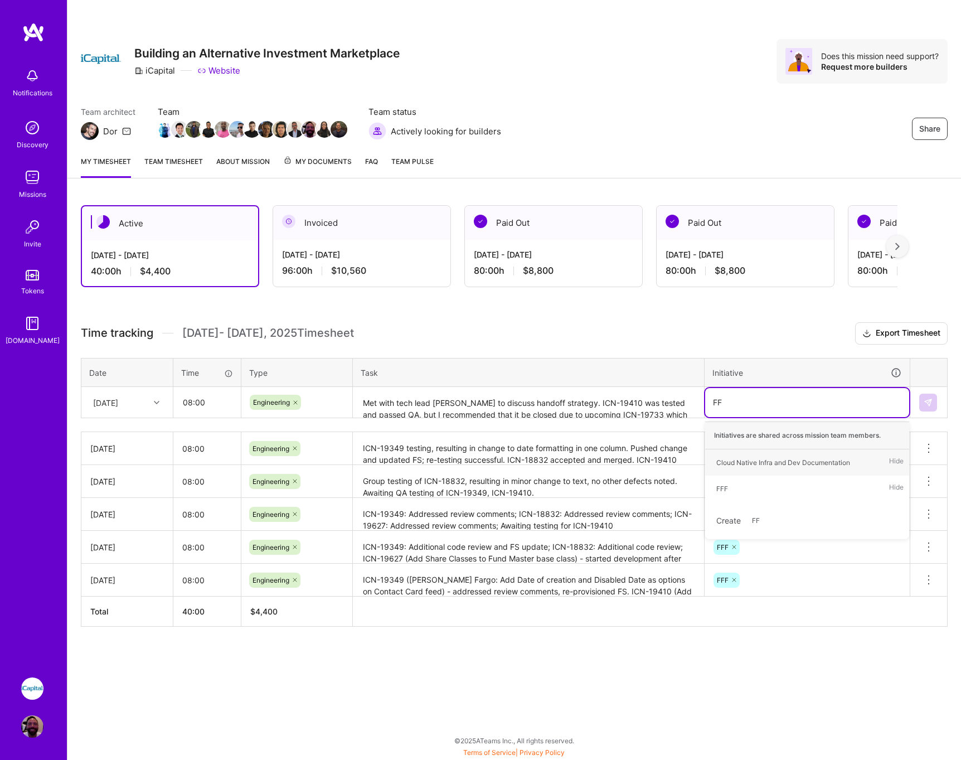
type input "FFF"
click at [733, 463] on span "FFF" at bounding box center [722, 462] width 23 height 15
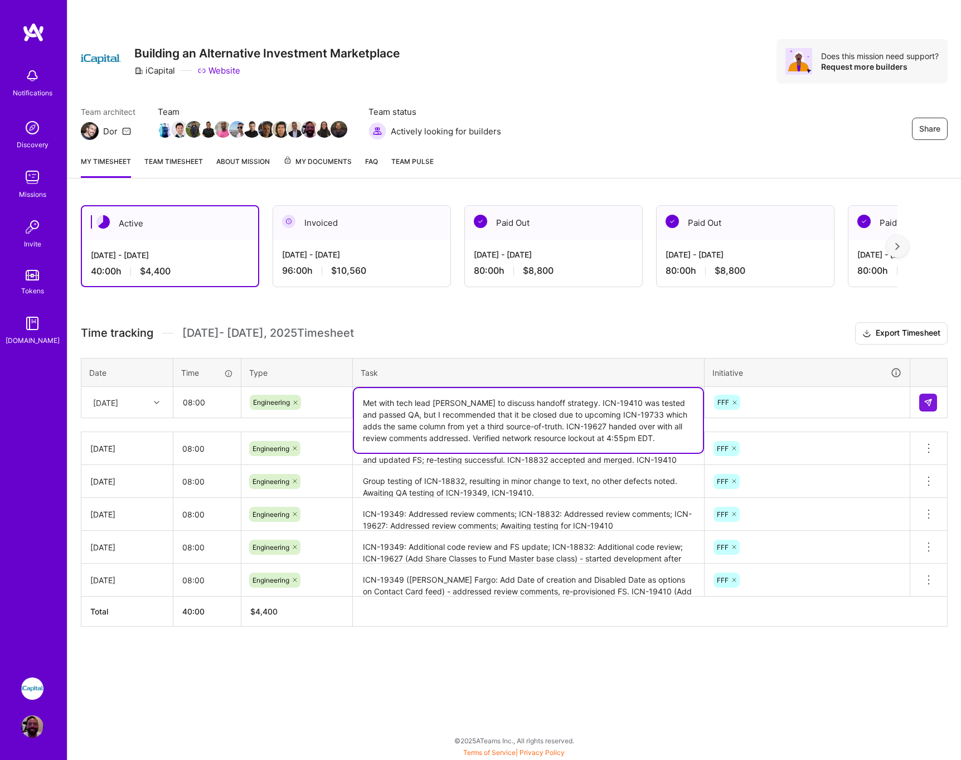
click at [617, 408] on textarea "Met with tech lead [PERSON_NAME] to discuss handoff strategy. ICN-19410 was tes…" at bounding box center [528, 420] width 349 height 65
click at [640, 438] on textarea "Met with tech lead [PERSON_NAME] to discuss handoff strategy. ICN-19410 was tes…" at bounding box center [528, 420] width 349 height 65
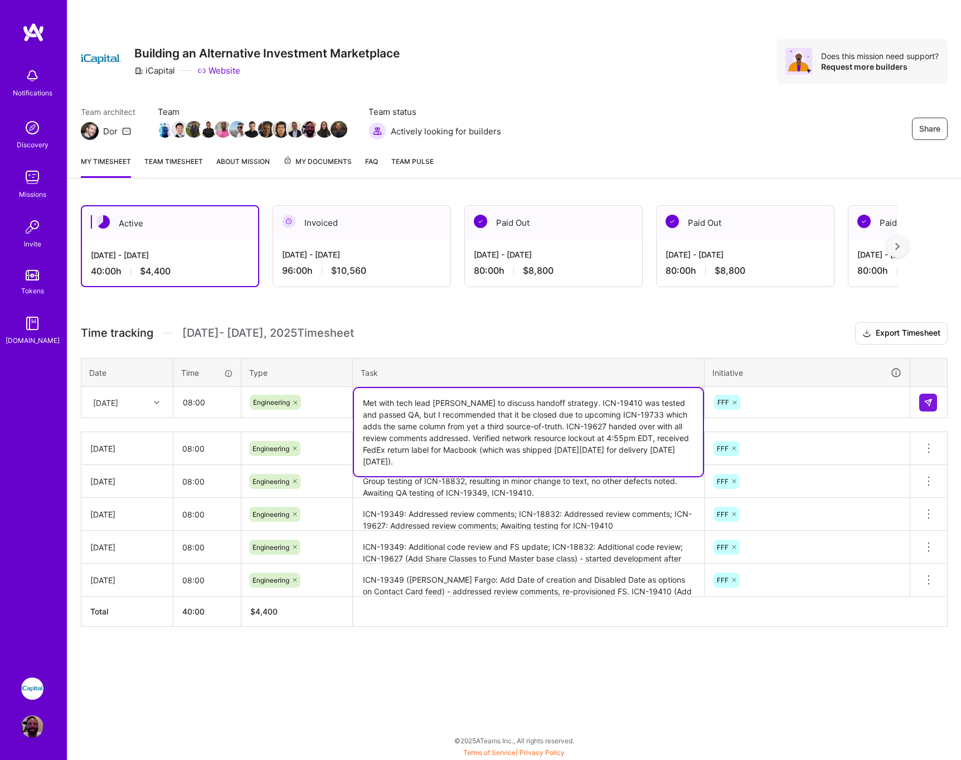
type textarea "Met with tech lead [PERSON_NAME] to discuss handoff strategy. ICN-19410 was tes…"
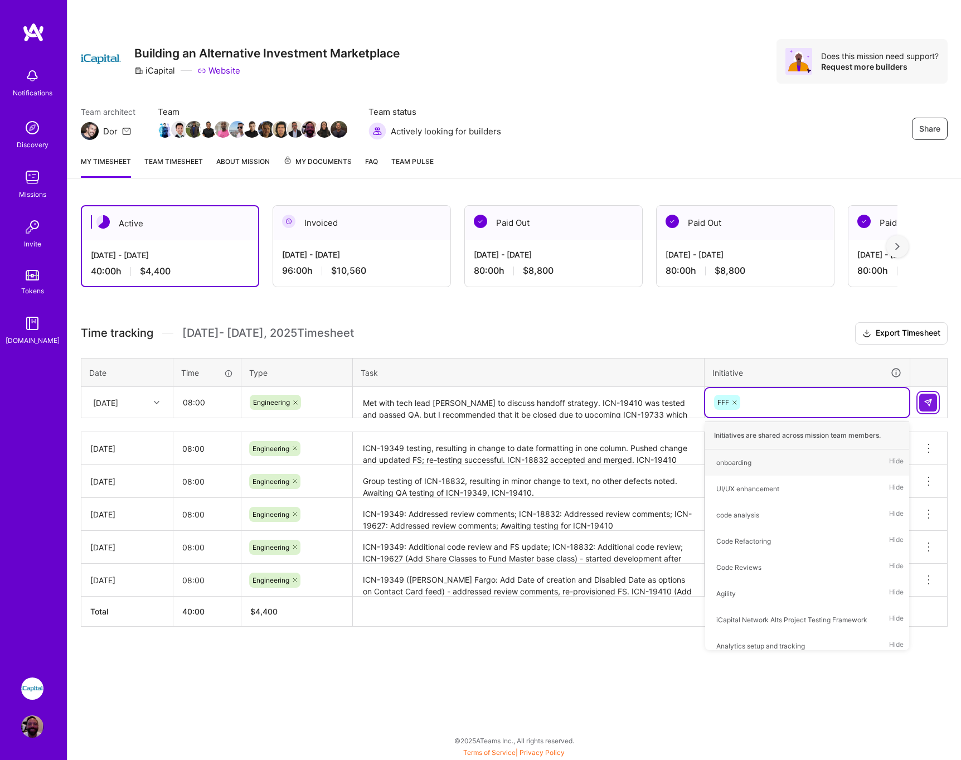
click at [928, 400] on img at bounding box center [928, 402] width 9 height 9
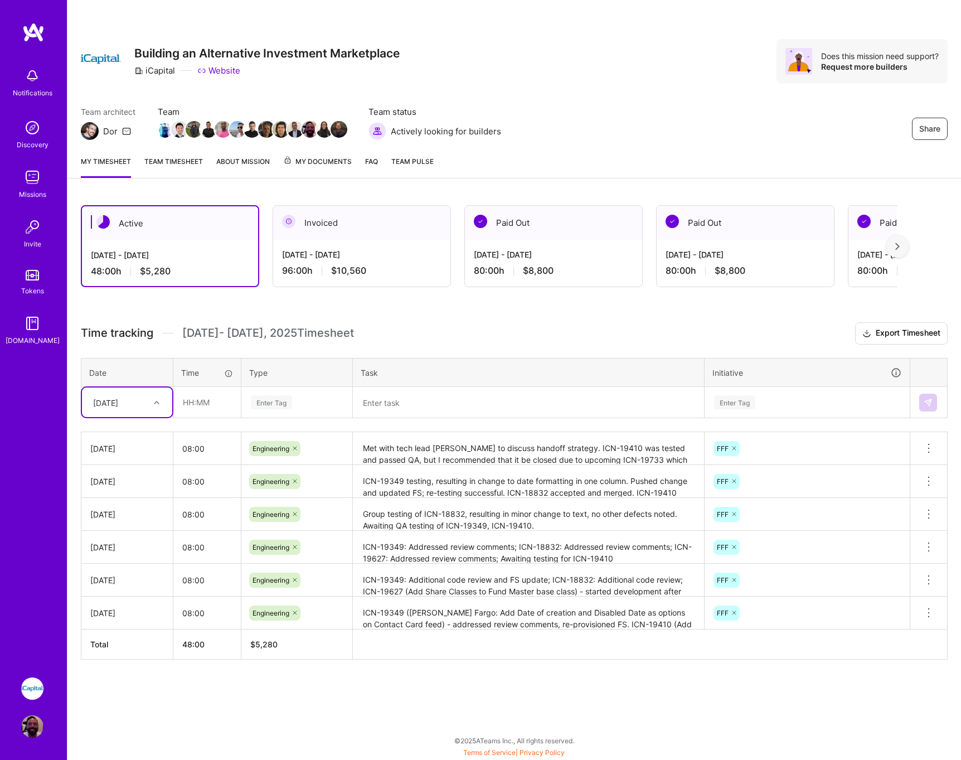
click at [586, 453] on textarea "Met with tech lead [PERSON_NAME] to discuss handoff strategy. ICN-19410 was tes…" at bounding box center [528, 448] width 349 height 31
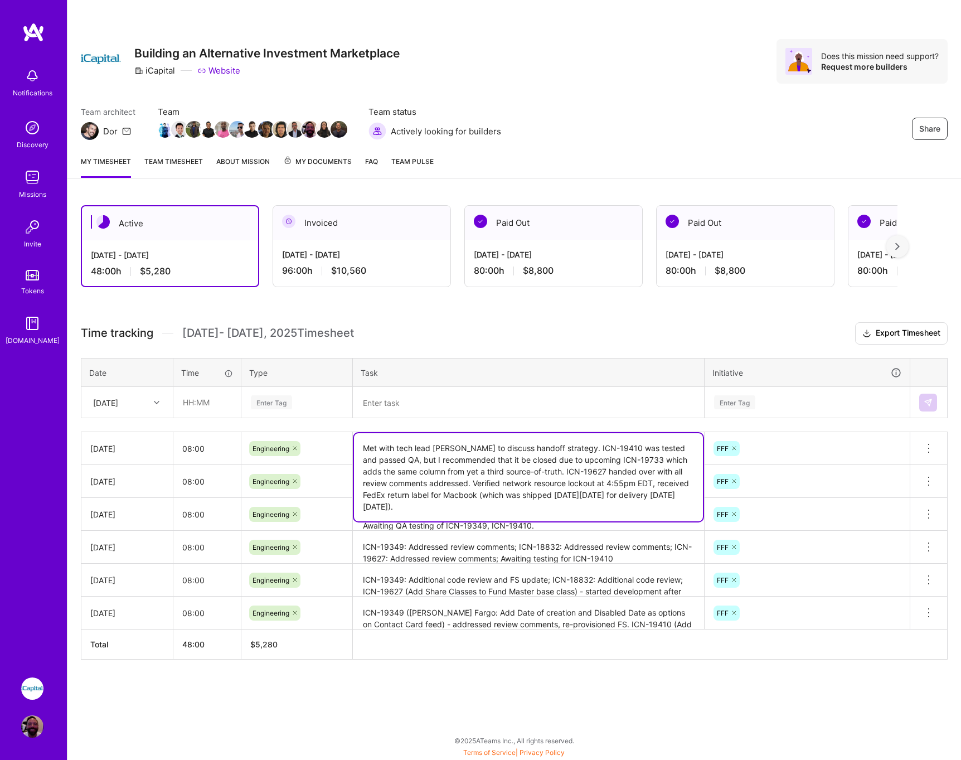
click at [554, 447] on textarea "Met with tech lead [PERSON_NAME] to discuss handoff strategy. ICN-19410 was tes…" at bounding box center [528, 477] width 349 height 88
type textarea "Met with tech lead [PERSON_NAME] to discuss handoff strategy and mutual feedbac…"
click at [584, 674] on div "Active [DATE] - [DATE] 48:00 h $5,280 Invoiced [DATE] - [DATE] 96:00 h $10,560 …" at bounding box center [514, 453] width 894 height 523
click at [588, 447] on textarea "Met with tech lead [PERSON_NAME] to discuss handoff strategy and mutual feedbac…" at bounding box center [528, 477] width 349 height 88
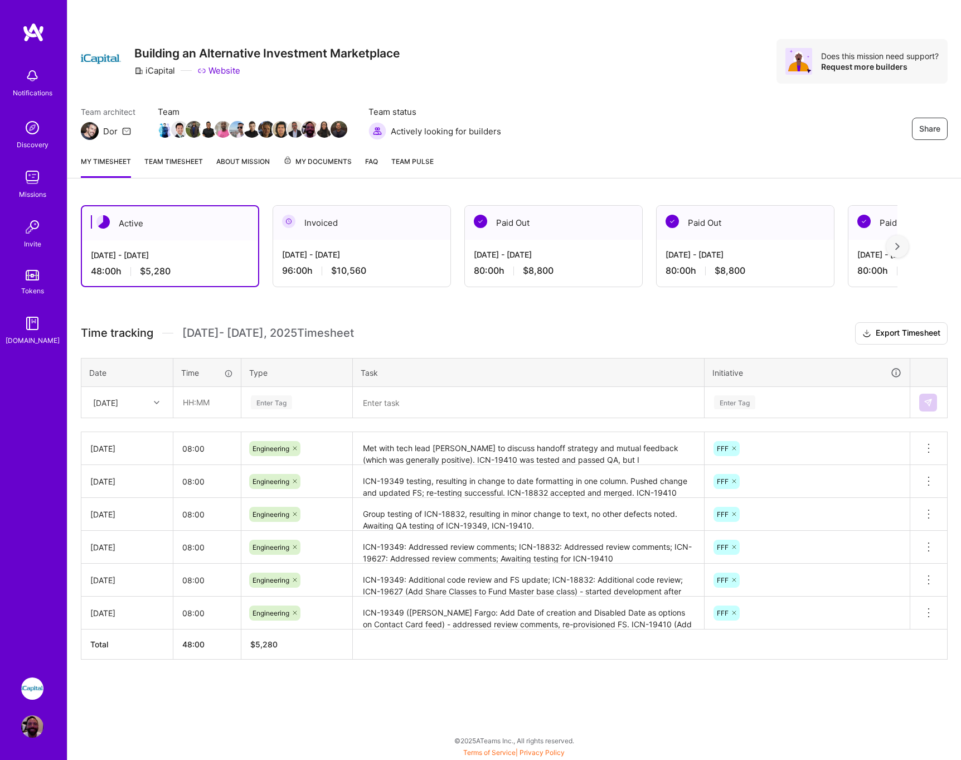
click at [684, 695] on div "Active [DATE] - [DATE] 48:00 h $5,280 Invoiced [DATE] - [DATE] 96:00 h $10,560 …" at bounding box center [514, 453] width 894 height 523
click at [447, 492] on textarea "ICN-19349 testing, resulting in change to date formatting in one column. Pushed…" at bounding box center [528, 481] width 349 height 31
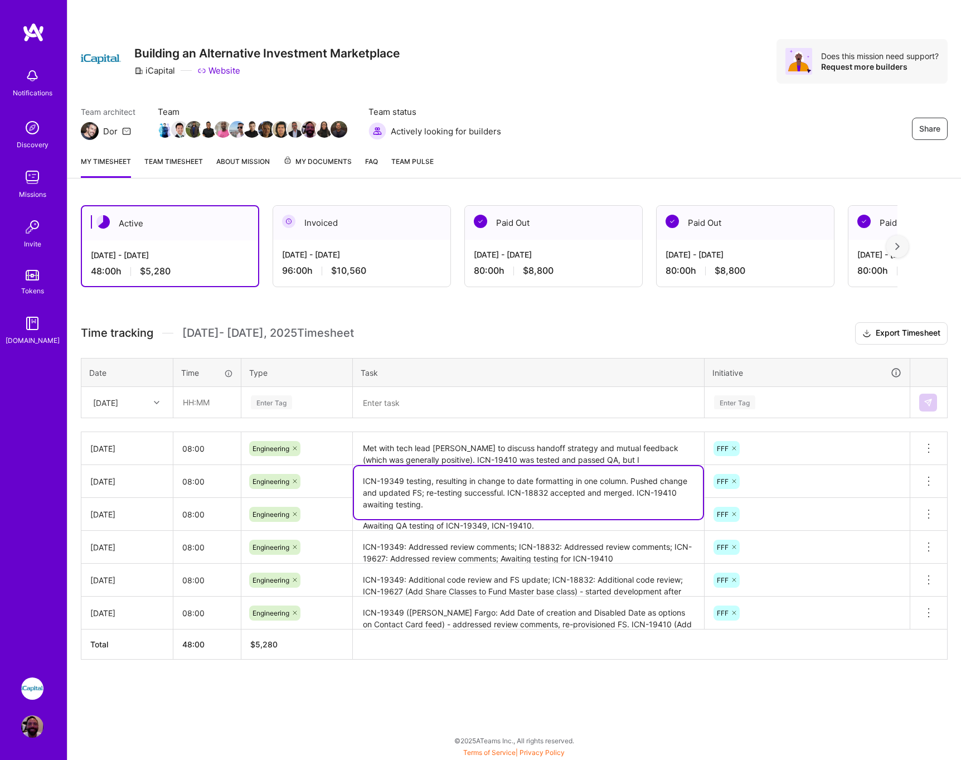
click at [444, 462] on textarea "Met with tech lead [PERSON_NAME] to discuss handoff strategy and mutual feedbac…" at bounding box center [528, 448] width 349 height 31
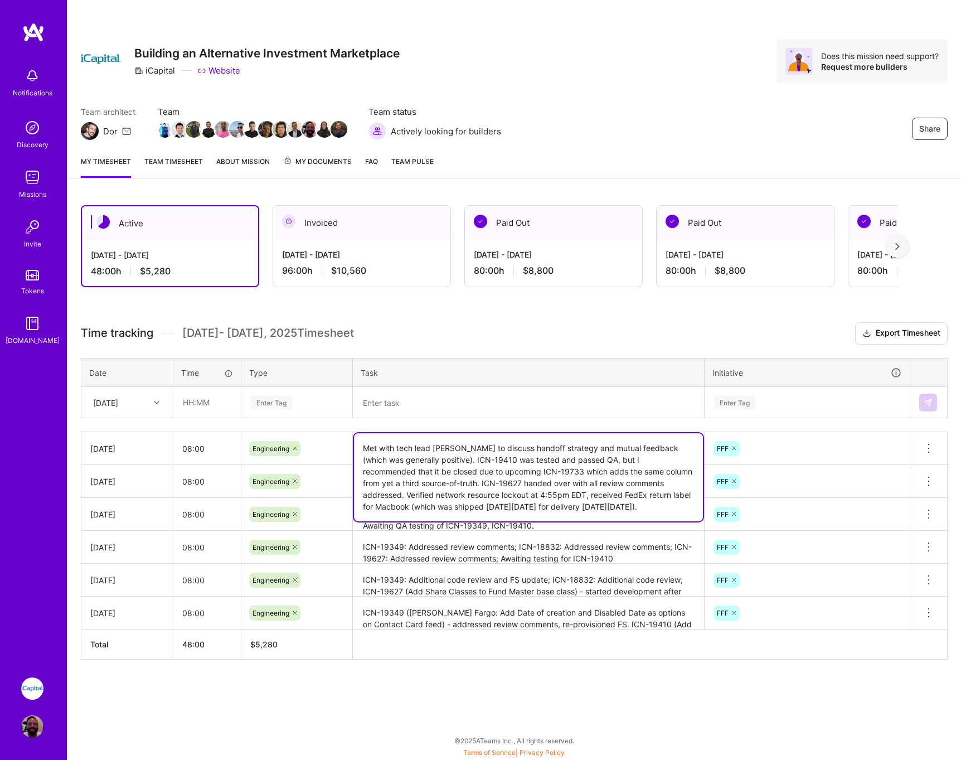
click at [575, 404] on textarea at bounding box center [528, 403] width 349 height 30
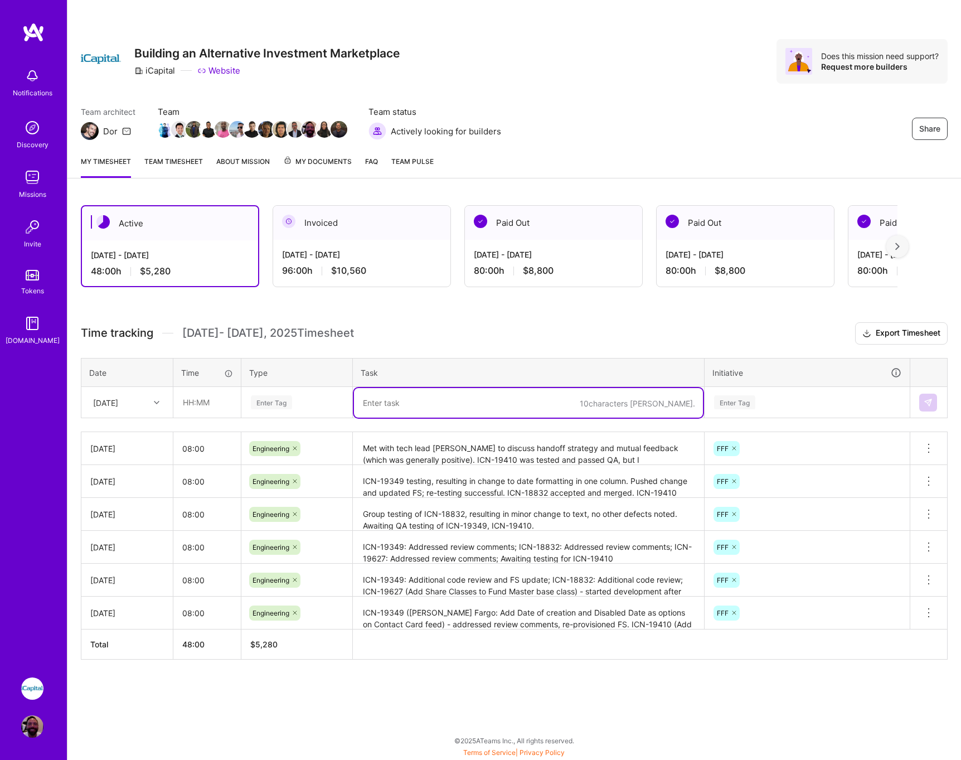
click at [927, 447] on icon at bounding box center [928, 448] width 13 height 13
click at [643, 333] on h3 "Time tracking [DATE] - [DATE] Timesheet Export Timesheet" at bounding box center [514, 333] width 867 height 22
click at [568, 332] on h3 "Time tracking [DATE] - [DATE] Timesheet Export Timesheet" at bounding box center [514, 333] width 867 height 22
click at [170, 224] on div "Active" at bounding box center [170, 223] width 176 height 34
click at [170, 158] on link "Team timesheet" at bounding box center [173, 167] width 59 height 22
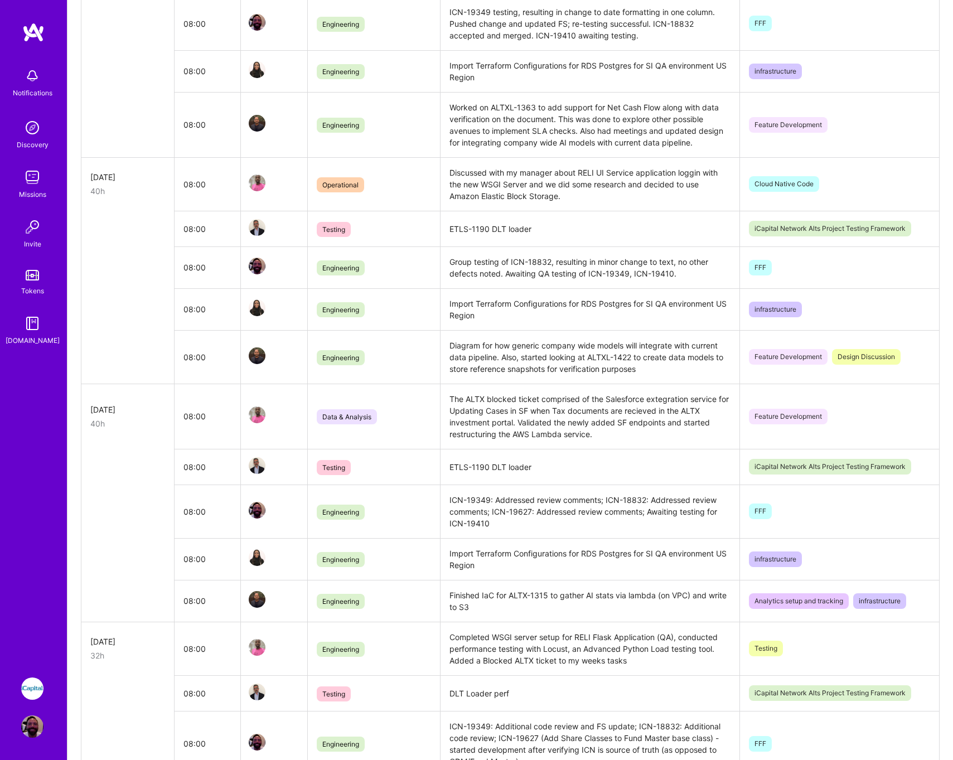
scroll to position [1343, 0]
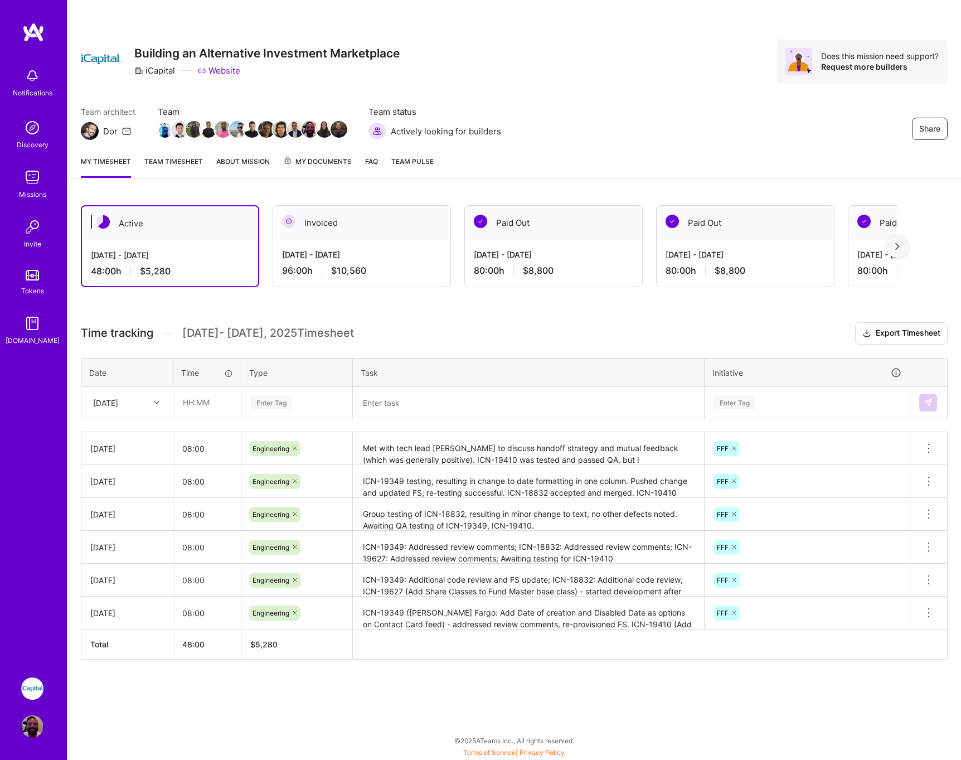
click at [155, 226] on div "Active" at bounding box center [170, 223] width 176 height 34
click at [140, 225] on div "Active" at bounding box center [170, 223] width 176 height 34
click at [246, 162] on link "About Mission" at bounding box center [243, 167] width 54 height 22
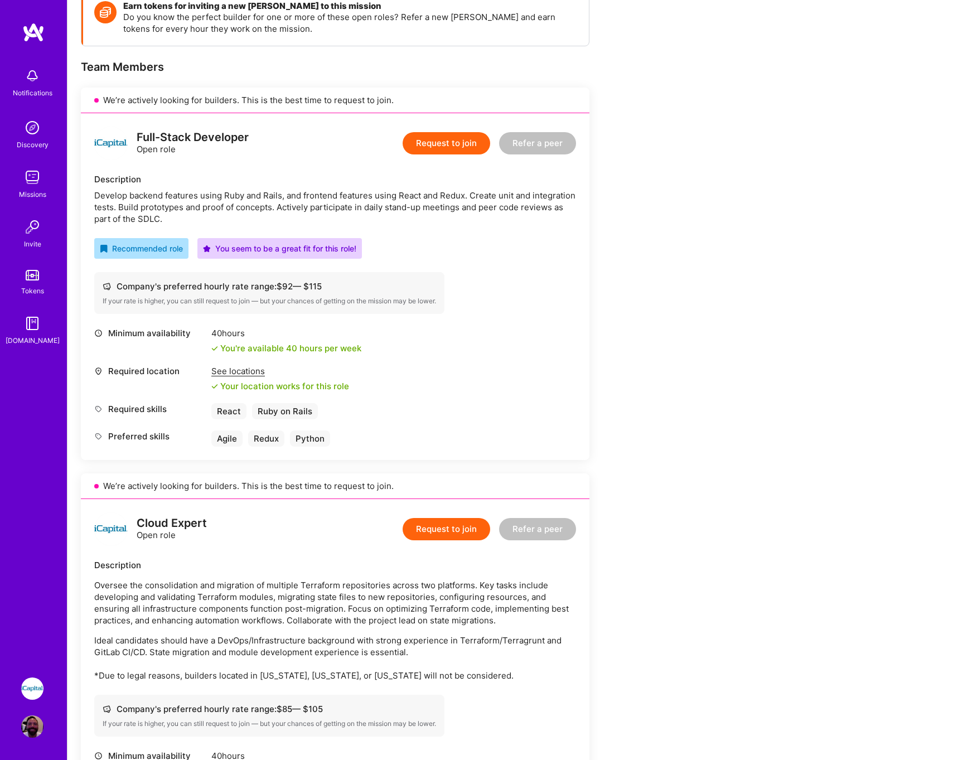
scroll to position [35, 0]
